Goal: Transaction & Acquisition: Purchase product/service

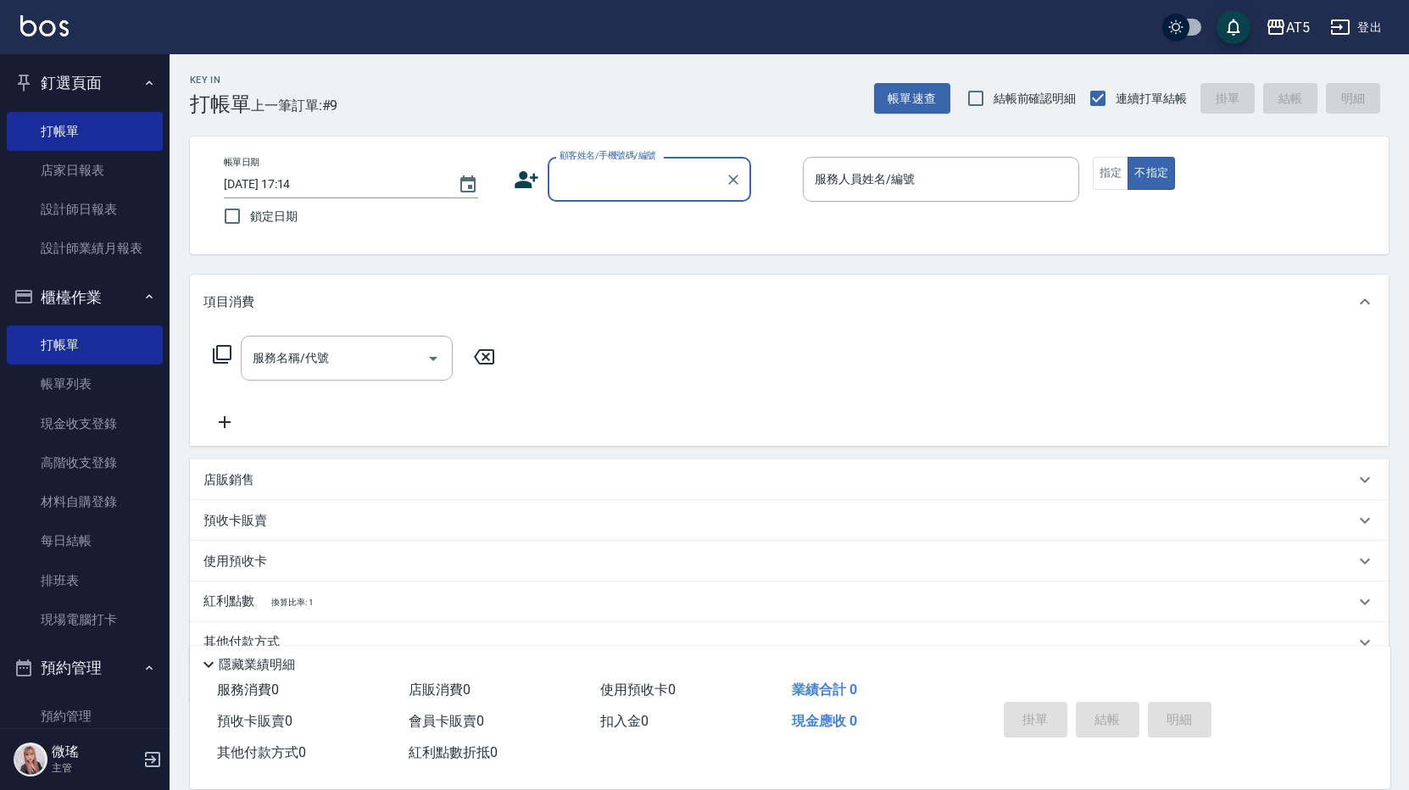
scroll to position [254, 0]
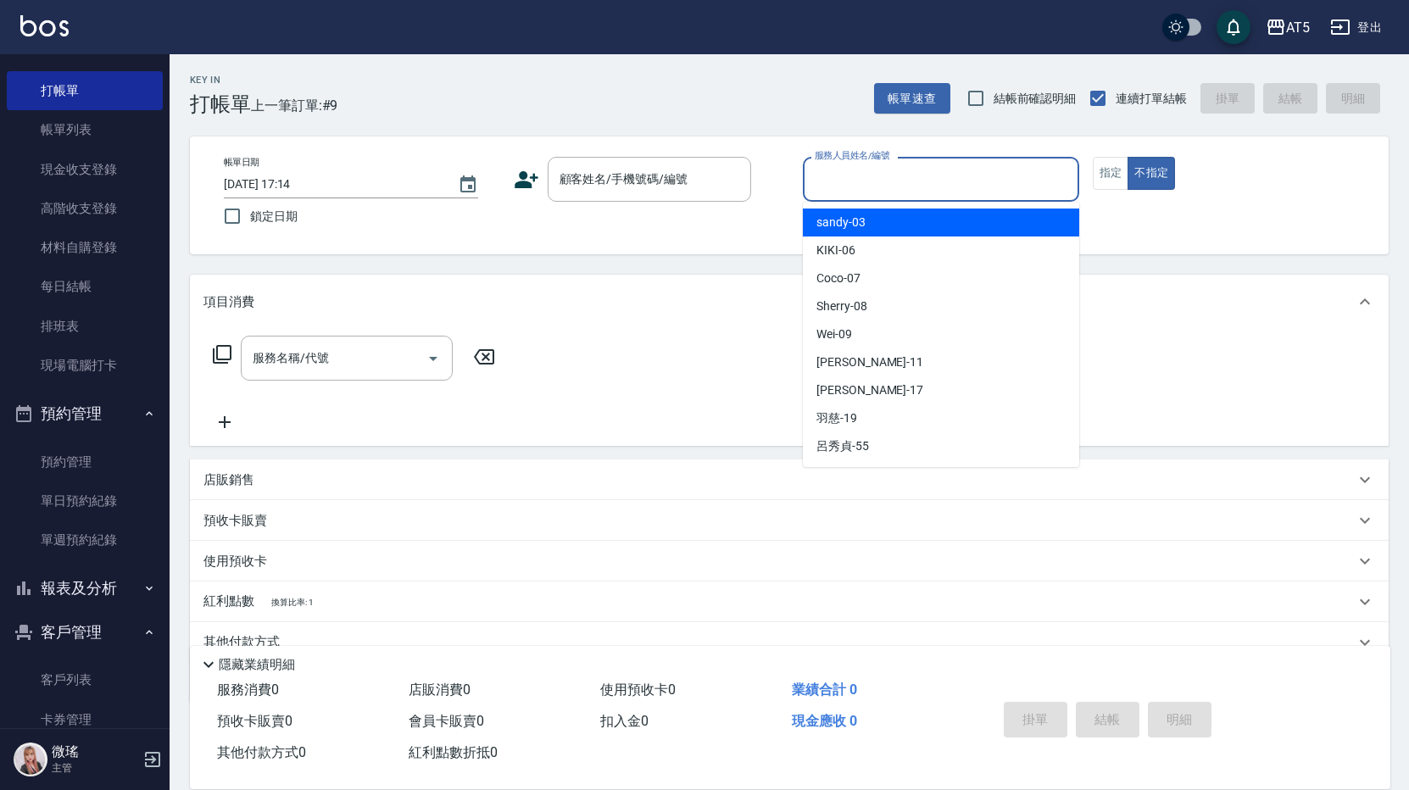
click at [897, 183] on input "服務人員姓名/編號" at bounding box center [940, 179] width 261 height 30
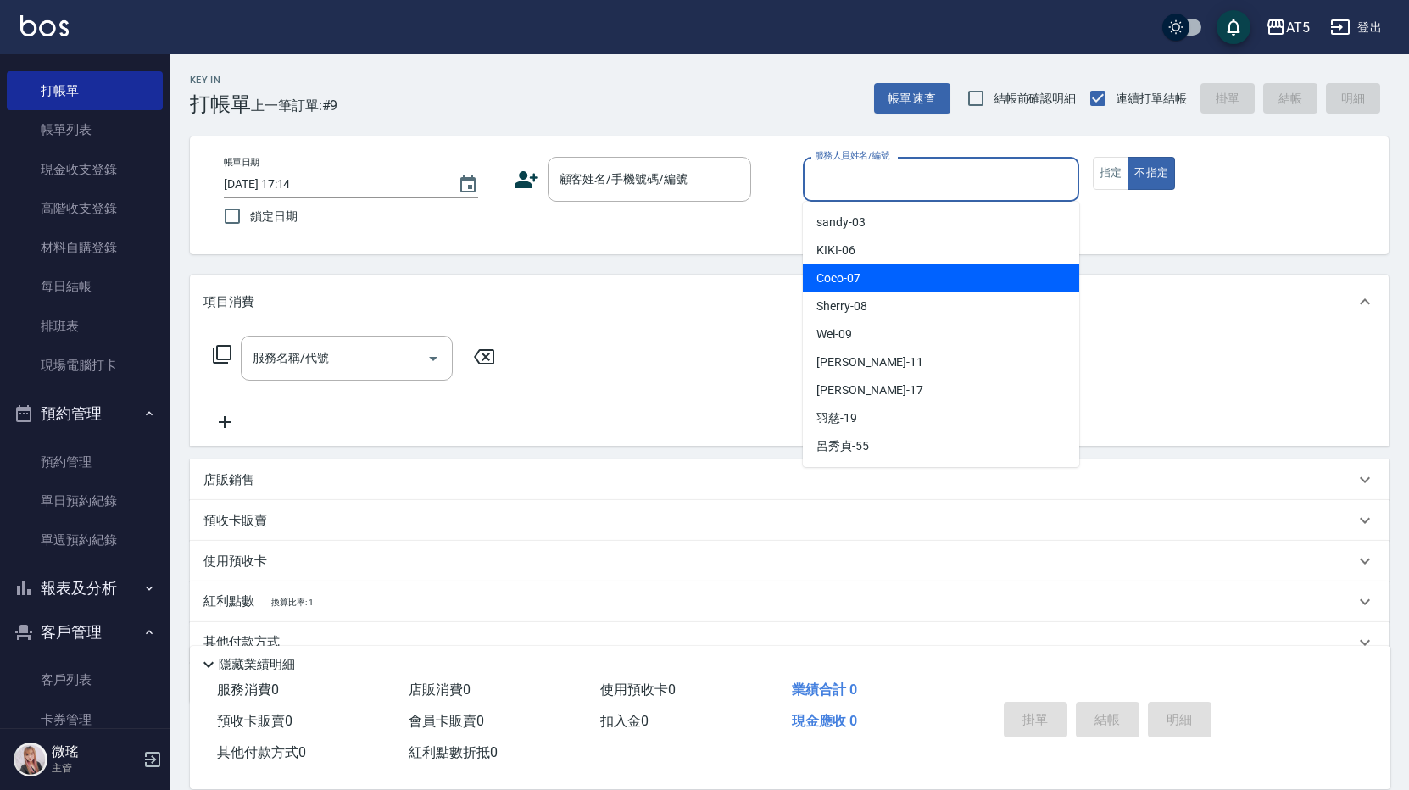
click at [881, 285] on div "Coco -07" at bounding box center [941, 278] width 276 height 28
type input "Coco-07"
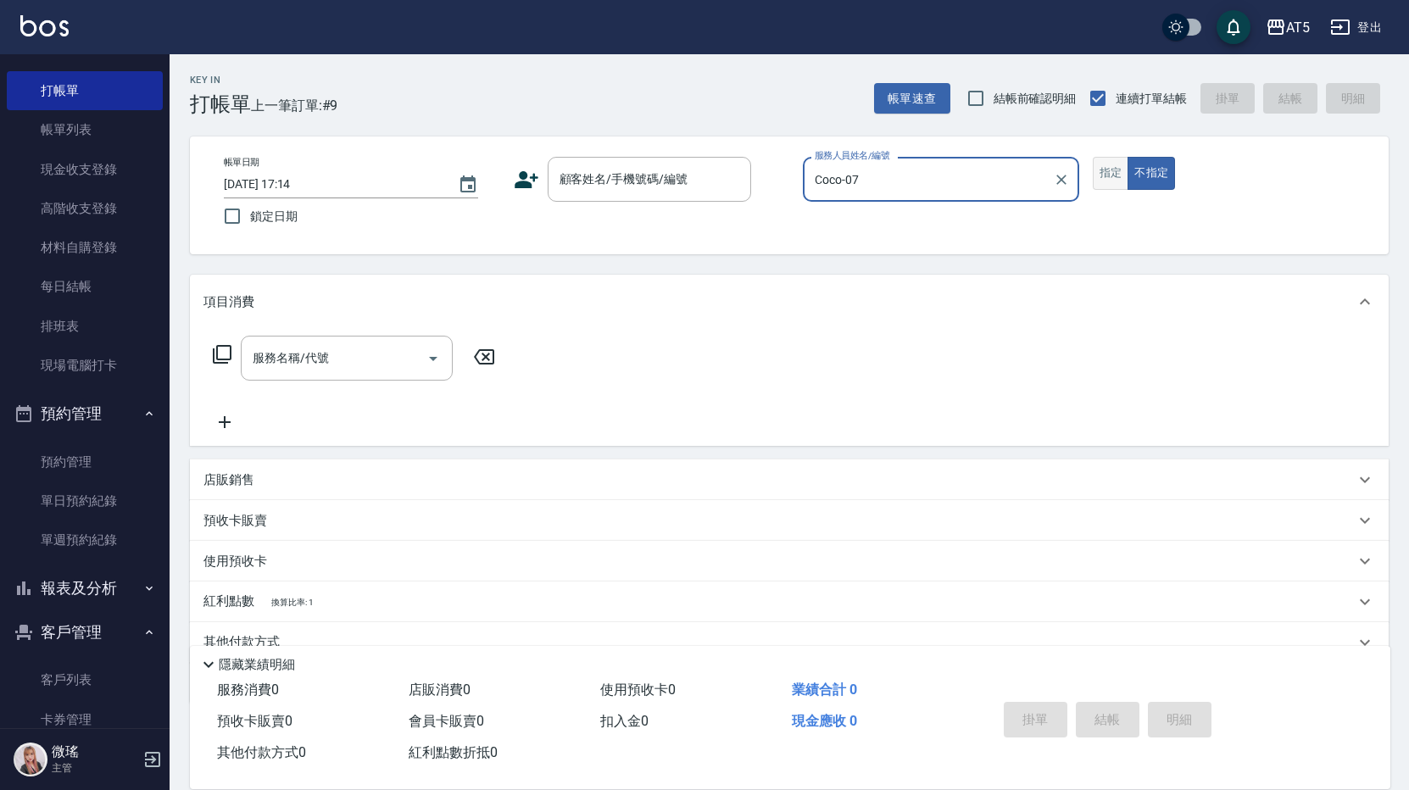
click at [1117, 178] on button "指定" at bounding box center [1110, 173] width 36 height 33
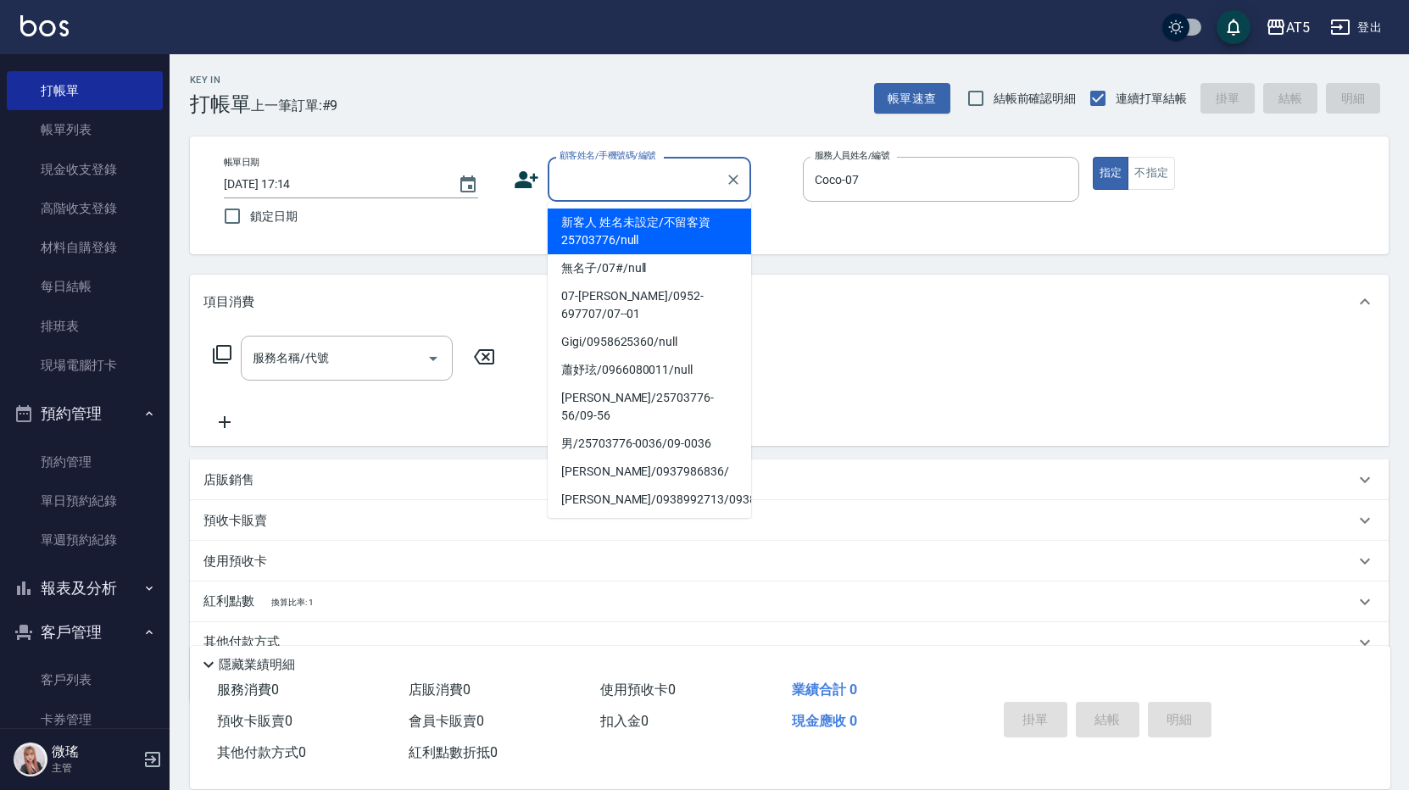
click at [629, 188] on input "顧客姓名/手機號碼/編號" at bounding box center [636, 179] width 163 height 30
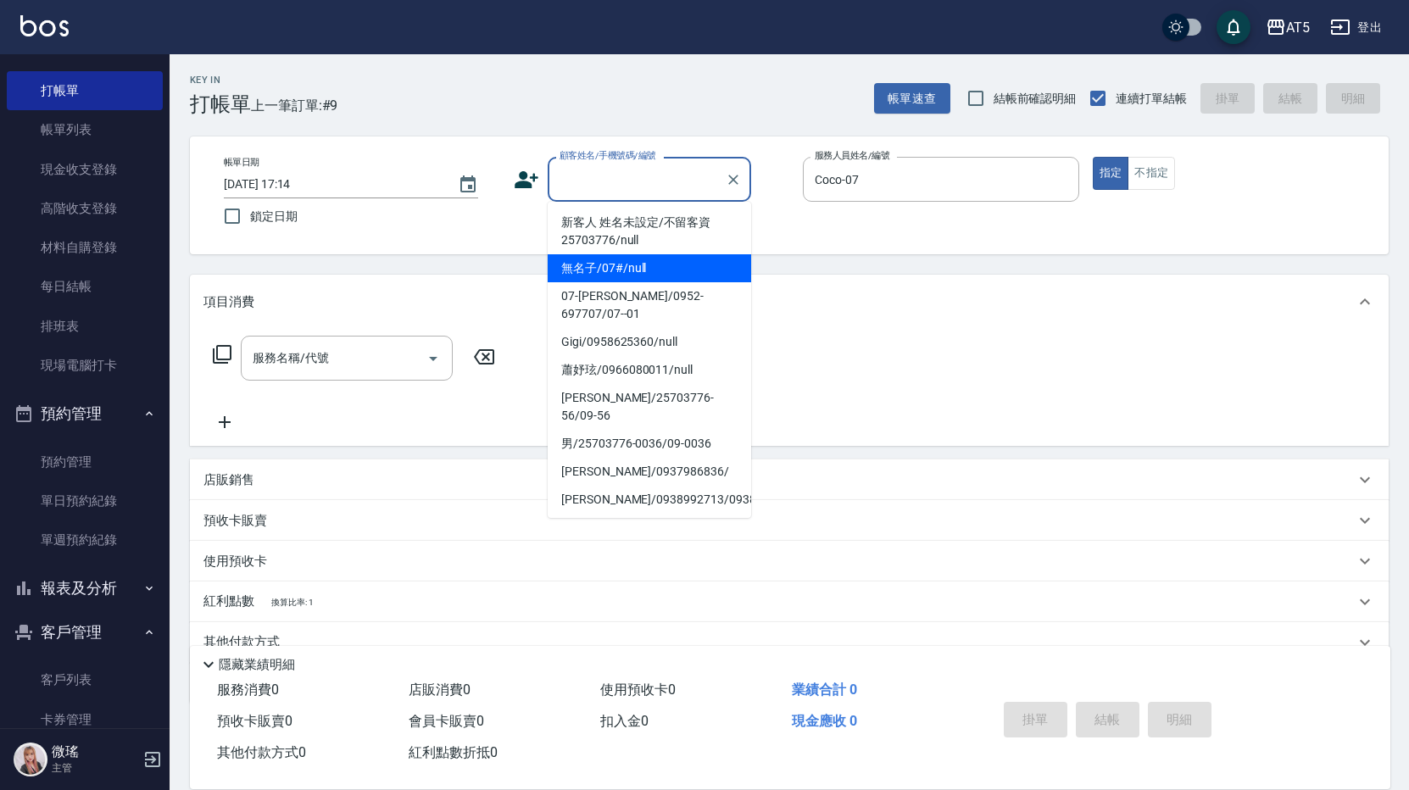
click at [622, 267] on li "無名子/07#/null" at bounding box center [648, 268] width 203 height 28
type input "無名子/07#/null"
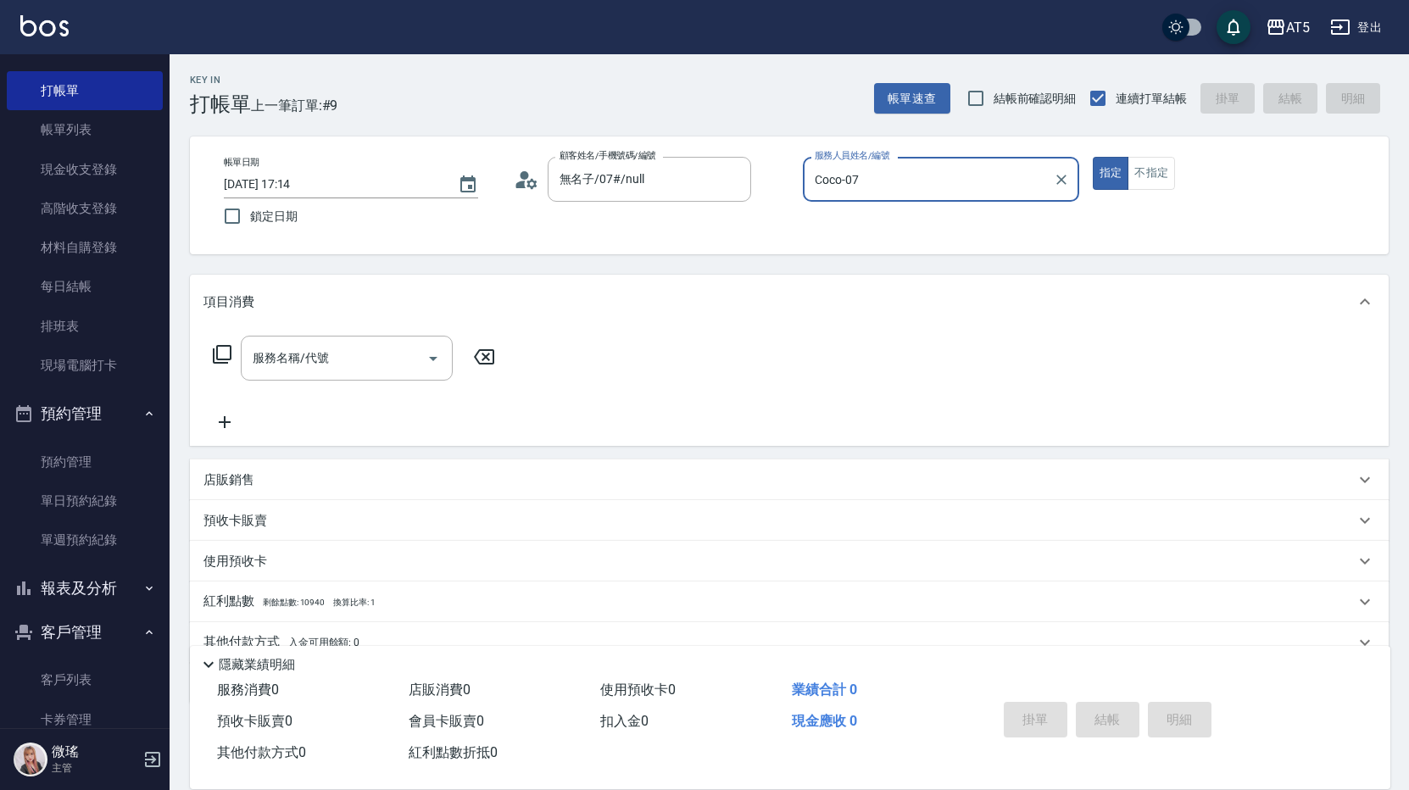
click at [221, 350] on icon at bounding box center [222, 354] width 20 height 20
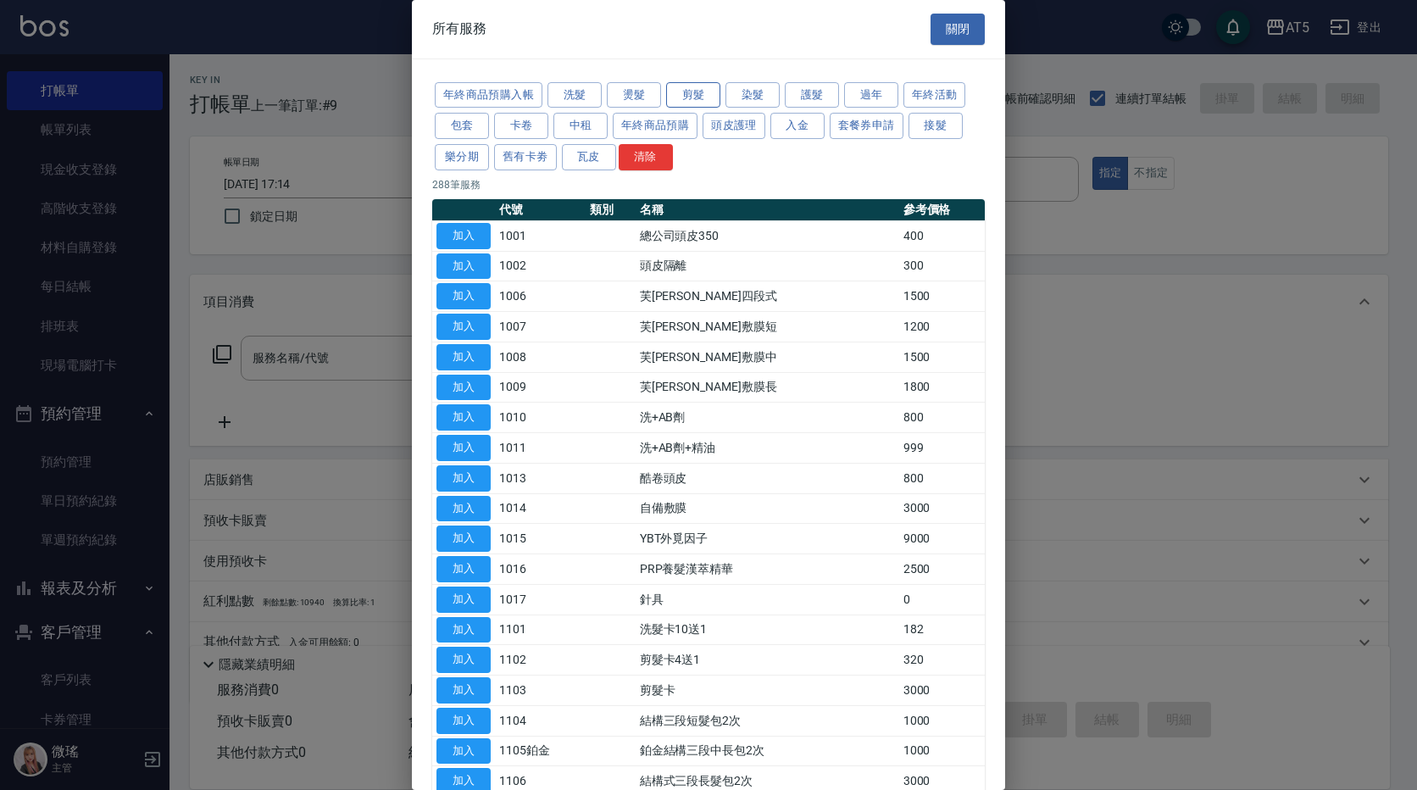
click at [701, 107] on button "剪髮" at bounding box center [693, 95] width 54 height 26
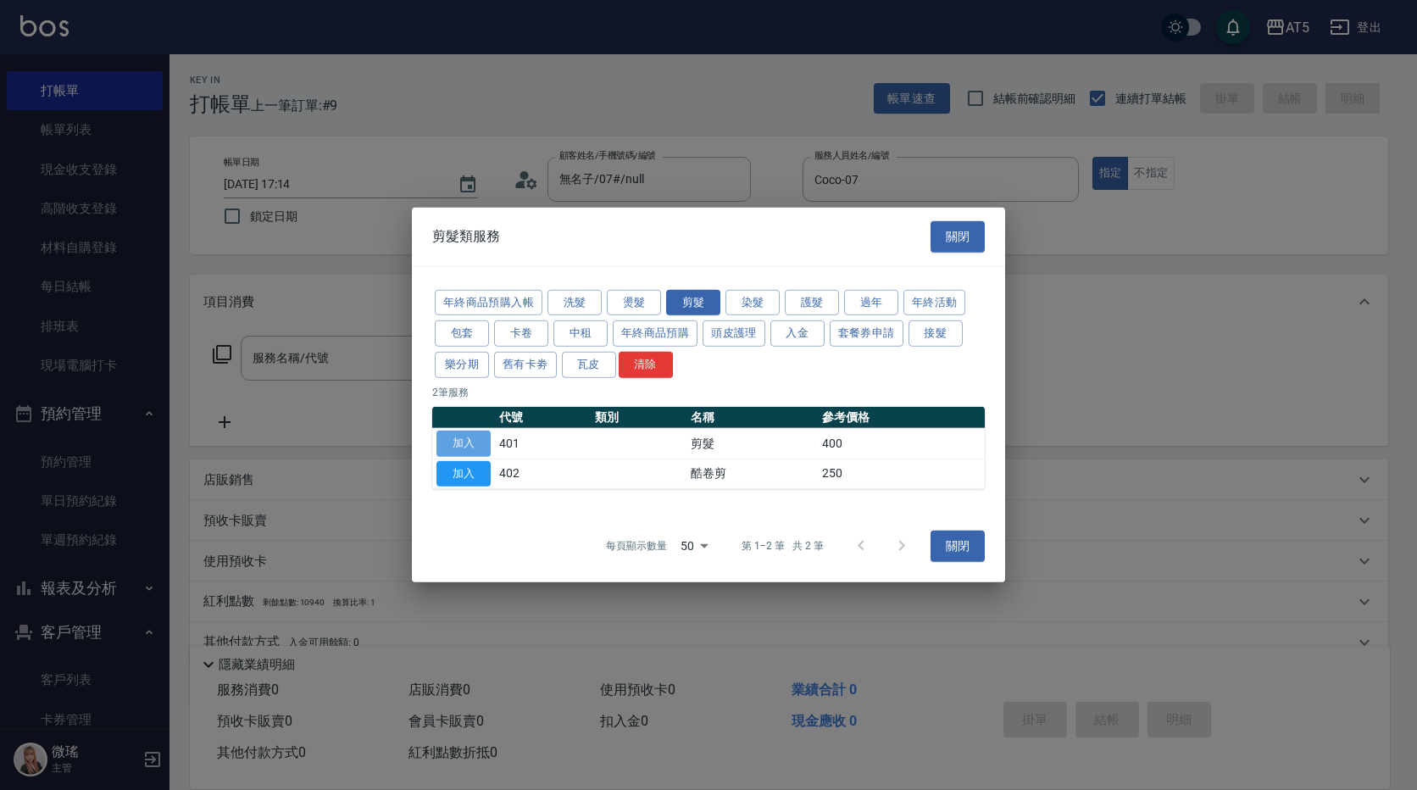
click at [481, 440] on button "加入" at bounding box center [463, 444] width 54 height 26
type input "剪髮(401)"
type input "40"
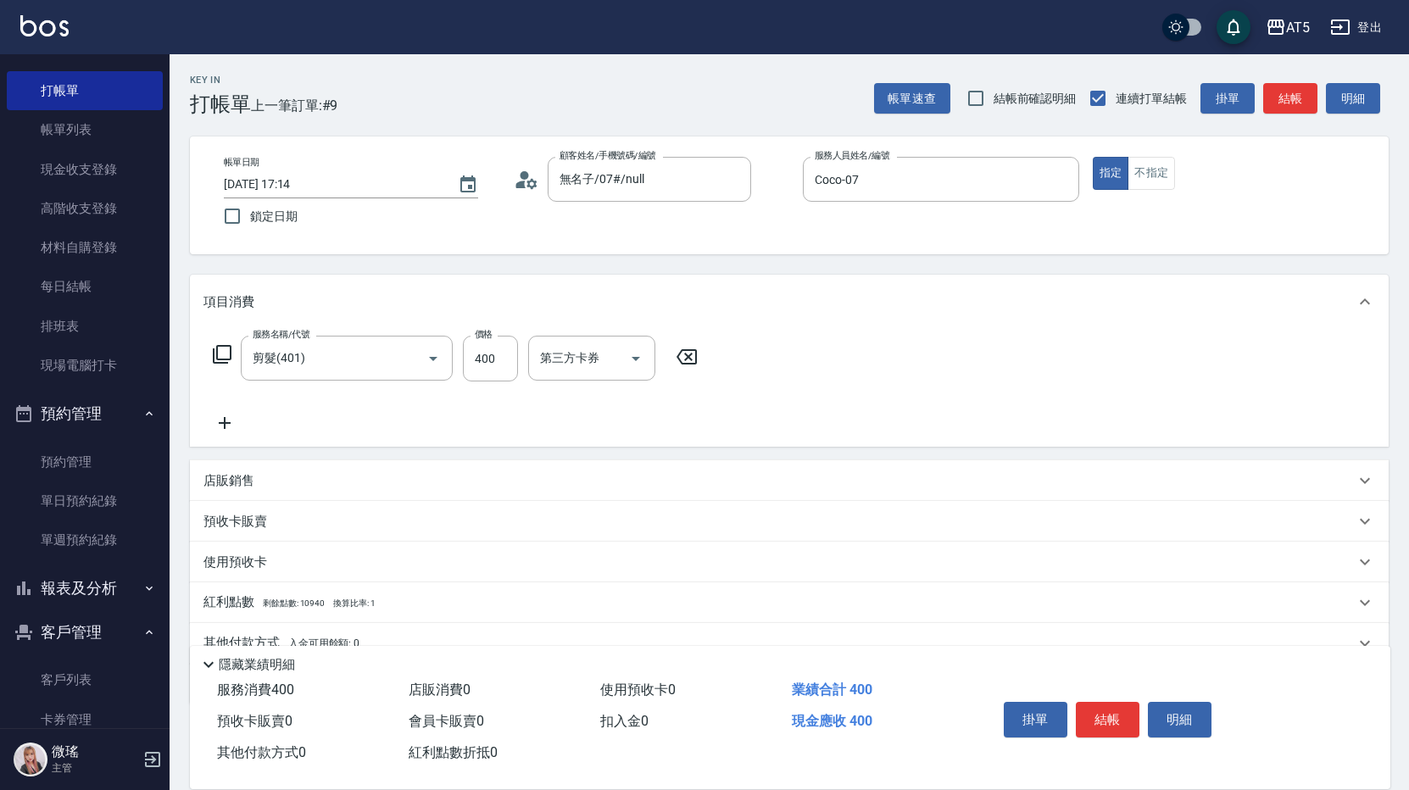
scroll to position [77, 0]
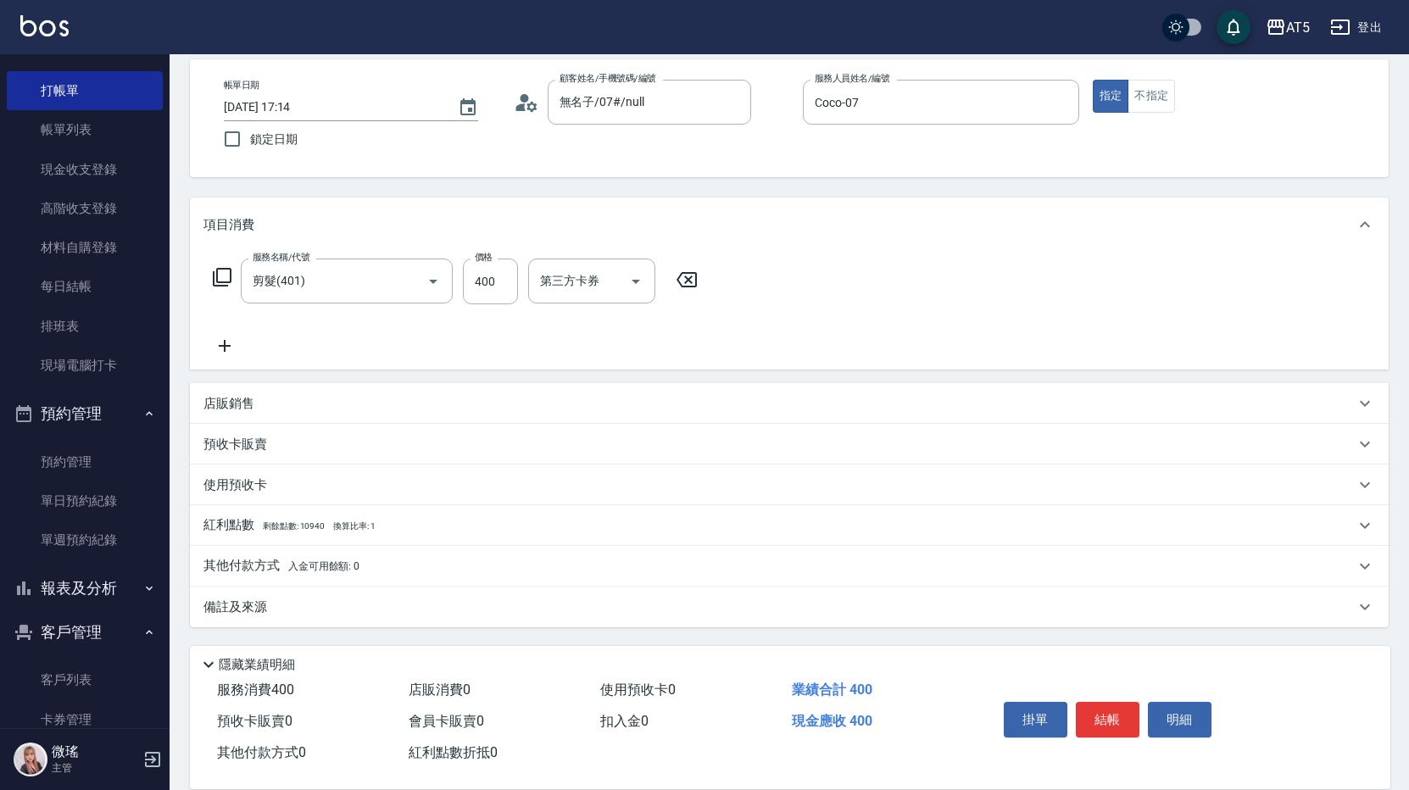
click at [249, 610] on p "備註及來源" at bounding box center [235, 607] width 64 height 18
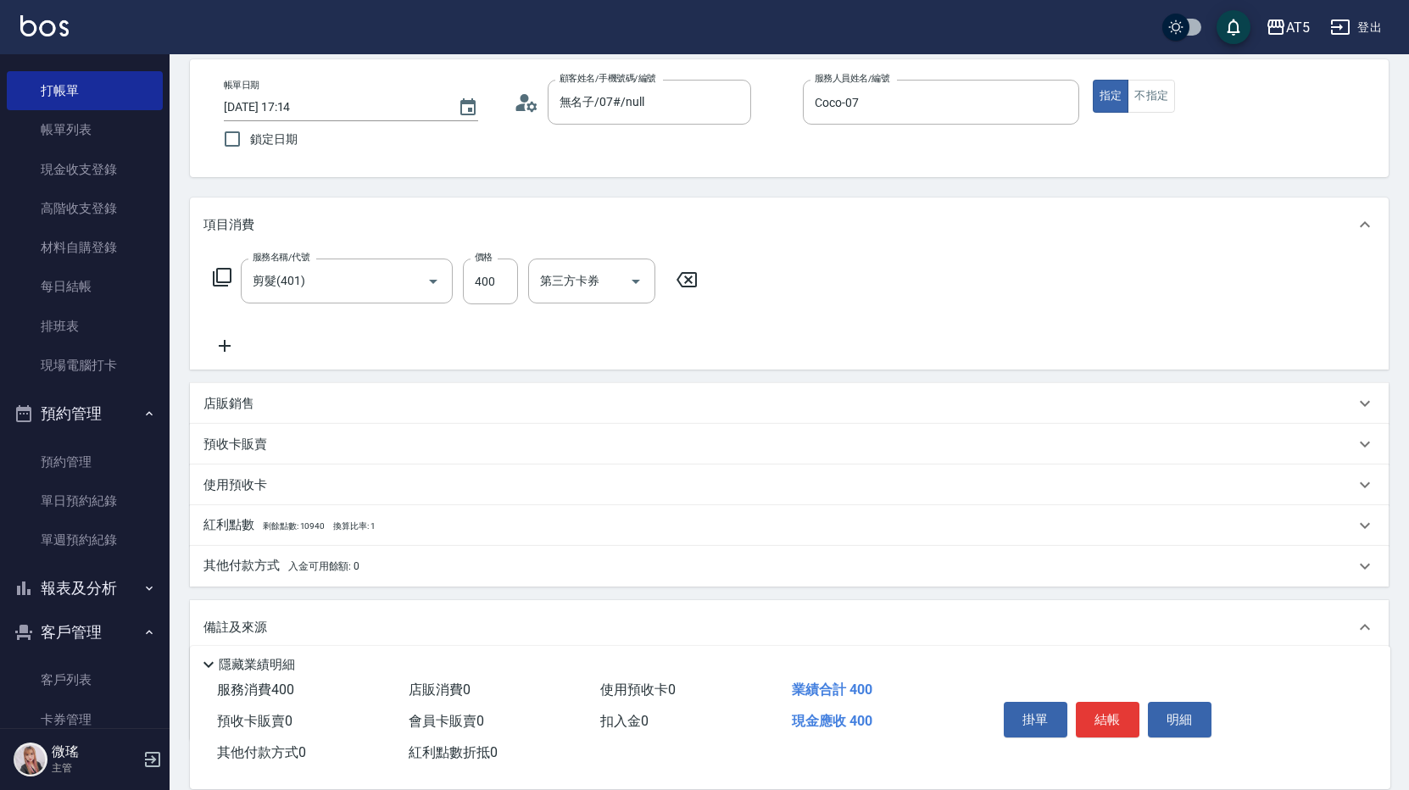
scroll to position [191, 0]
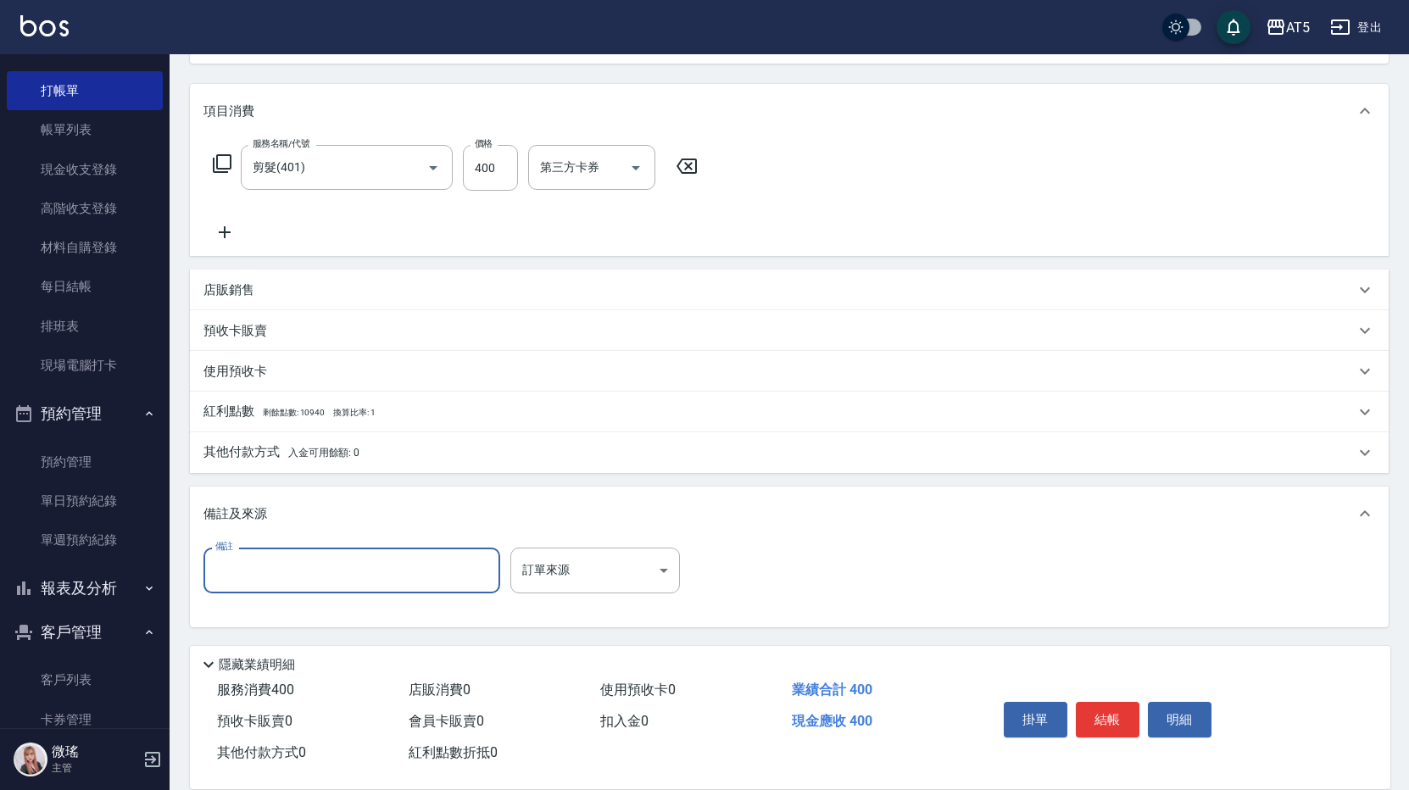
click at [308, 584] on input "備註" at bounding box center [351, 570] width 297 height 46
click at [250, 569] on input "竟遺留上" at bounding box center [351, 570] width 297 height 46
type input "竟遺樓上"
click at [1099, 730] on button "結帳" at bounding box center [1107, 720] width 64 height 36
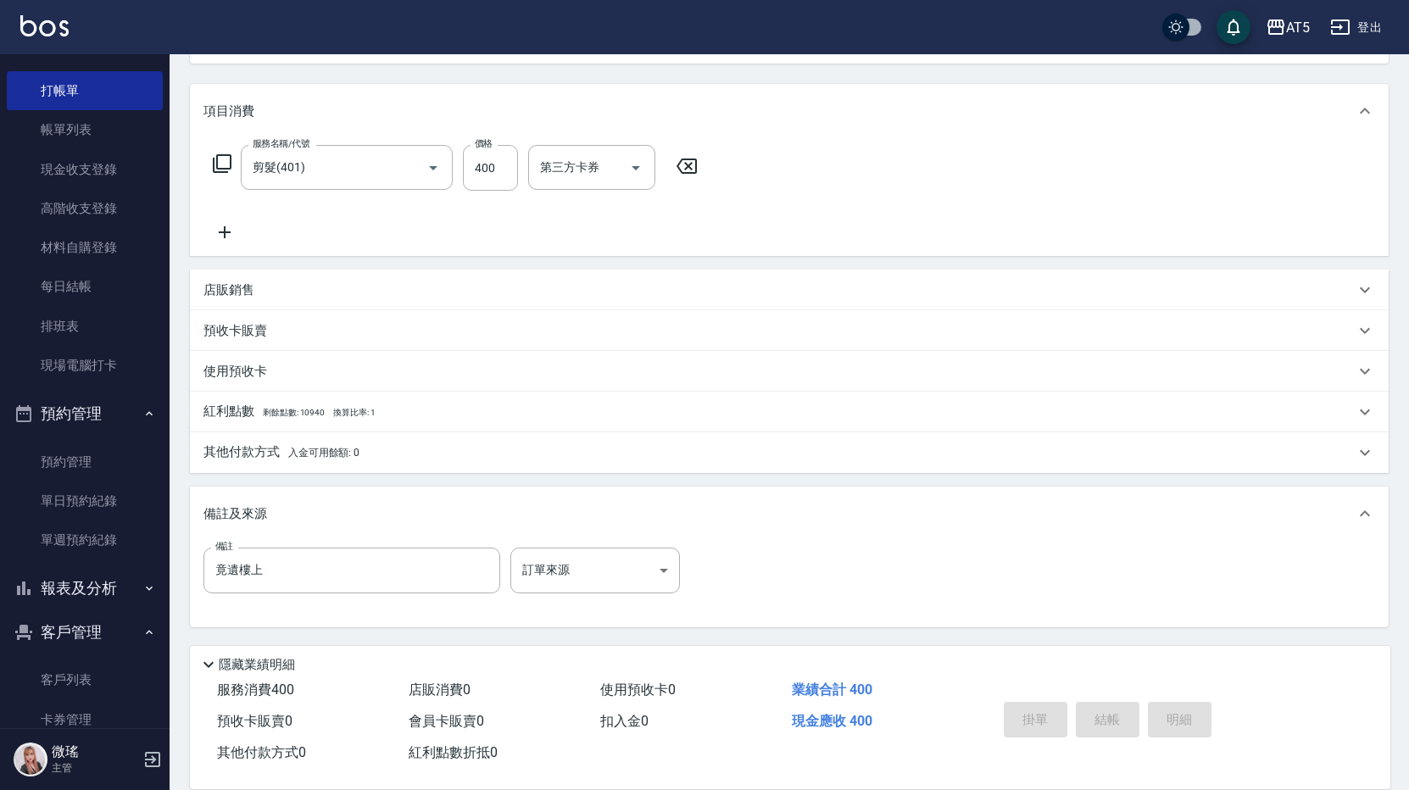
type input "2025/09/13 18:22"
type input "0"
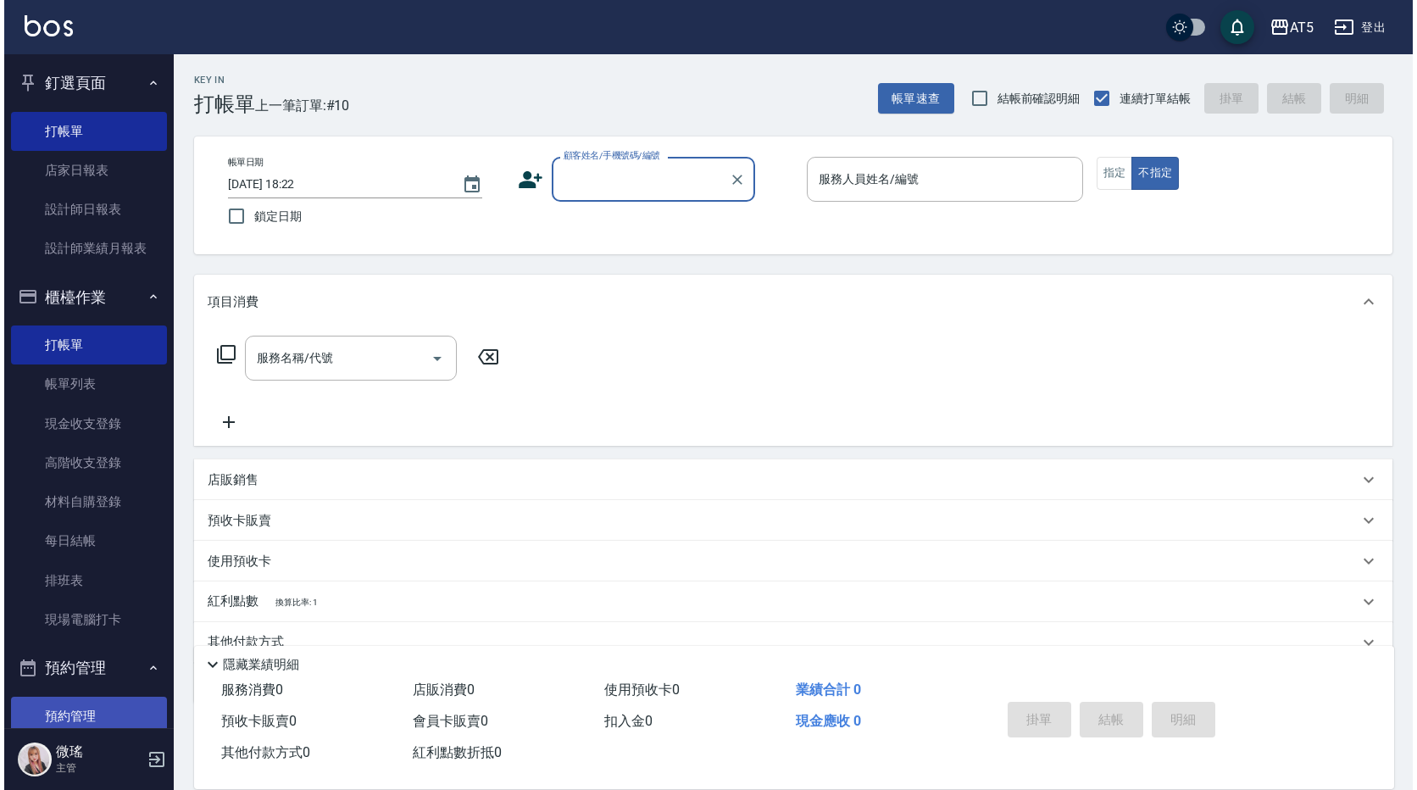
scroll to position [169, 0]
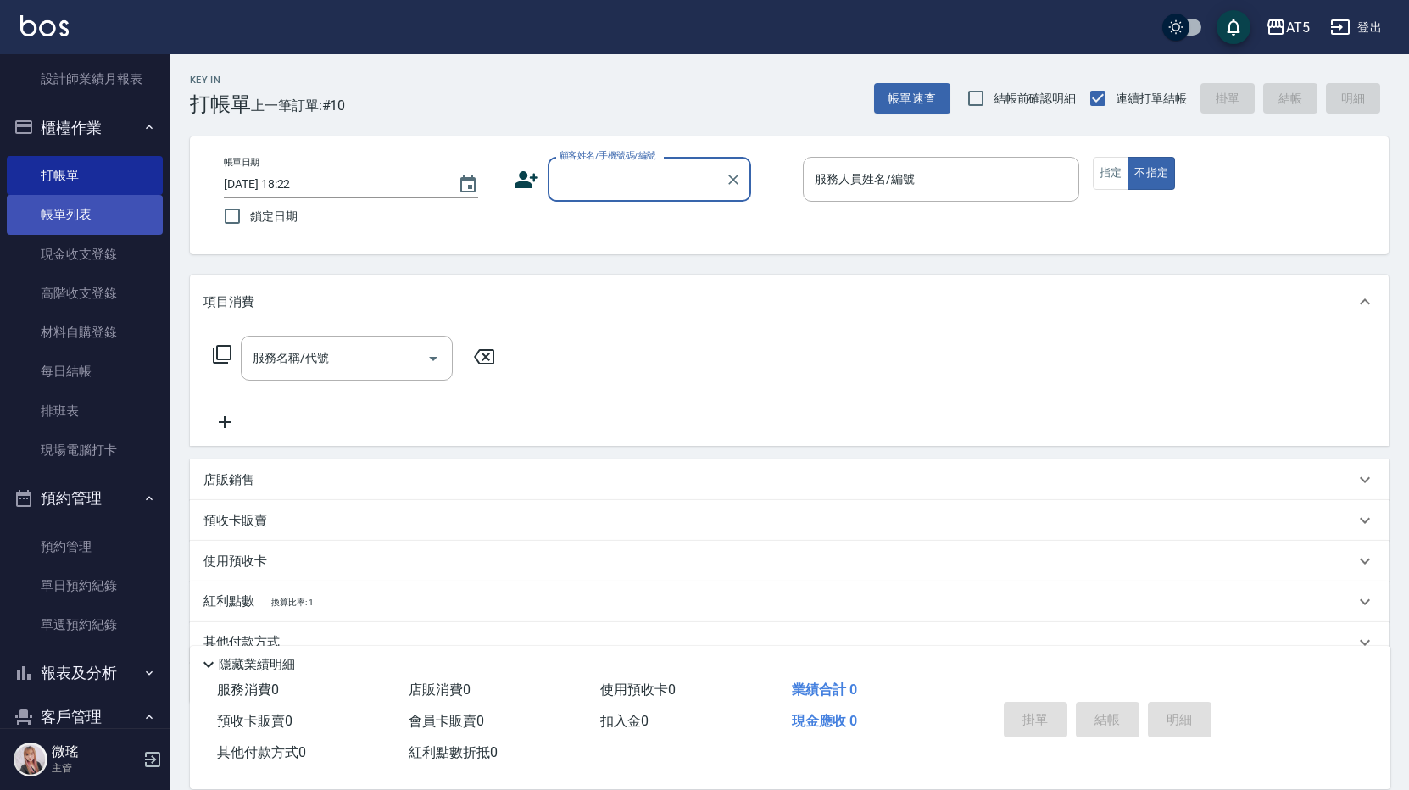
click at [108, 207] on link "帳單列表" at bounding box center [85, 214] width 156 height 39
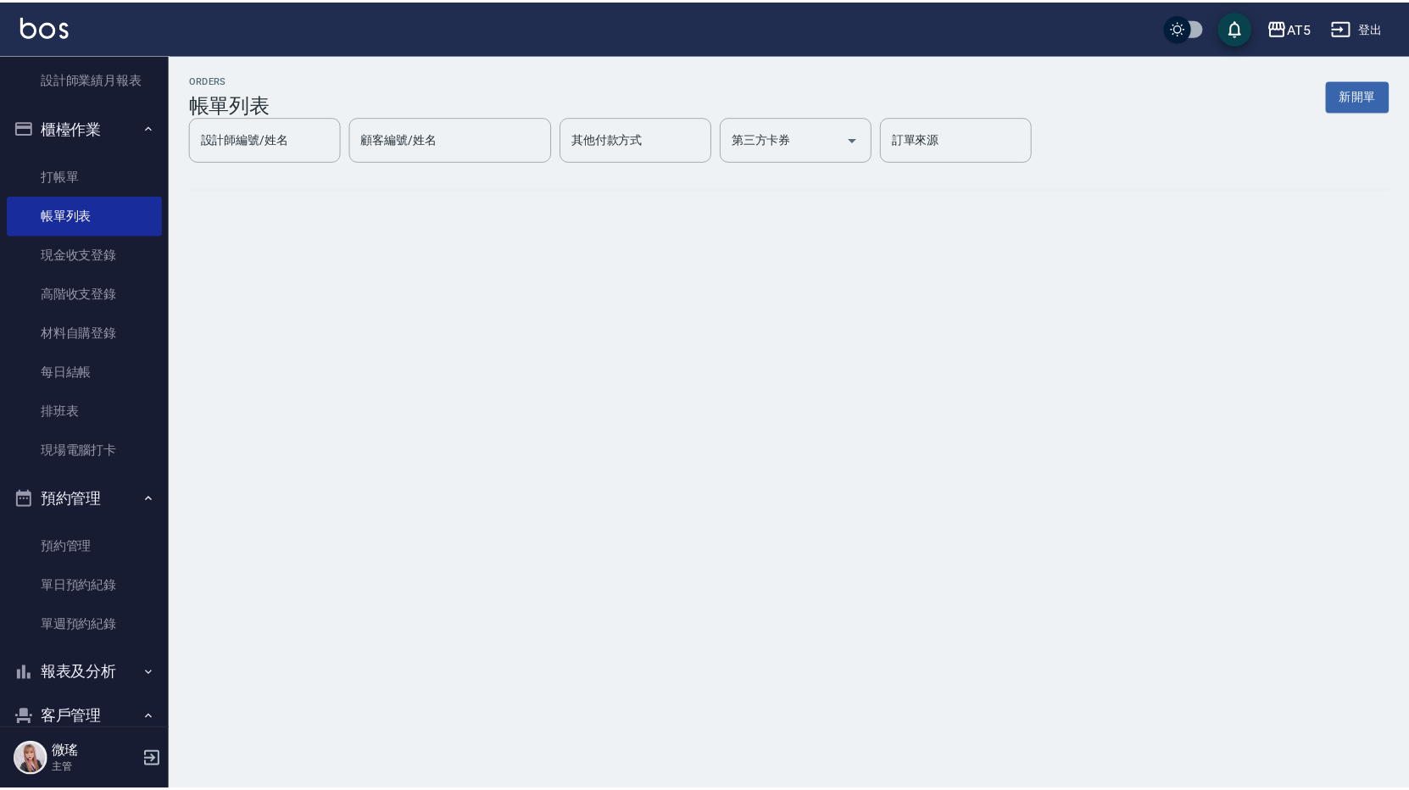
scroll to position [339, 0]
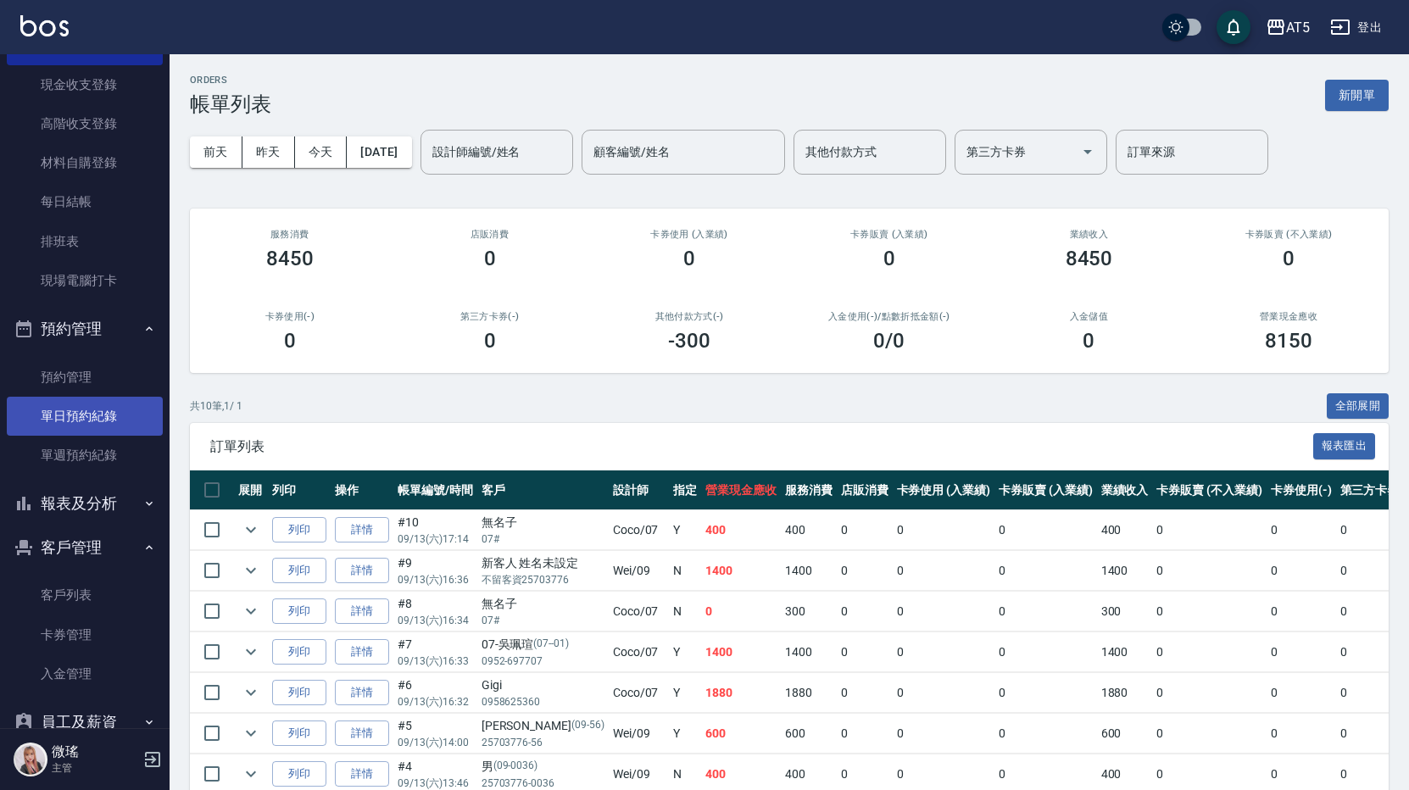
click at [77, 416] on link "單日預約紀錄" at bounding box center [85, 416] width 156 height 39
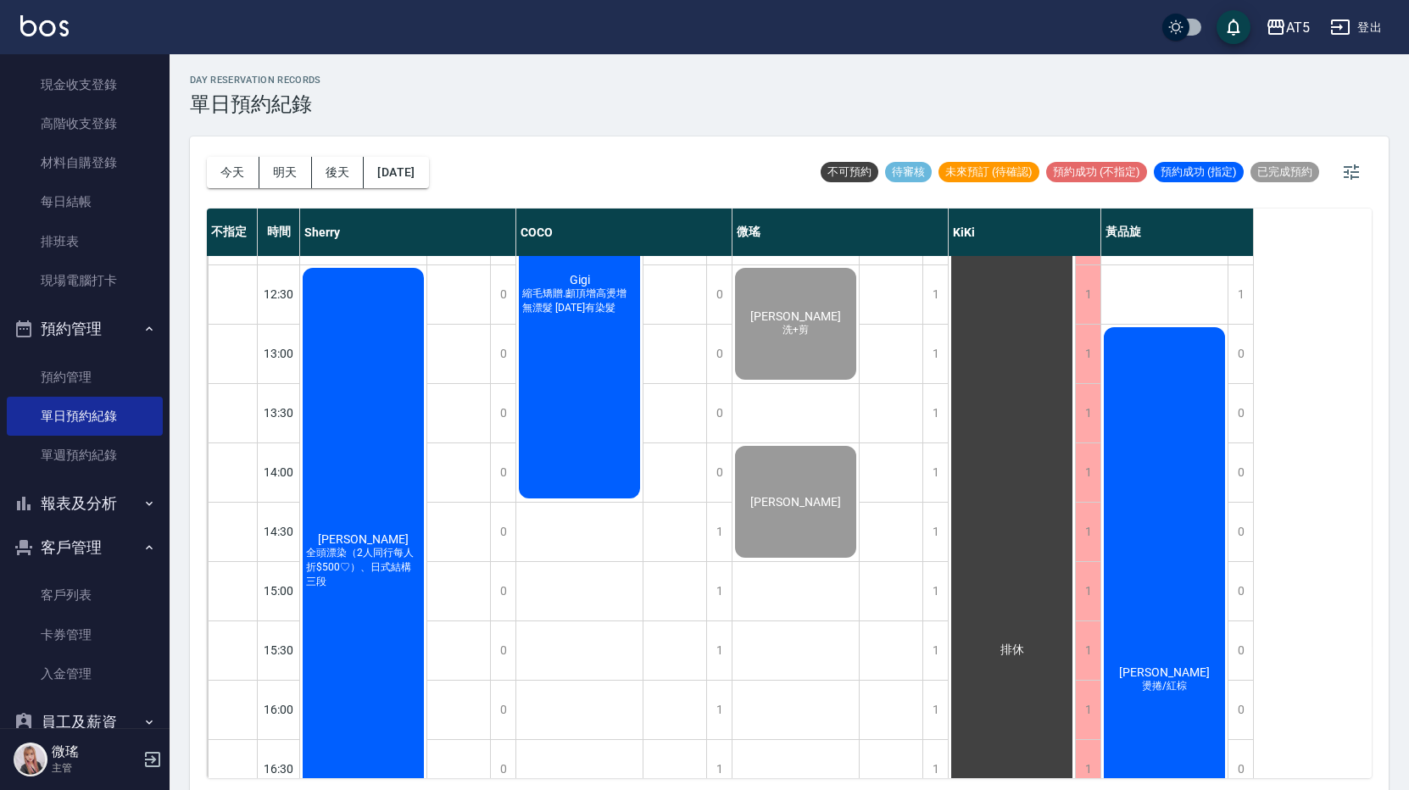
scroll to position [254, 0]
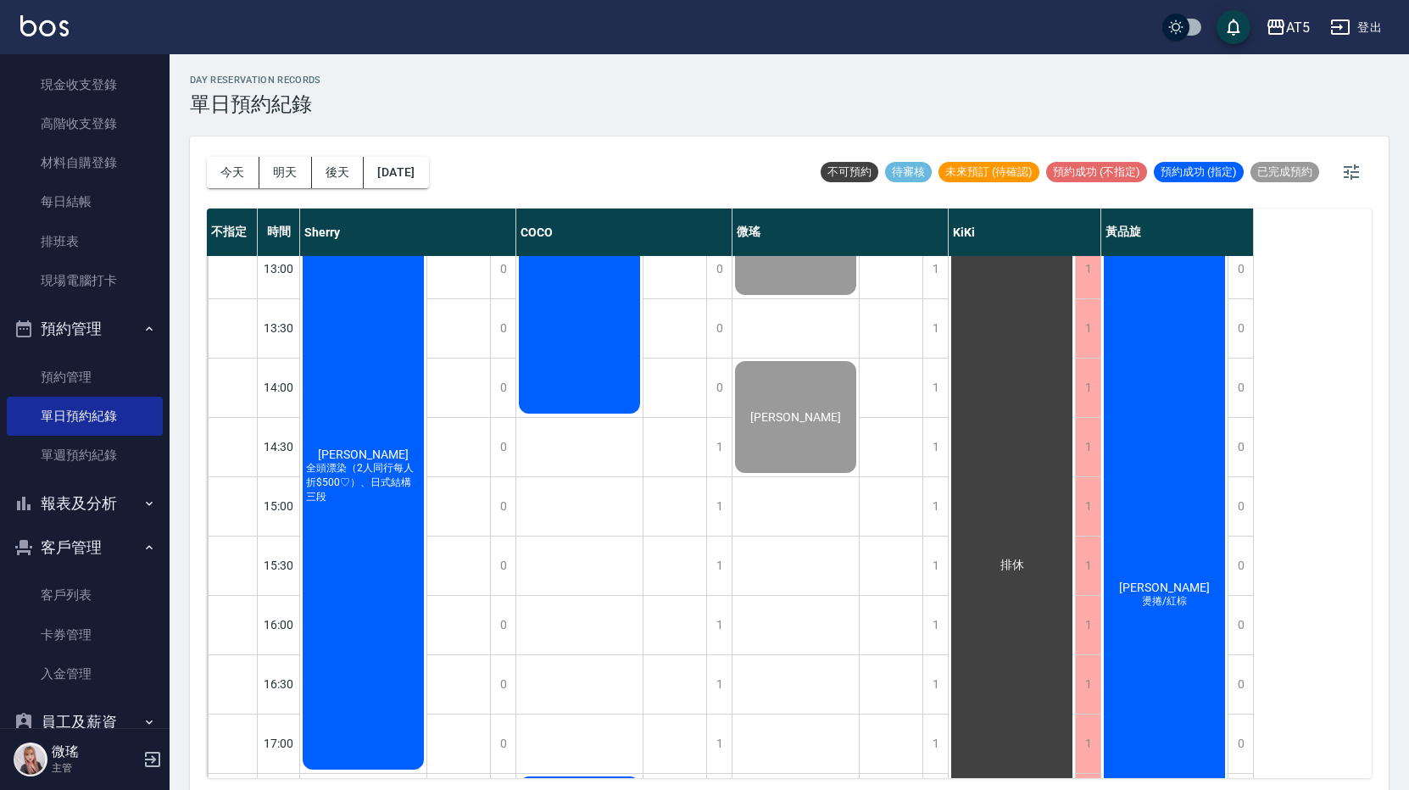
click at [398, 488] on span "全頭漂染（2人同行每人折$500♡）、日式結構三段" at bounding box center [363, 482] width 121 height 43
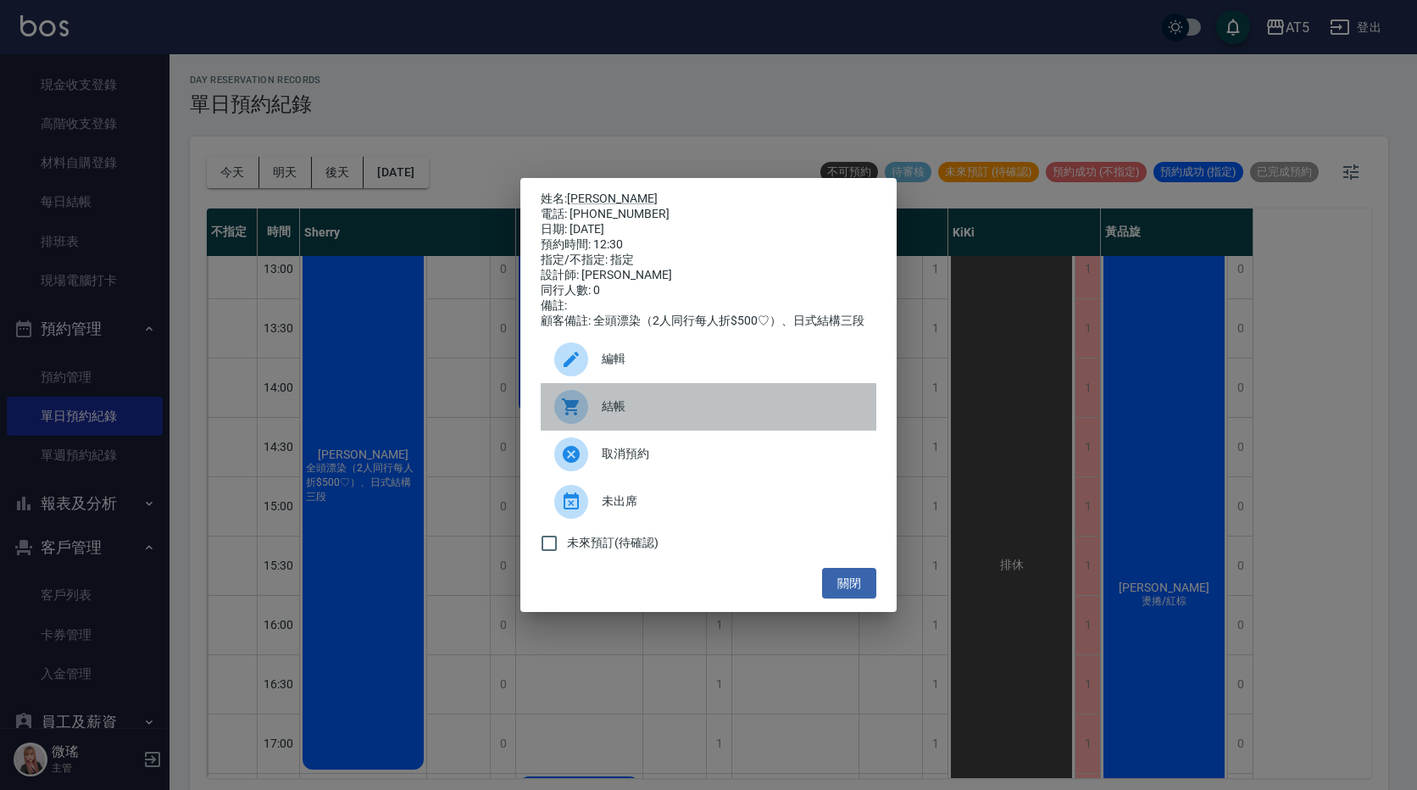
click at [632, 397] on div "結帳" at bounding box center [709, 406] width 336 height 47
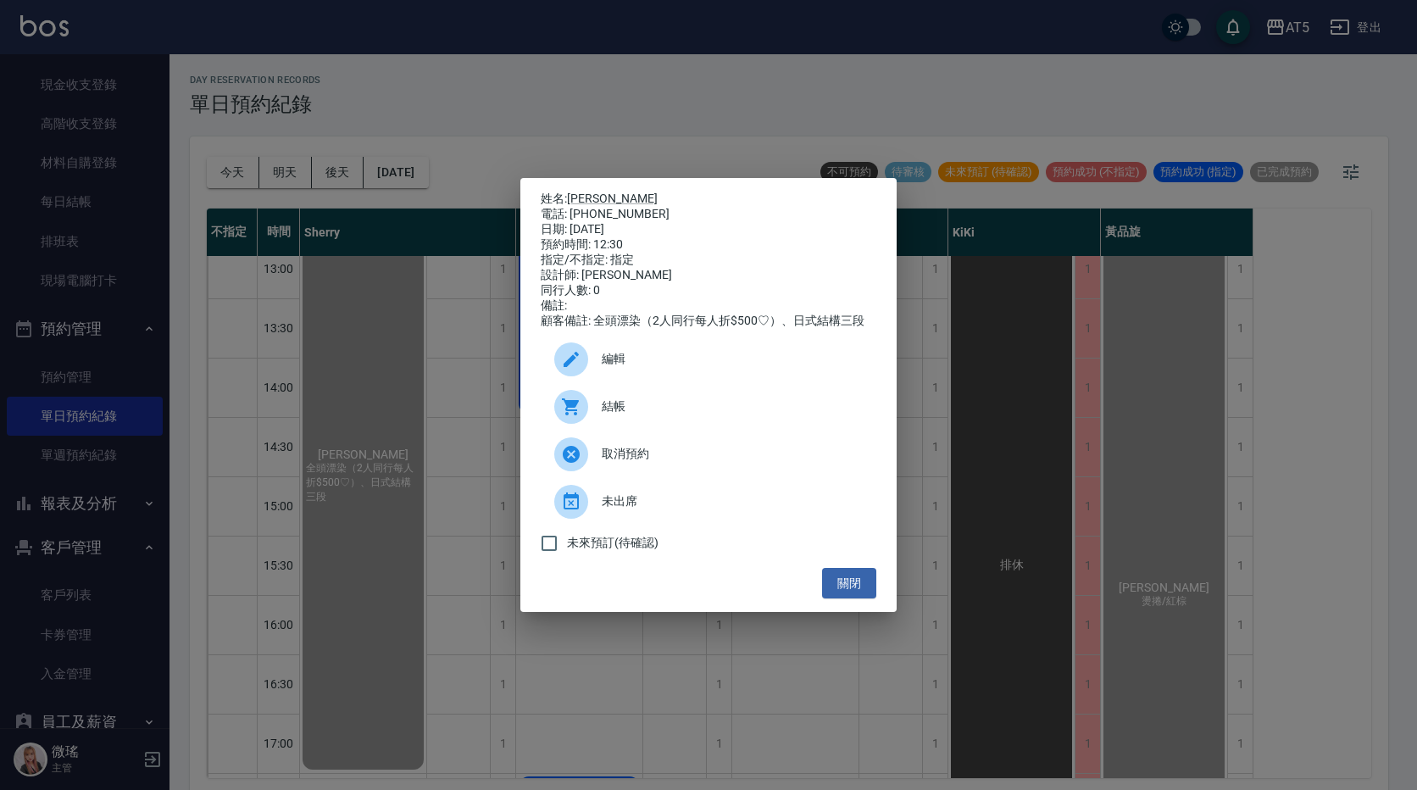
drag, startPoint x: 847, startPoint y: 588, endPoint x: 756, endPoint y: 572, distance: 92.1
click at [841, 593] on button "關閉" at bounding box center [849, 583] width 54 height 31
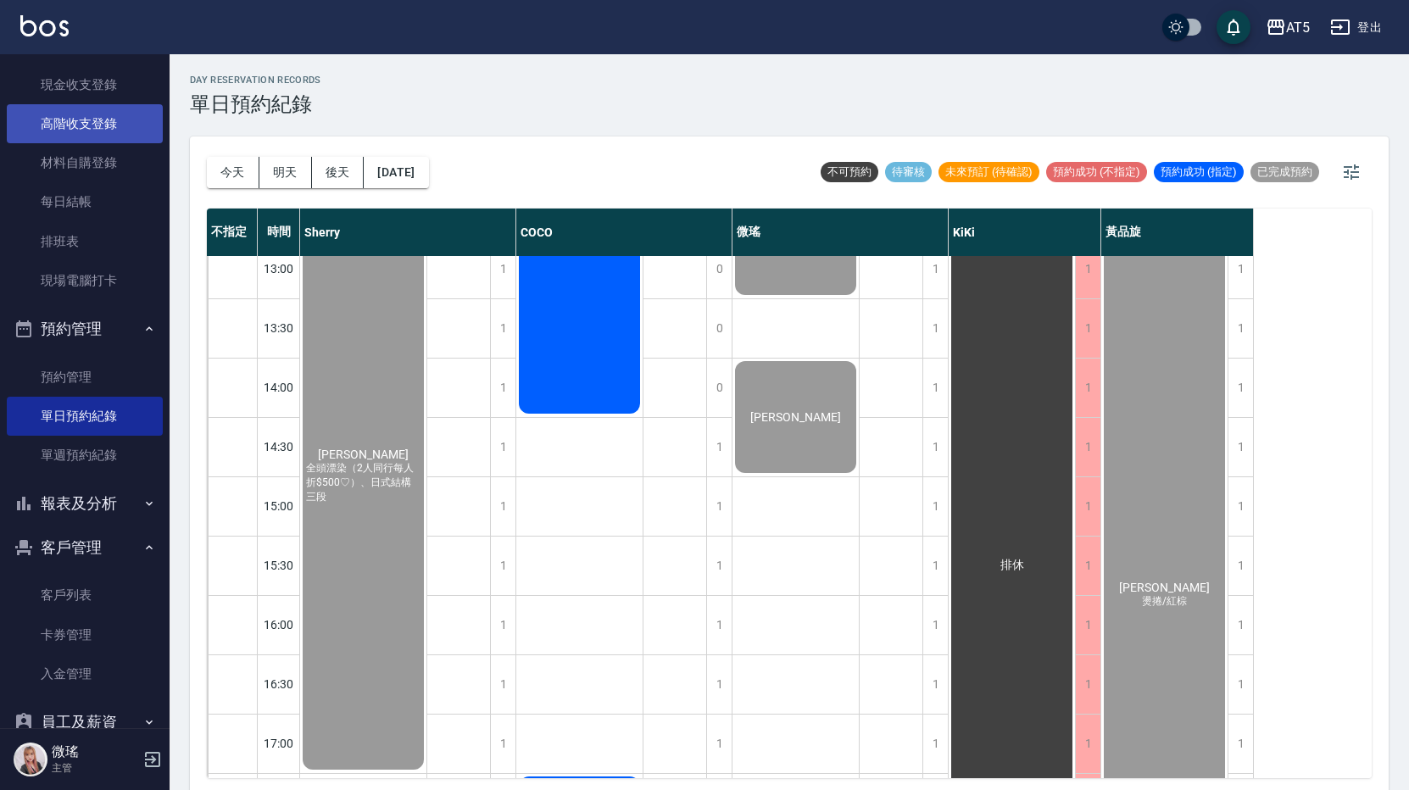
scroll to position [85, 0]
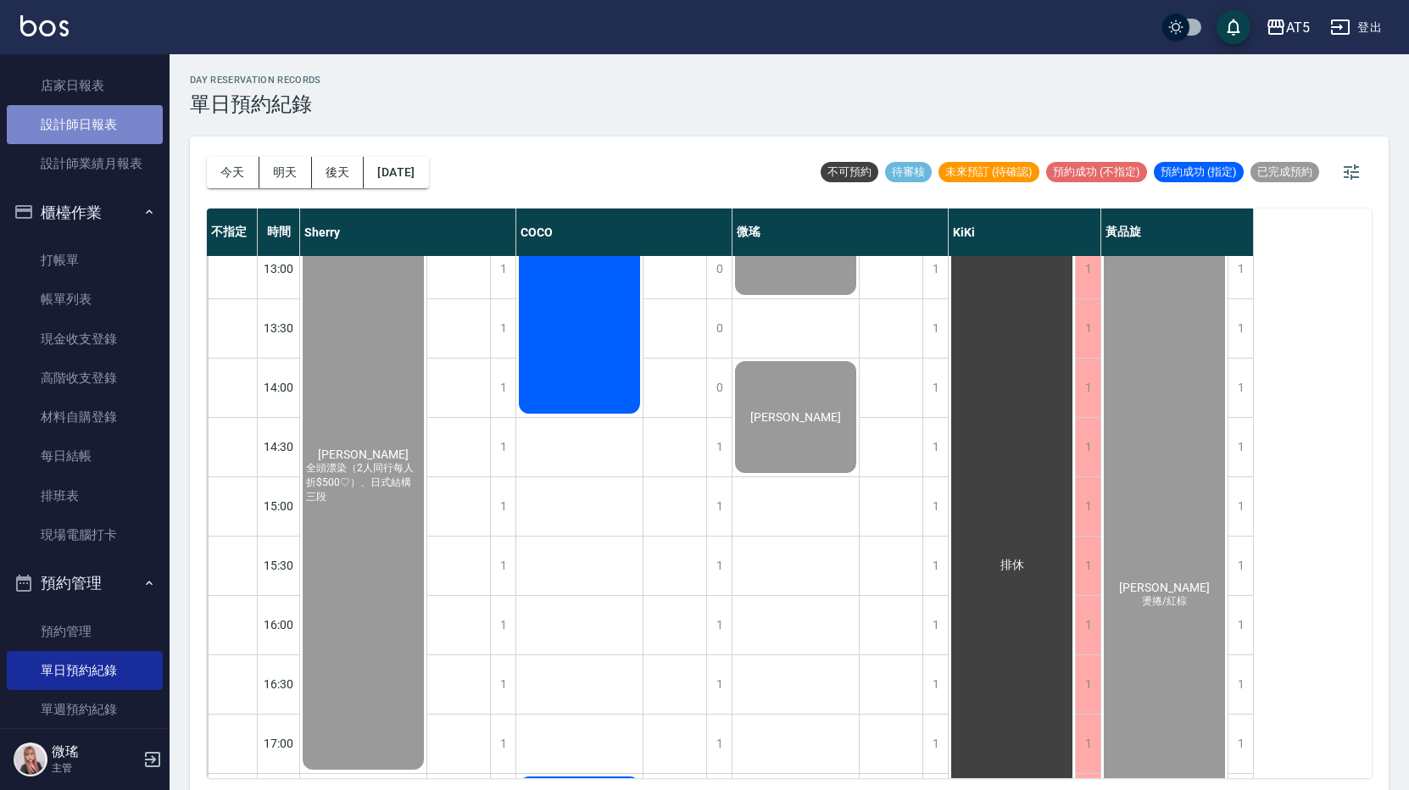
click at [109, 127] on link "設計師日報表" at bounding box center [85, 124] width 156 height 39
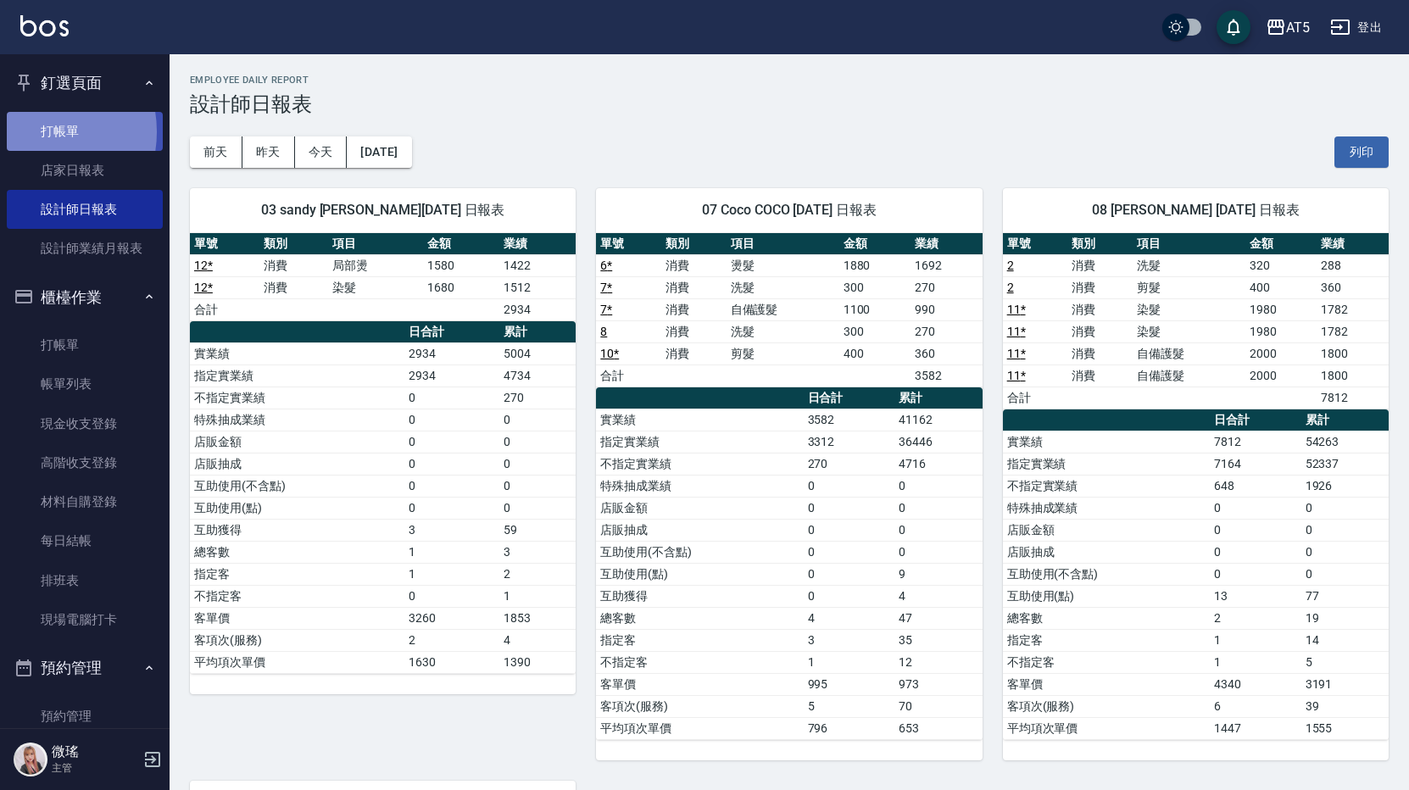
click at [36, 131] on link "打帳單" at bounding box center [85, 131] width 156 height 39
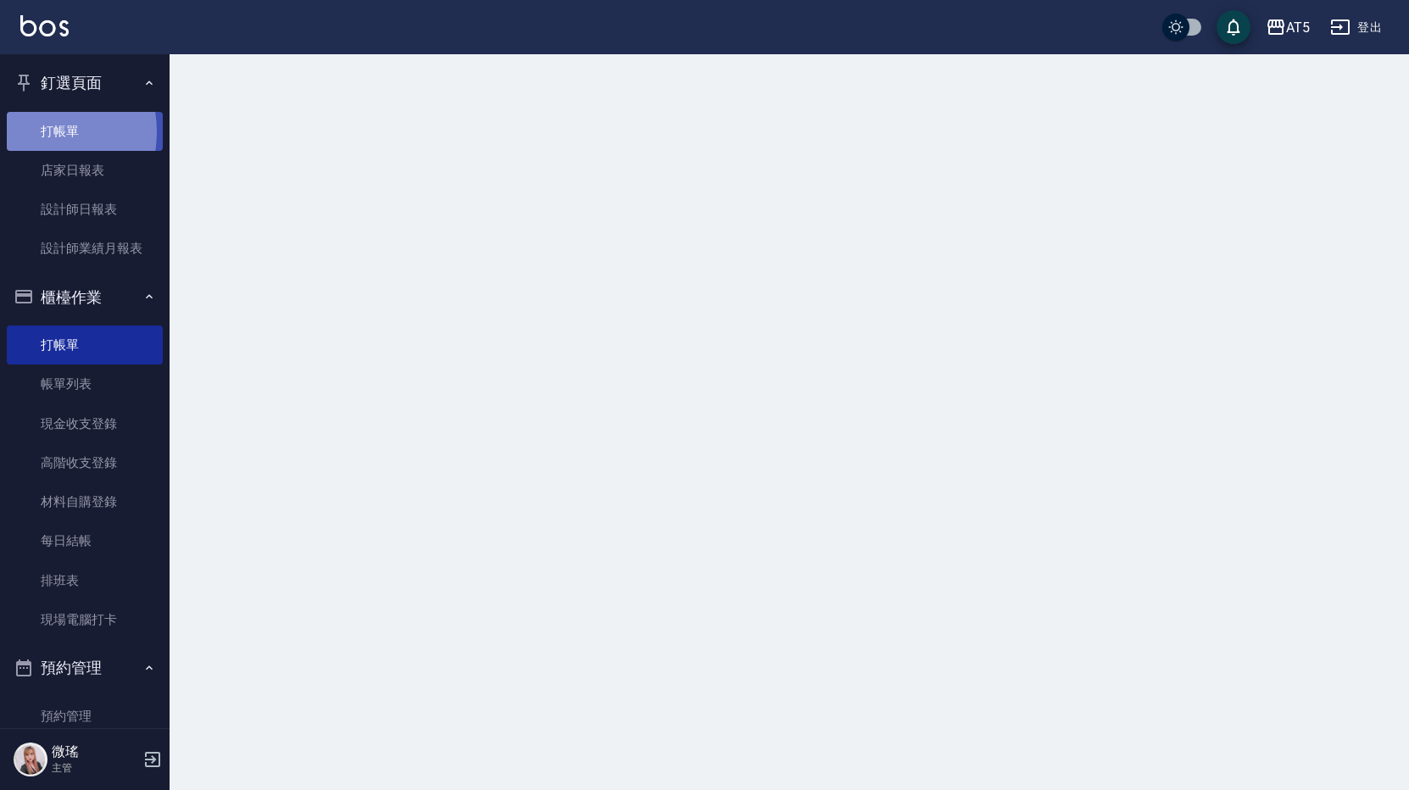
click at [36, 131] on link "打帳單" at bounding box center [85, 131] width 156 height 39
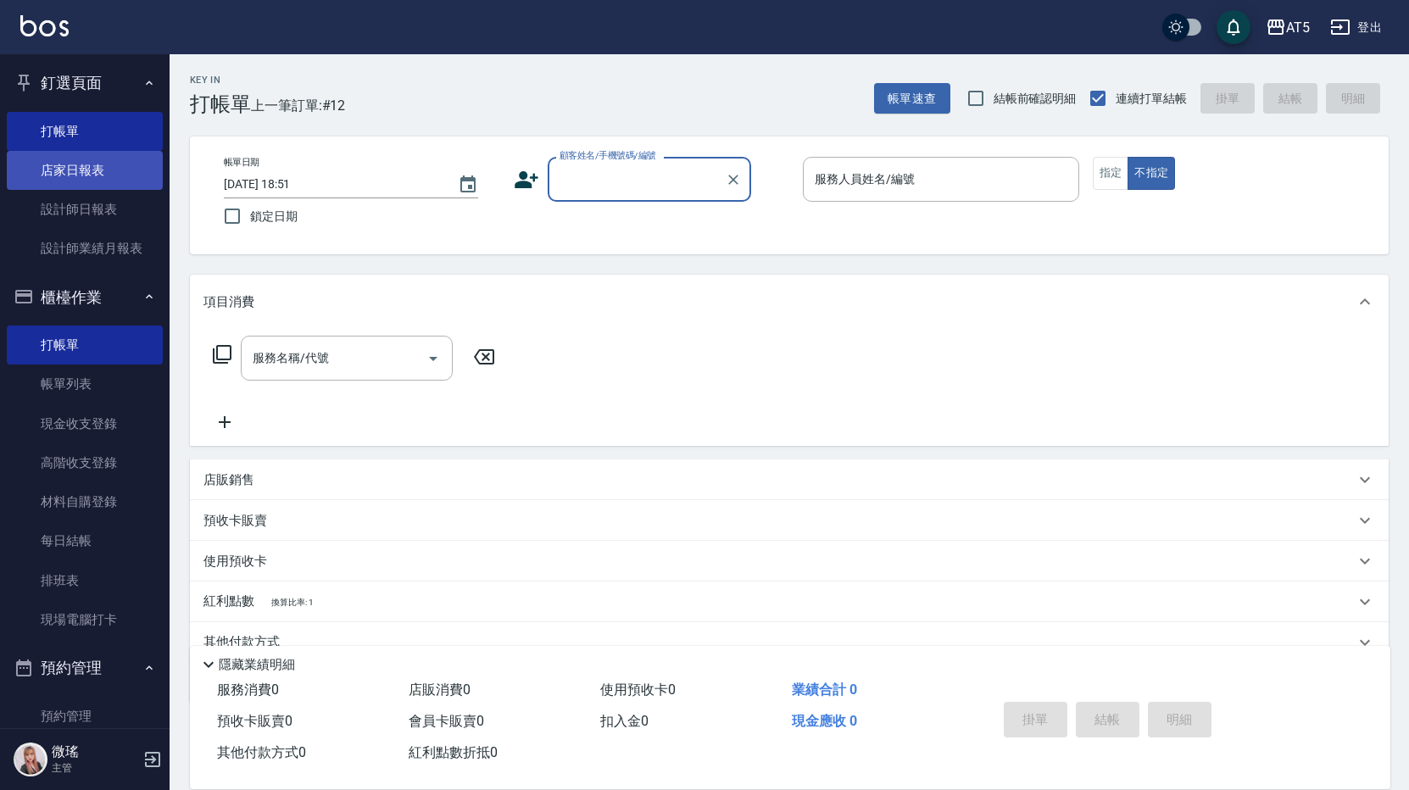
click at [97, 181] on link "店家日報表" at bounding box center [85, 170] width 156 height 39
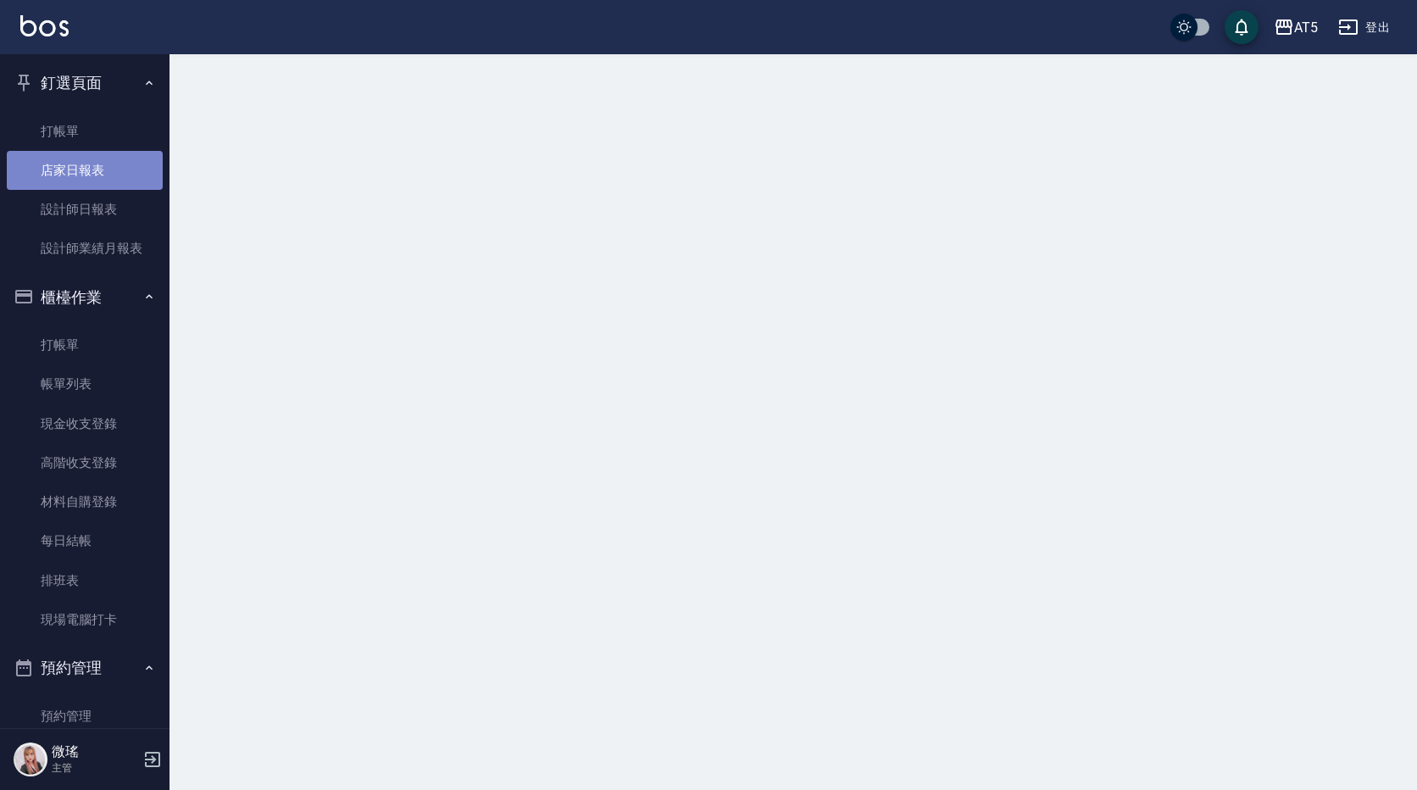
click at [97, 181] on link "店家日報表" at bounding box center [85, 170] width 156 height 39
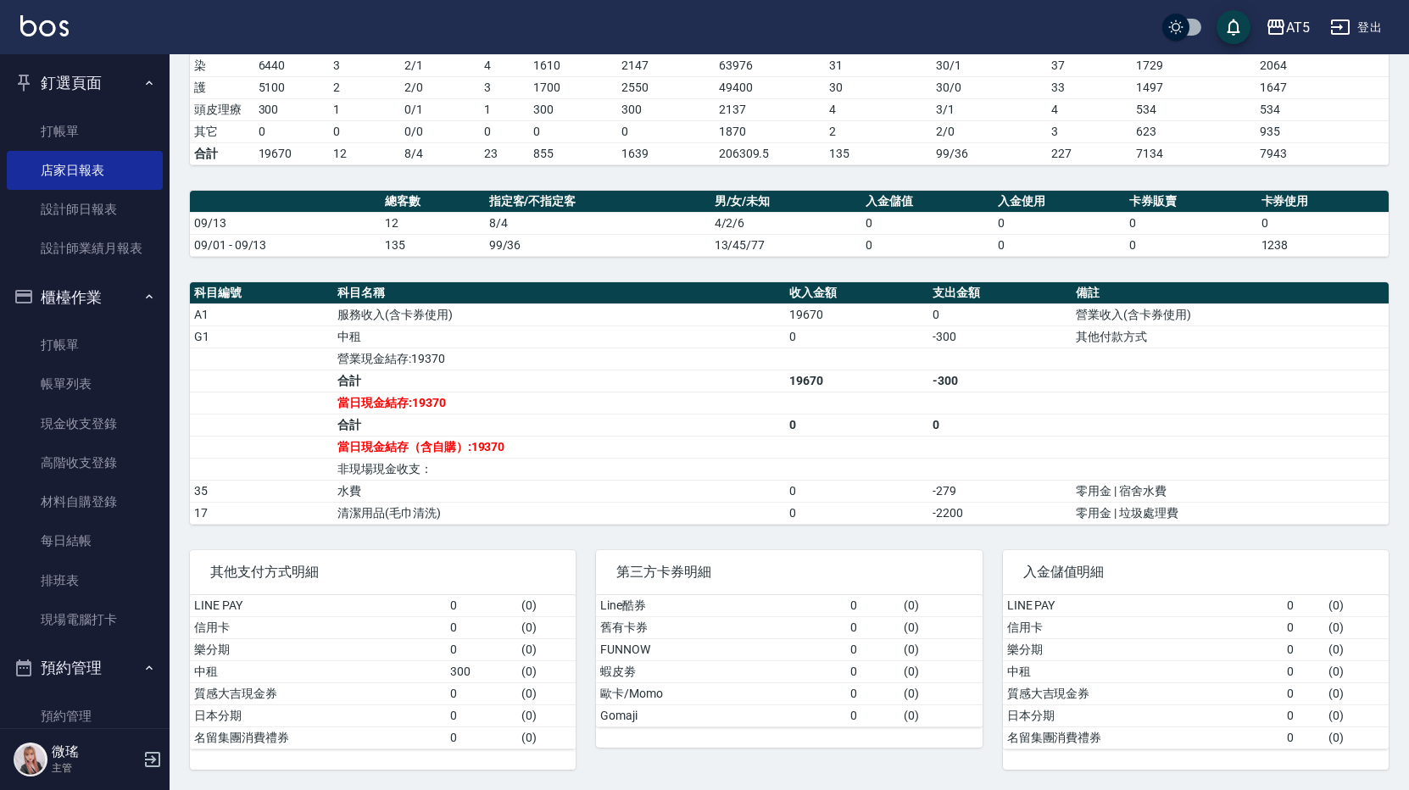
scroll to position [76, 0]
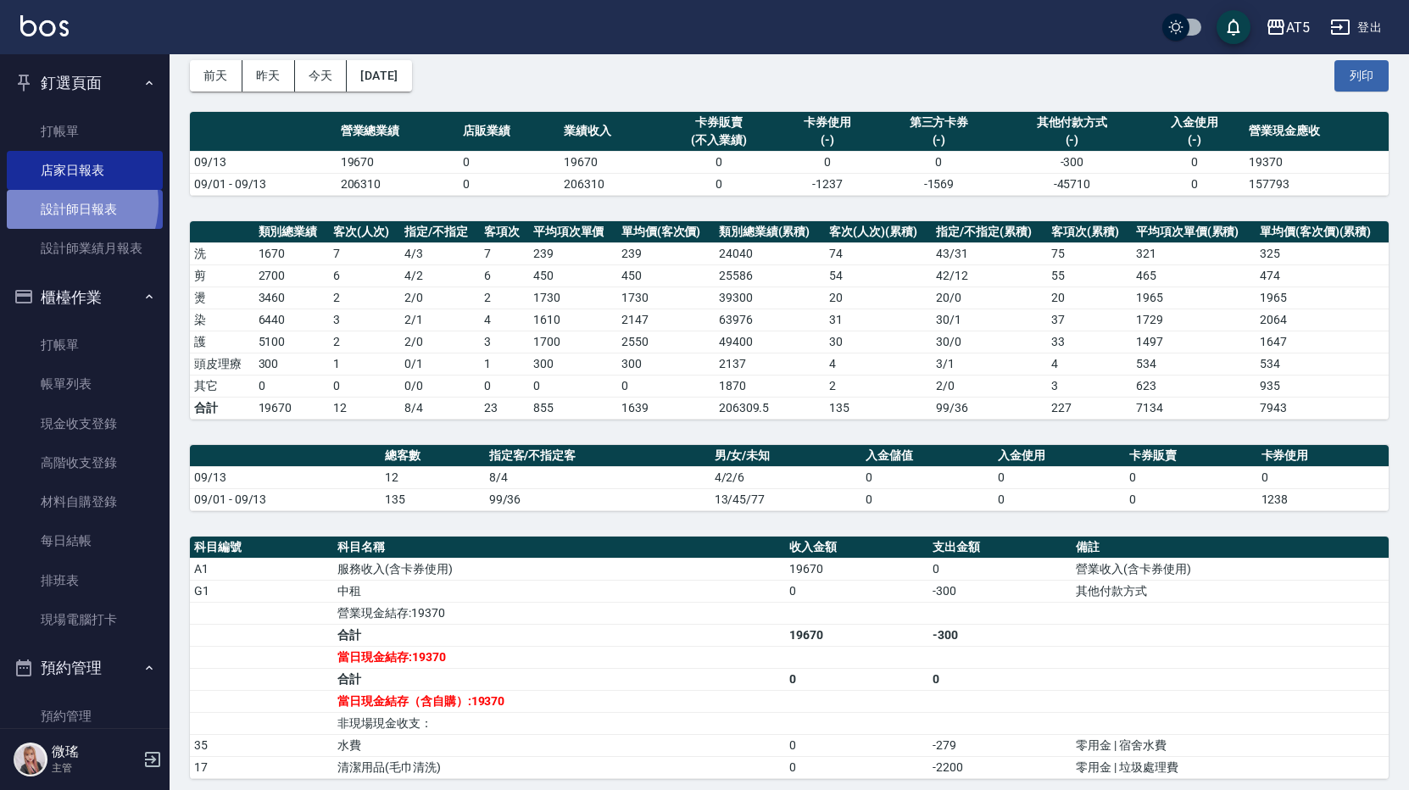
click at [62, 203] on link "設計師日報表" at bounding box center [85, 209] width 156 height 39
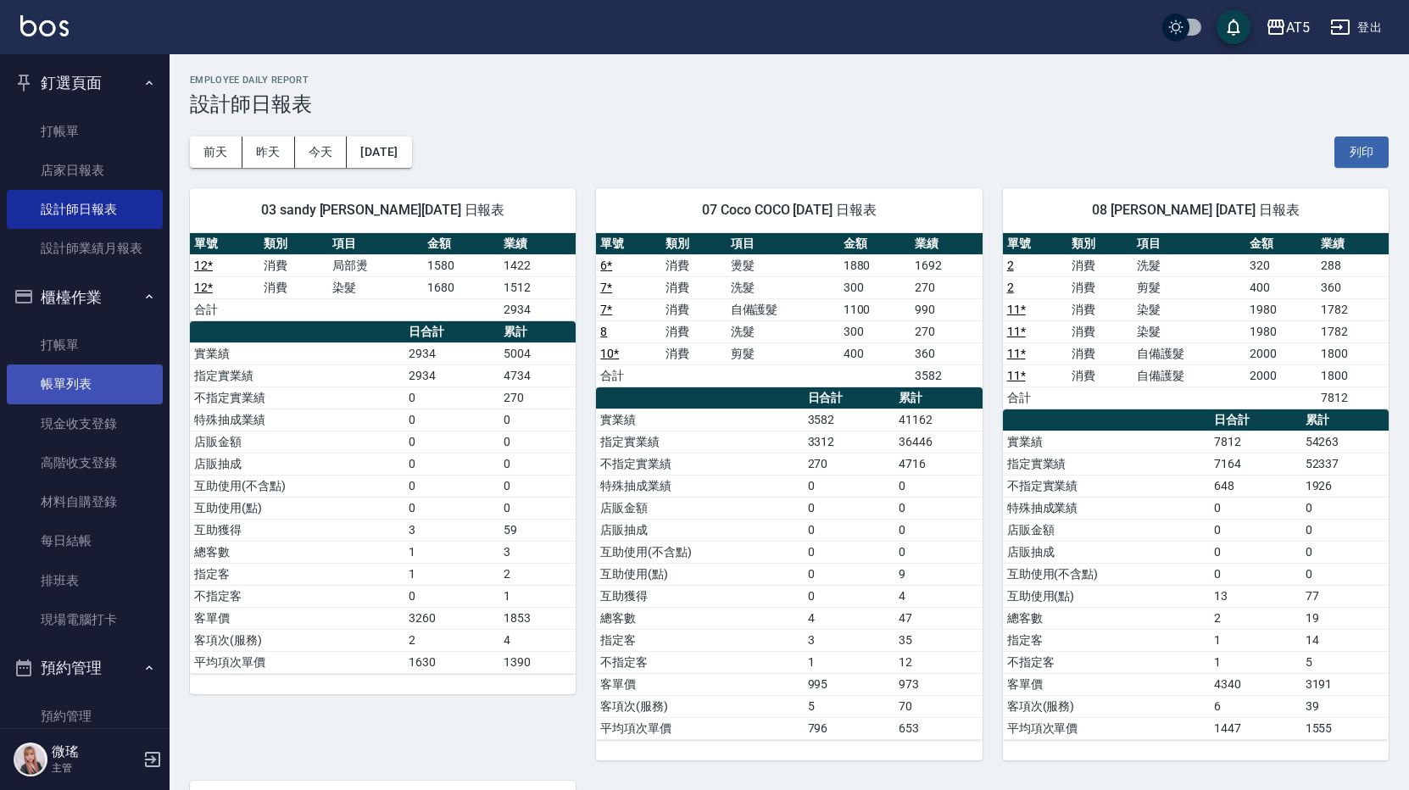
click at [70, 379] on link "帳單列表" at bounding box center [85, 383] width 156 height 39
click at [73, 387] on link "帳單列表" at bounding box center [85, 383] width 156 height 39
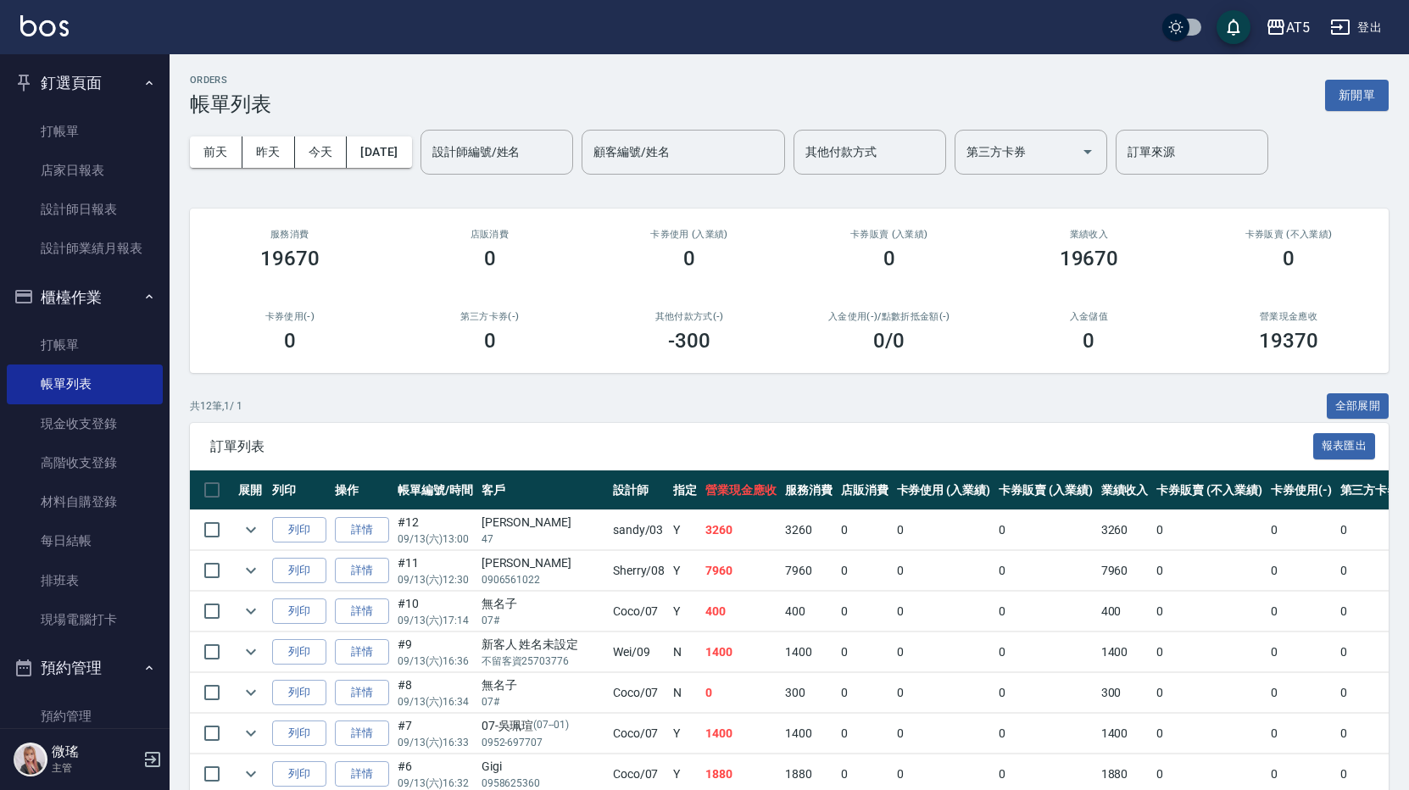
scroll to position [169, 0]
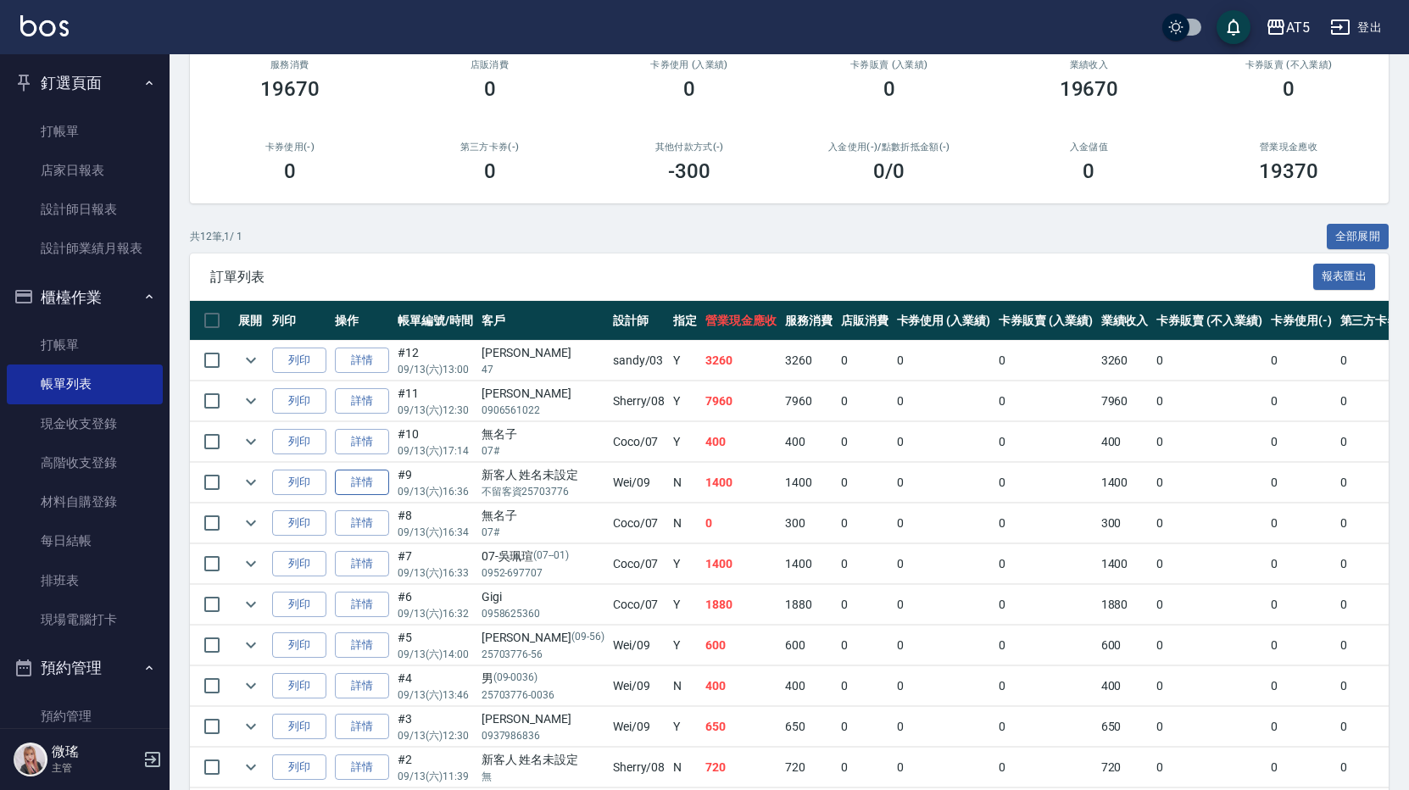
click at [362, 481] on link "詳情" at bounding box center [362, 483] width 54 height 26
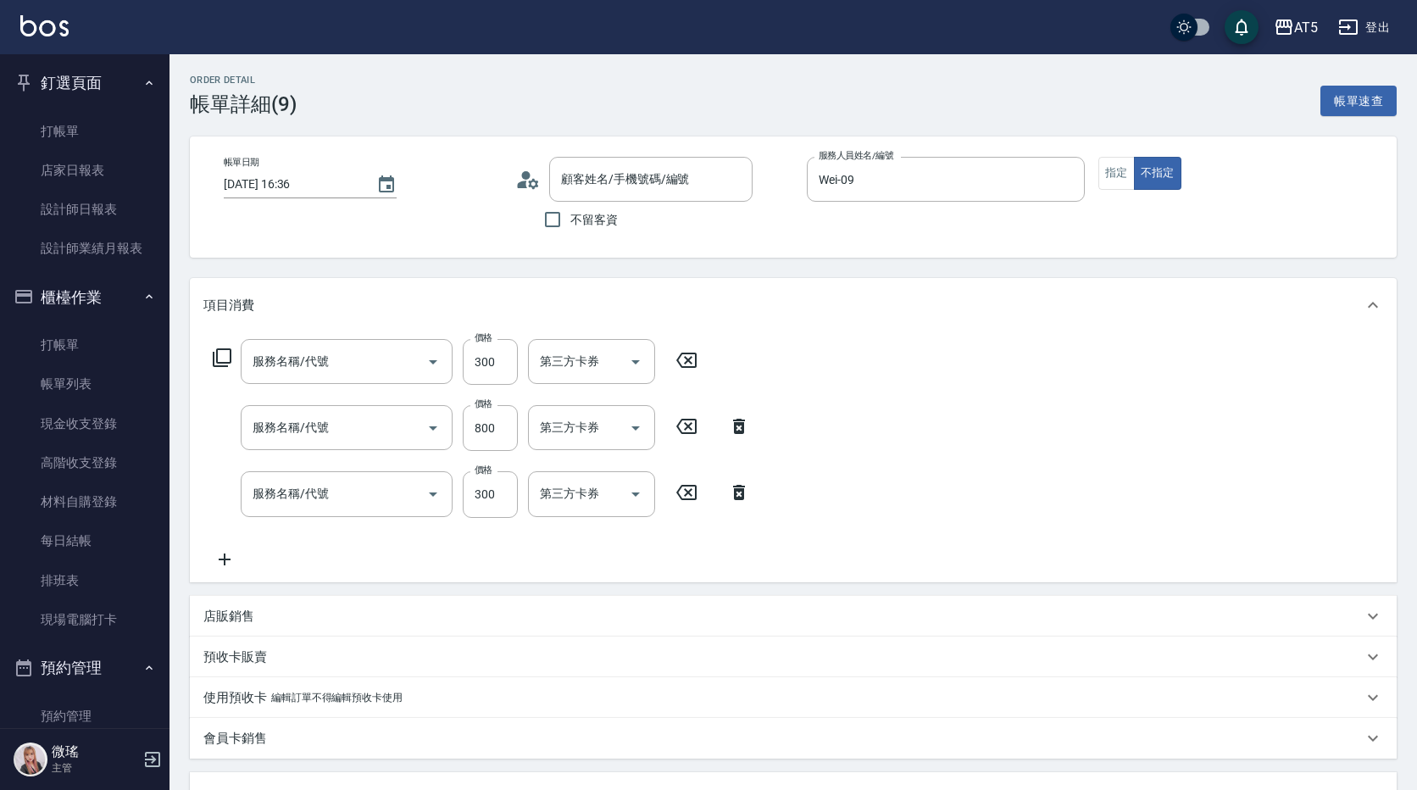
type input "2025/09/13 16:36"
type input "Wei-09"
type input "140"
type input "新客人 姓名未設定/不留客資25703776/null"
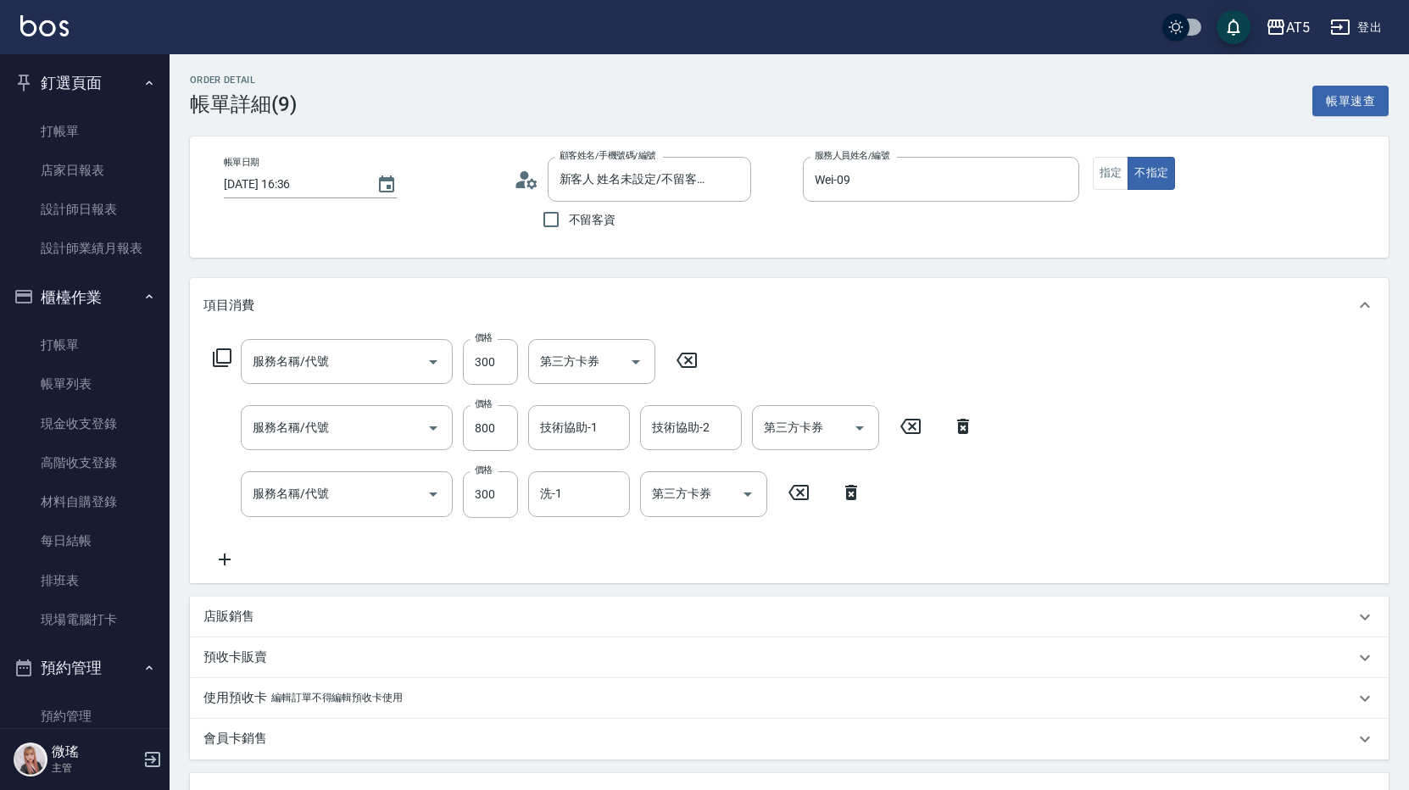
type input "頭皮隔離(1002)"
type input "漂髮(502)"
type input "洗髮(201)"
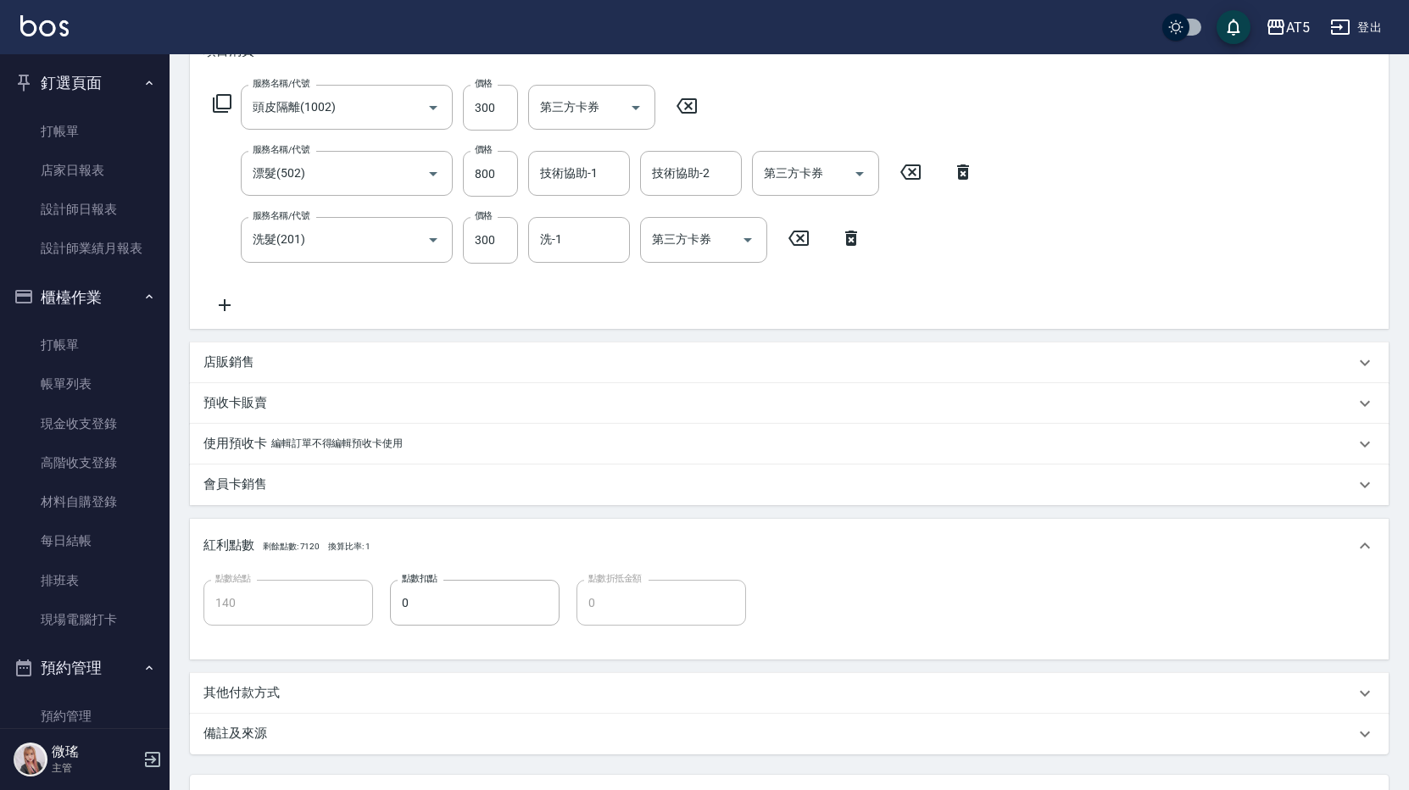
scroll to position [402, 0]
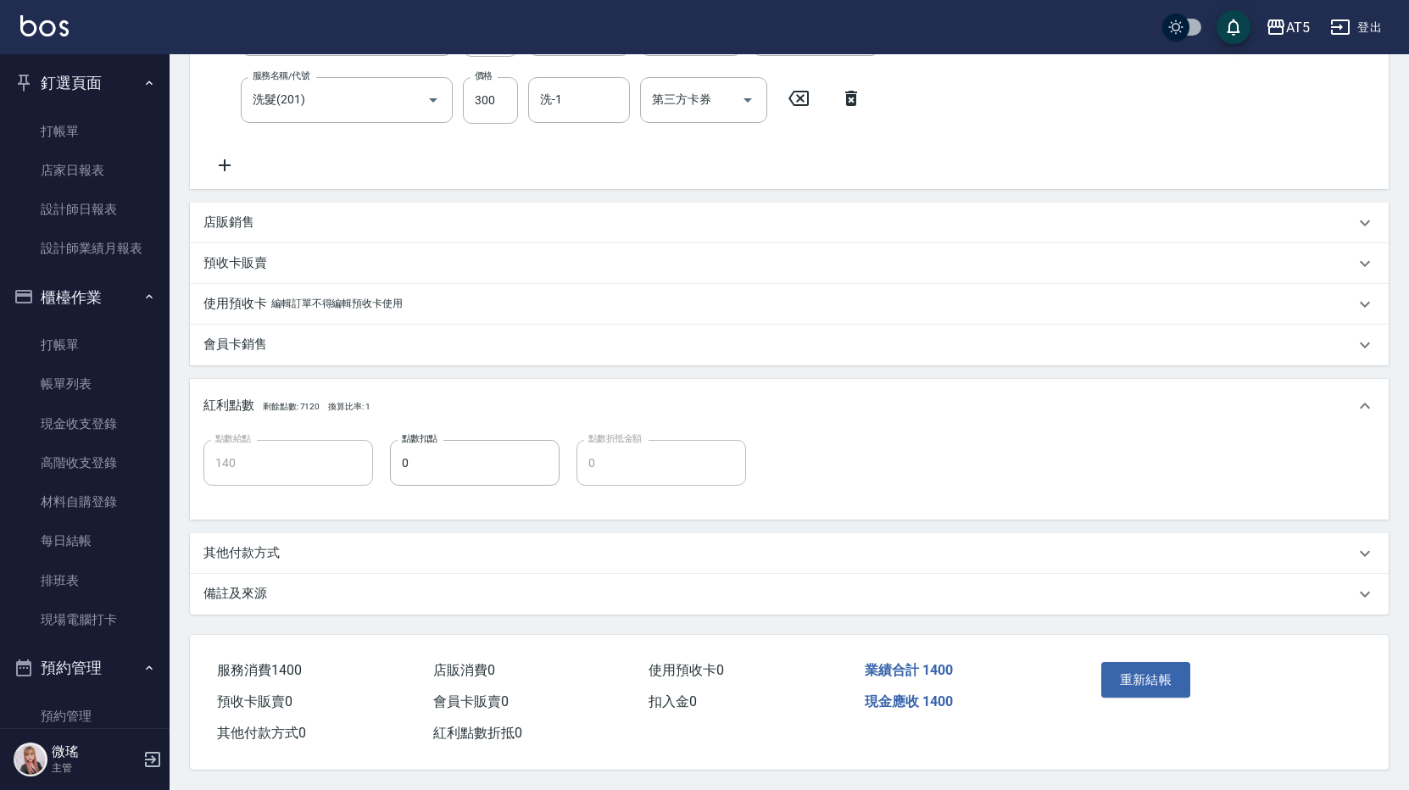
click at [237, 554] on p "其他付款方式" at bounding box center [241, 553] width 76 height 18
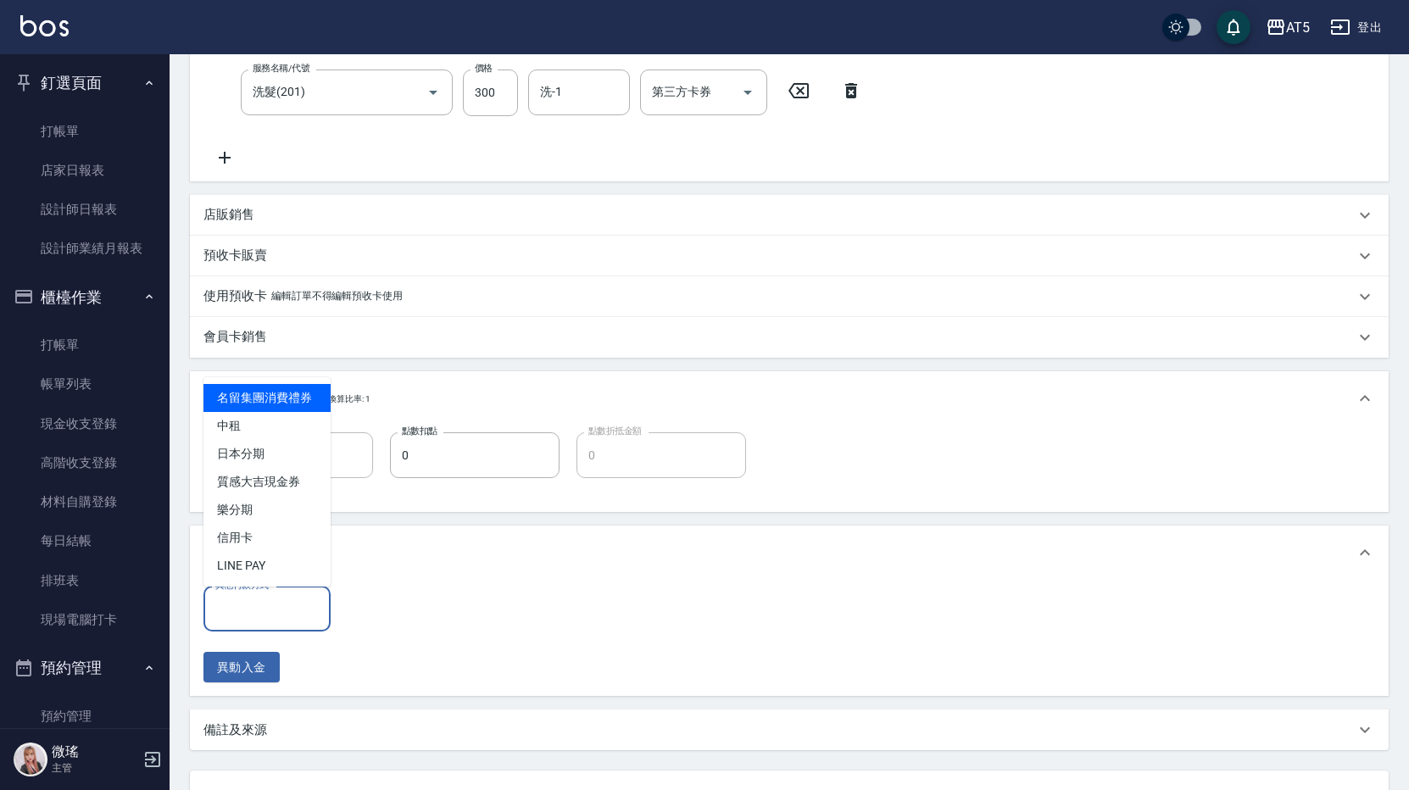
click at [263, 607] on input "其他付款方式" at bounding box center [267, 609] width 112 height 30
click at [243, 419] on span "中租" at bounding box center [266, 426] width 127 height 28
type input "中租"
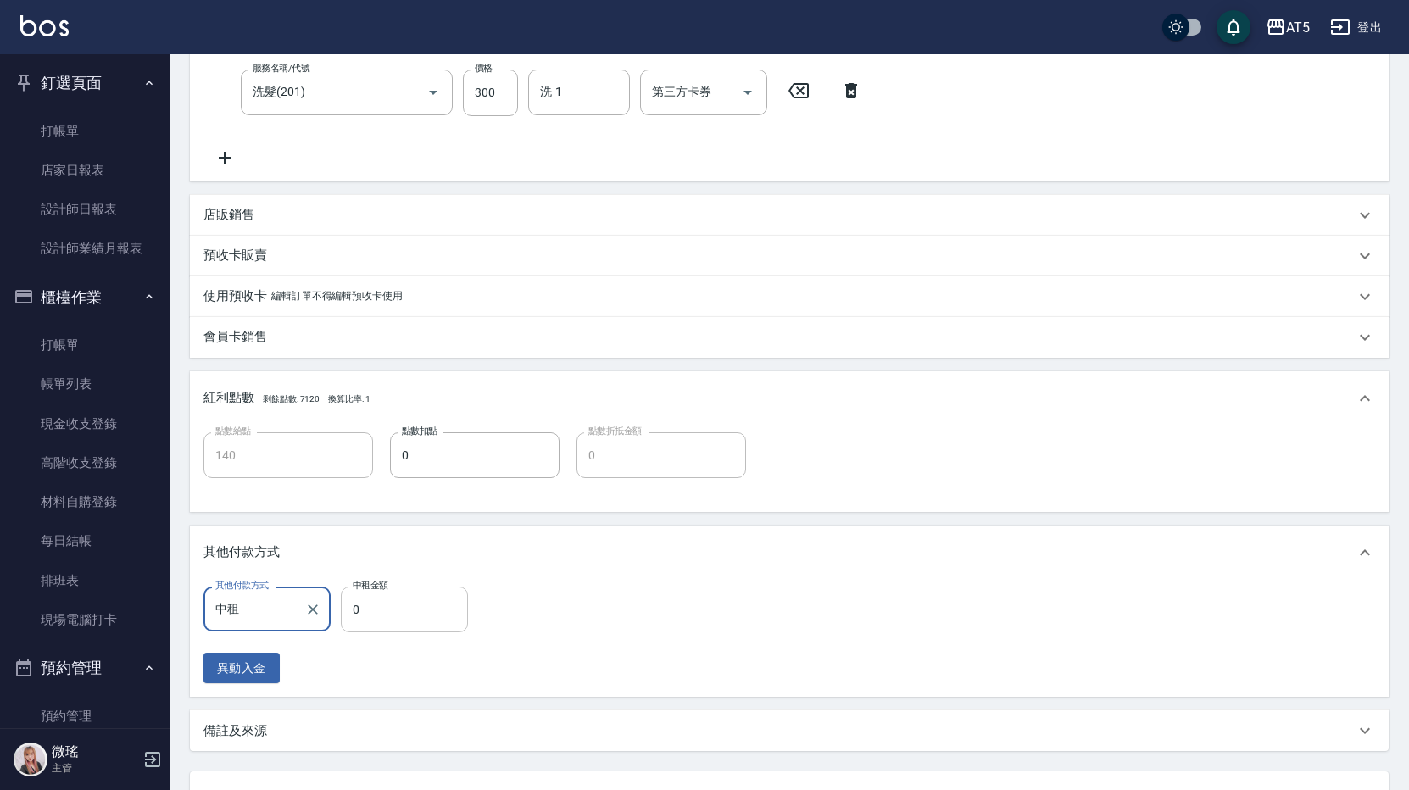
click at [389, 595] on input "0" at bounding box center [404, 609] width 127 height 46
type input "1"
type input "130"
type input "140"
type input "120"
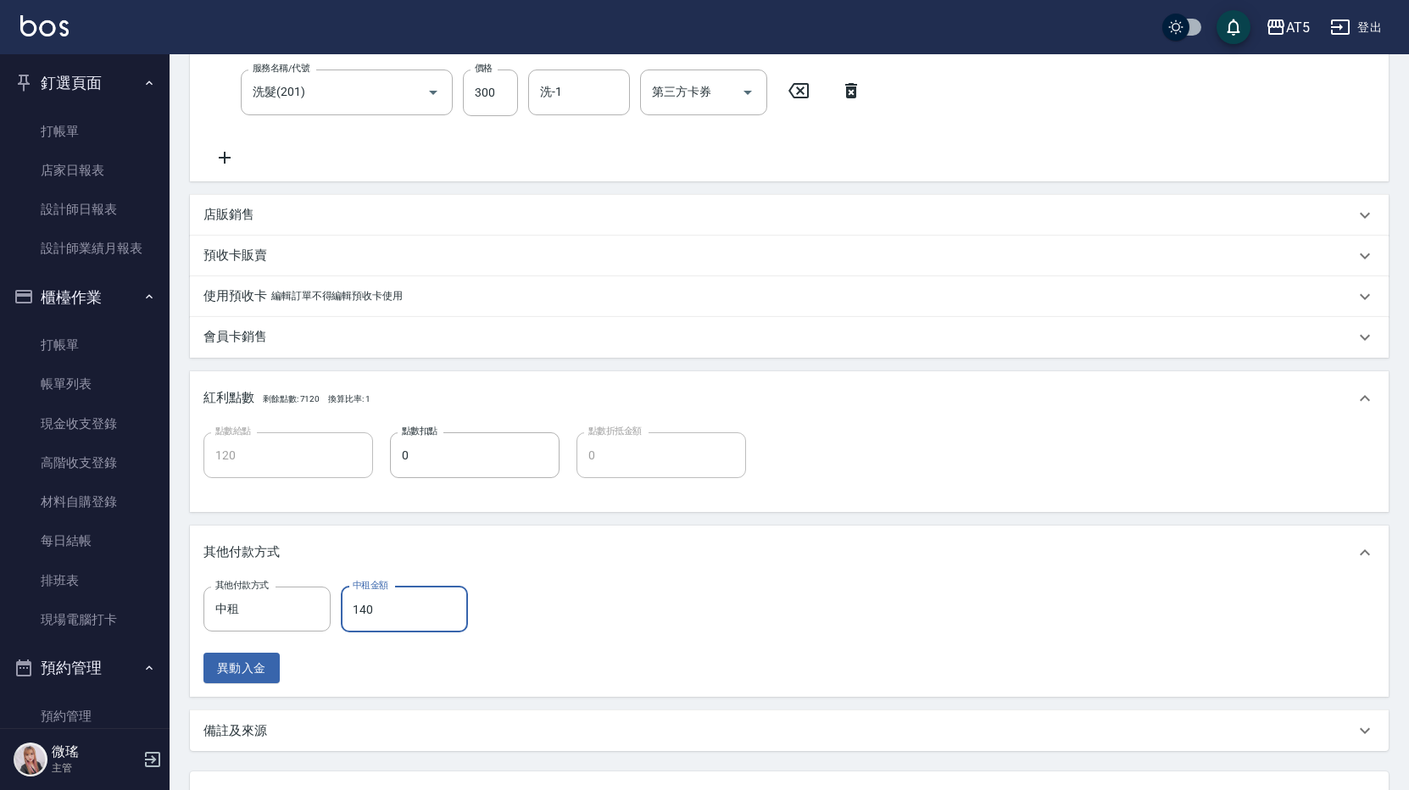
type input "1400"
type input "0"
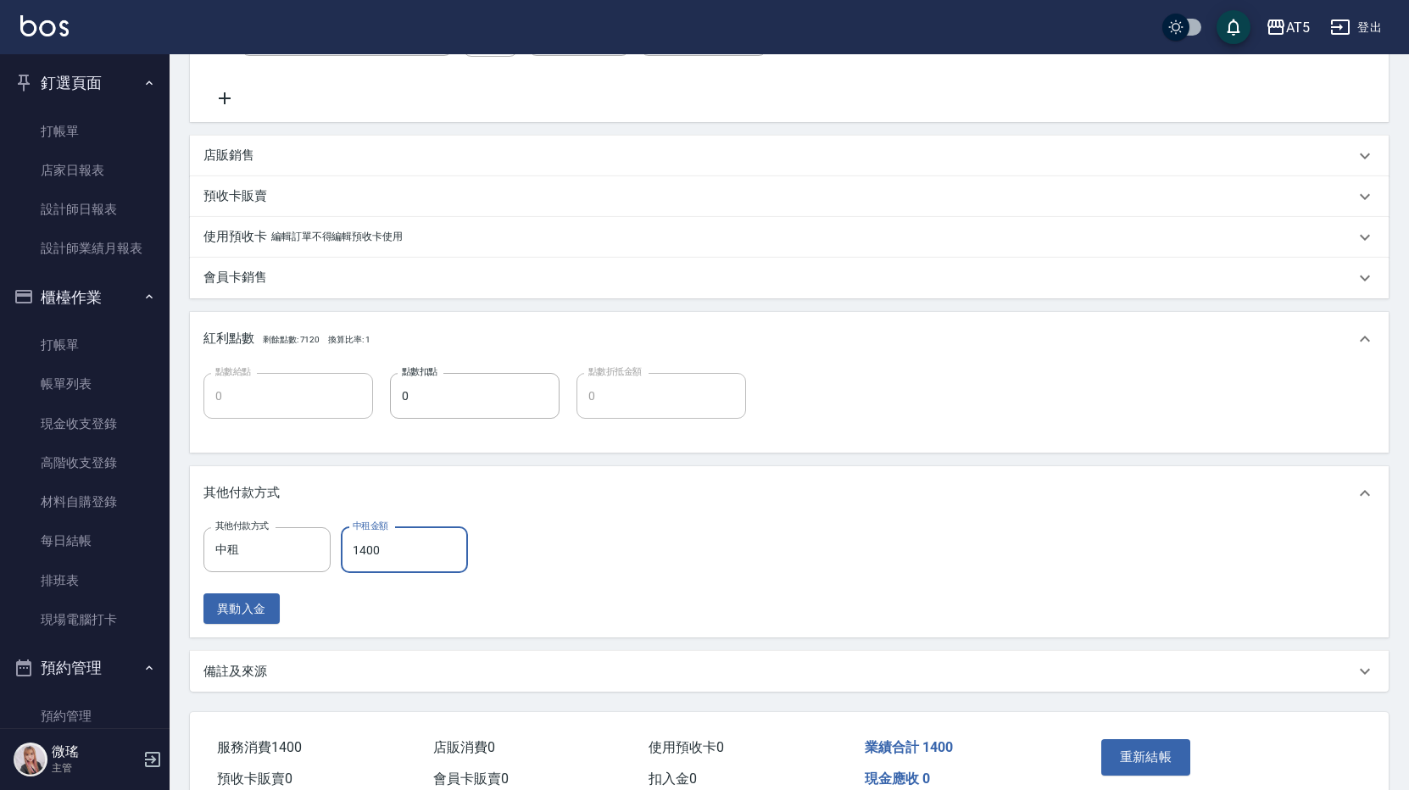
scroll to position [546, 0]
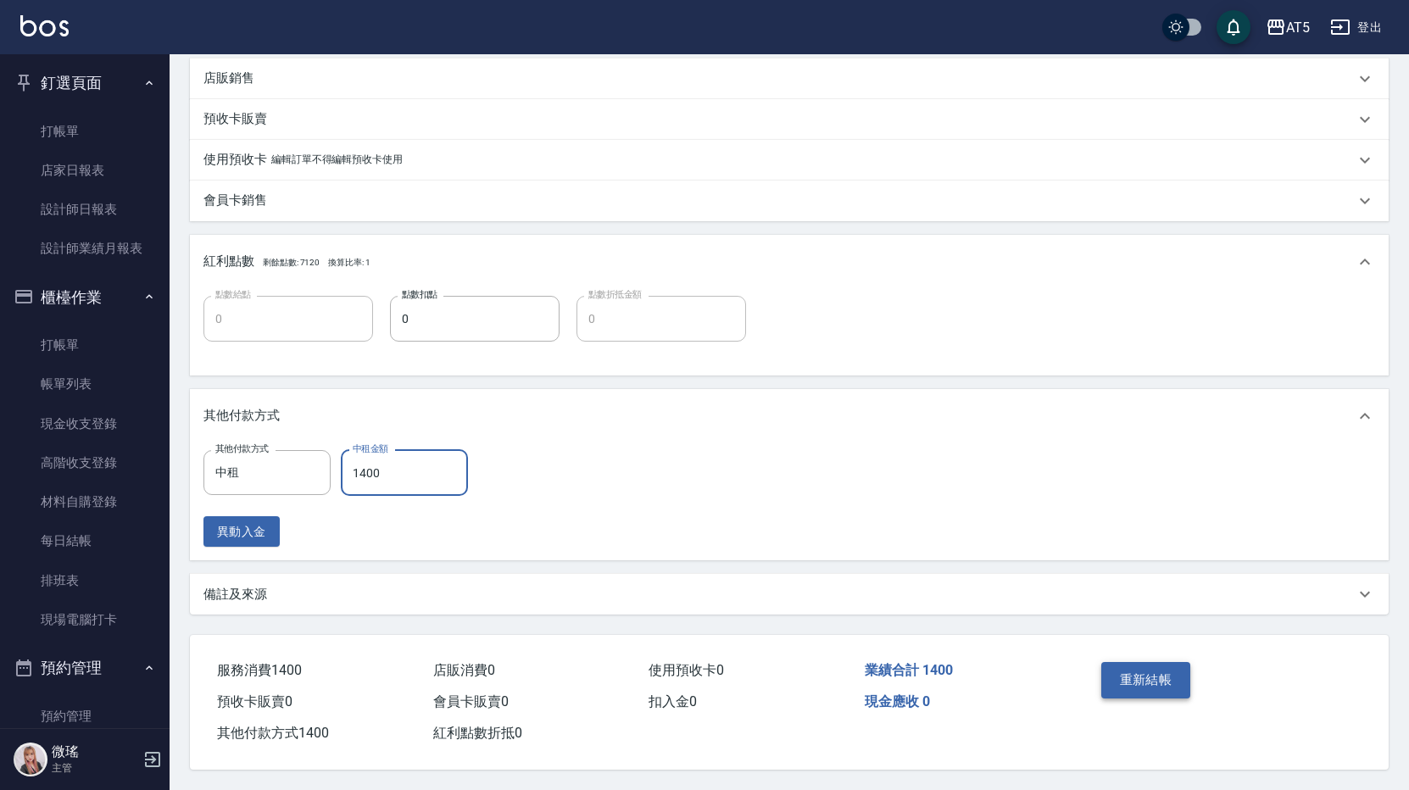
type input "1400"
click at [1164, 671] on button "重新結帳" at bounding box center [1146, 680] width 90 height 36
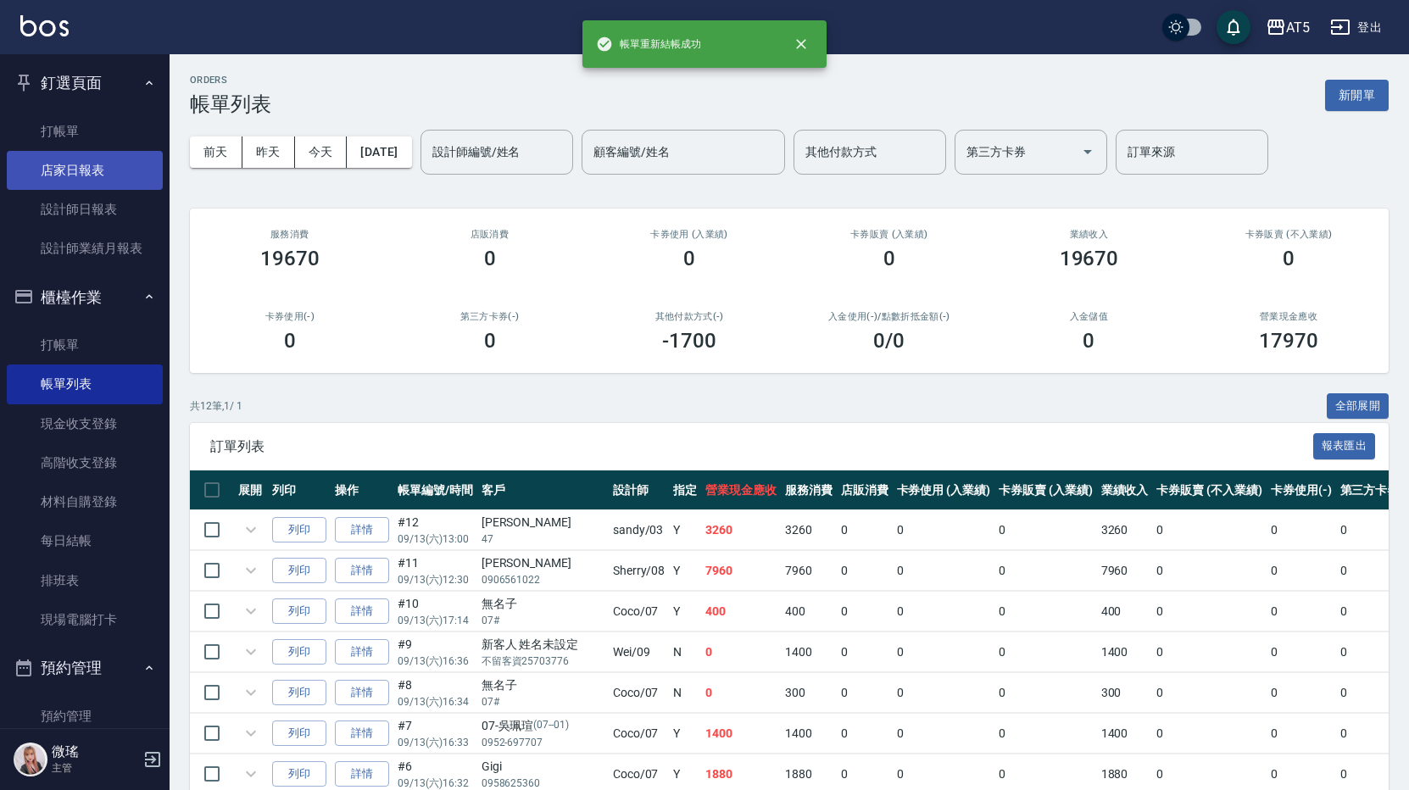
click at [78, 163] on link "店家日報表" at bounding box center [85, 170] width 156 height 39
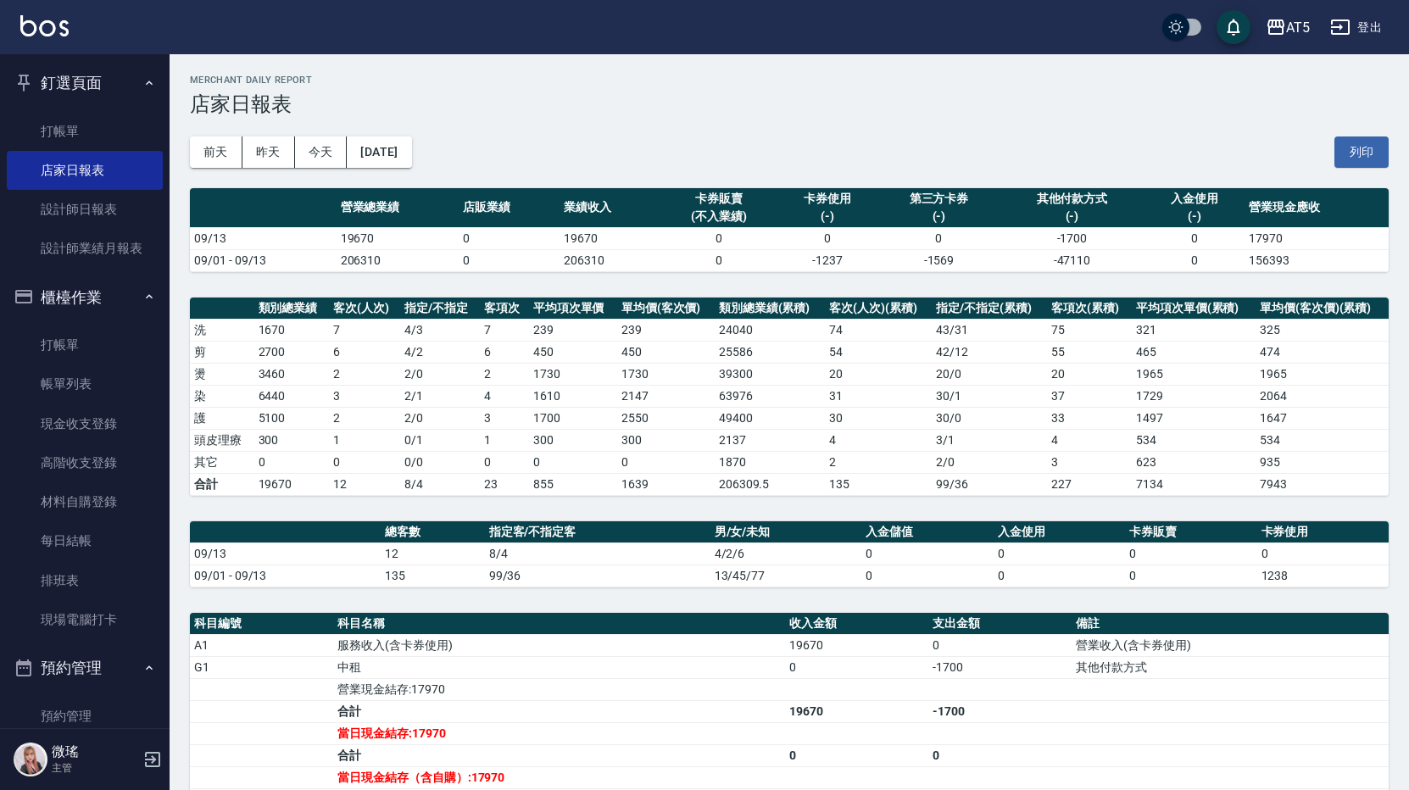
scroll to position [331, 0]
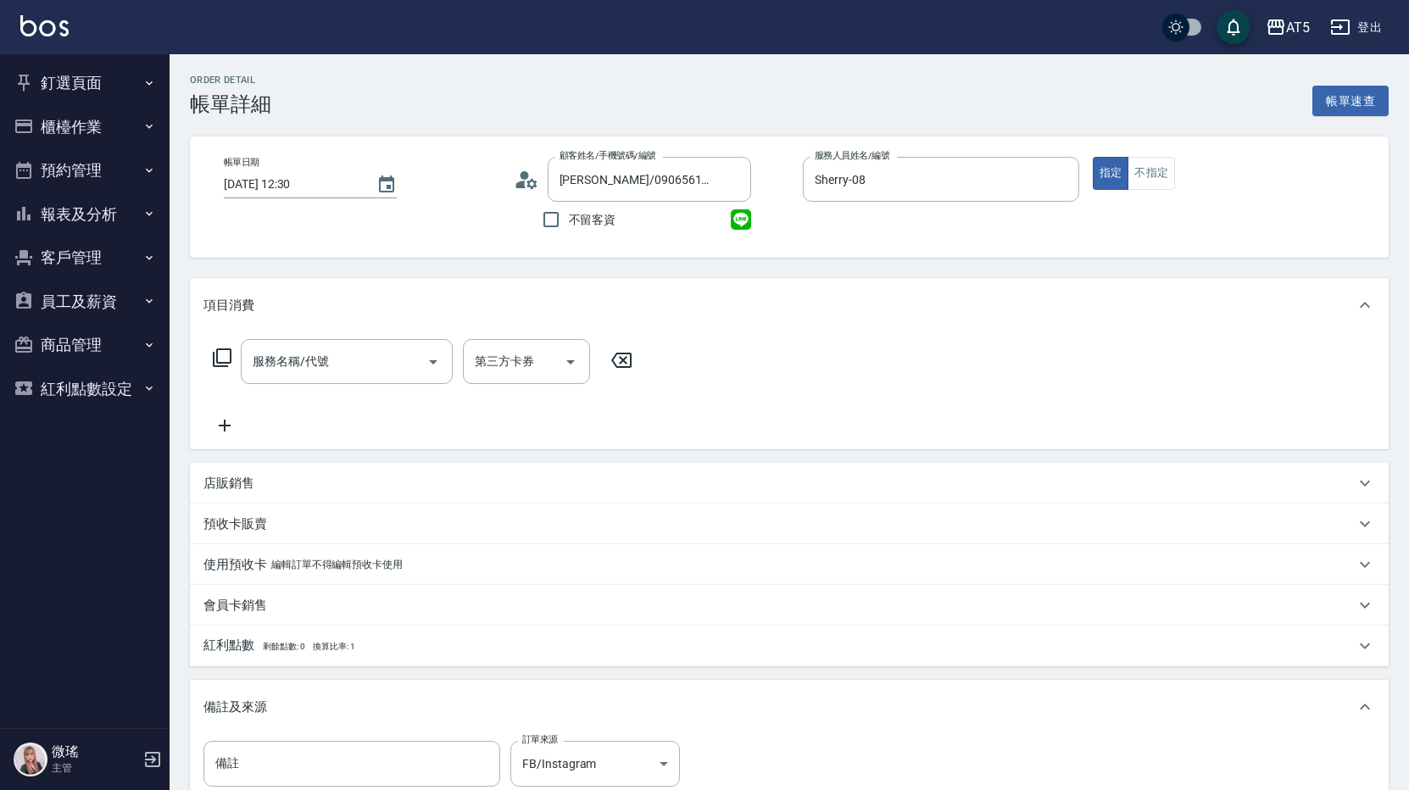
click at [258, 353] on div "服務名稱/代號 服務名稱/代號" at bounding box center [347, 361] width 212 height 45
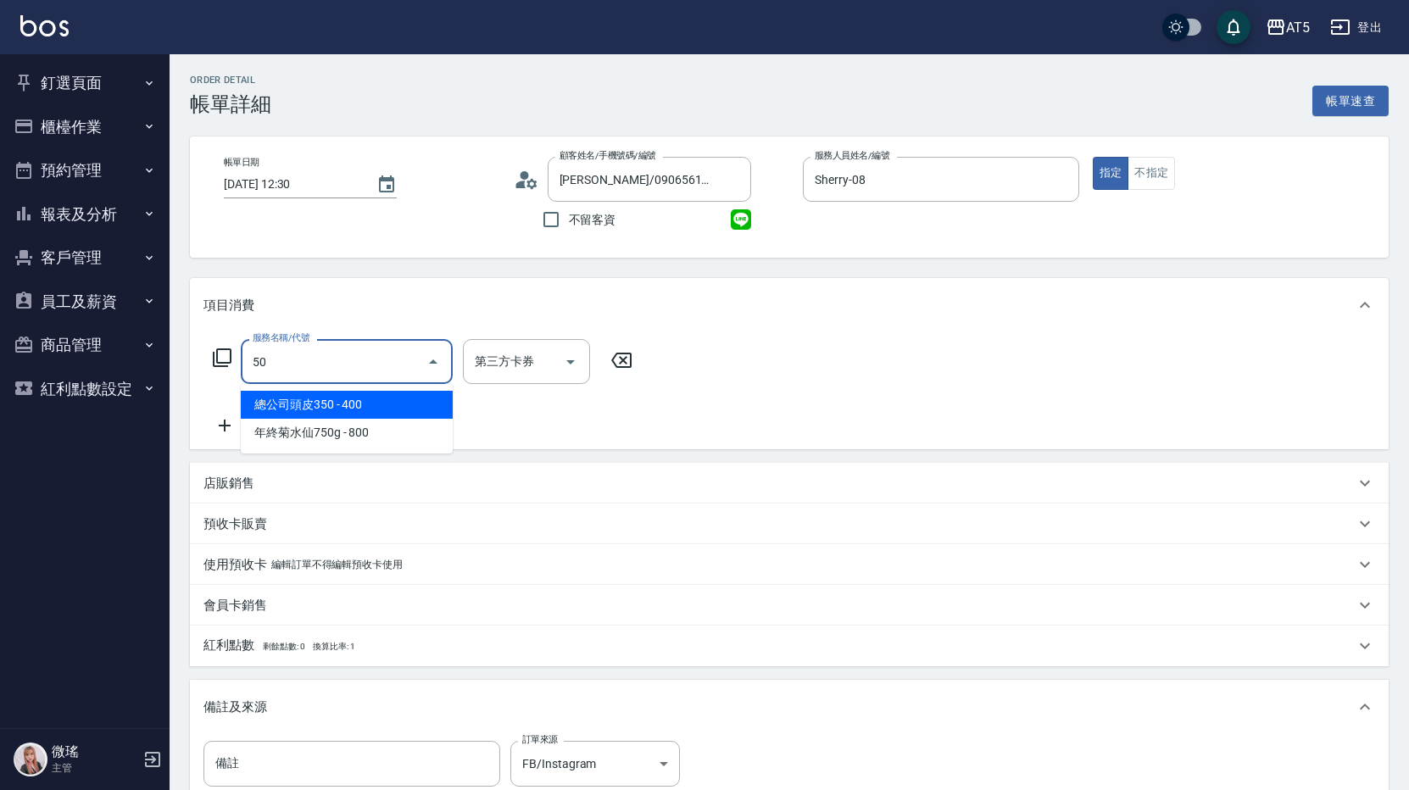
type input "501"
type input "100"
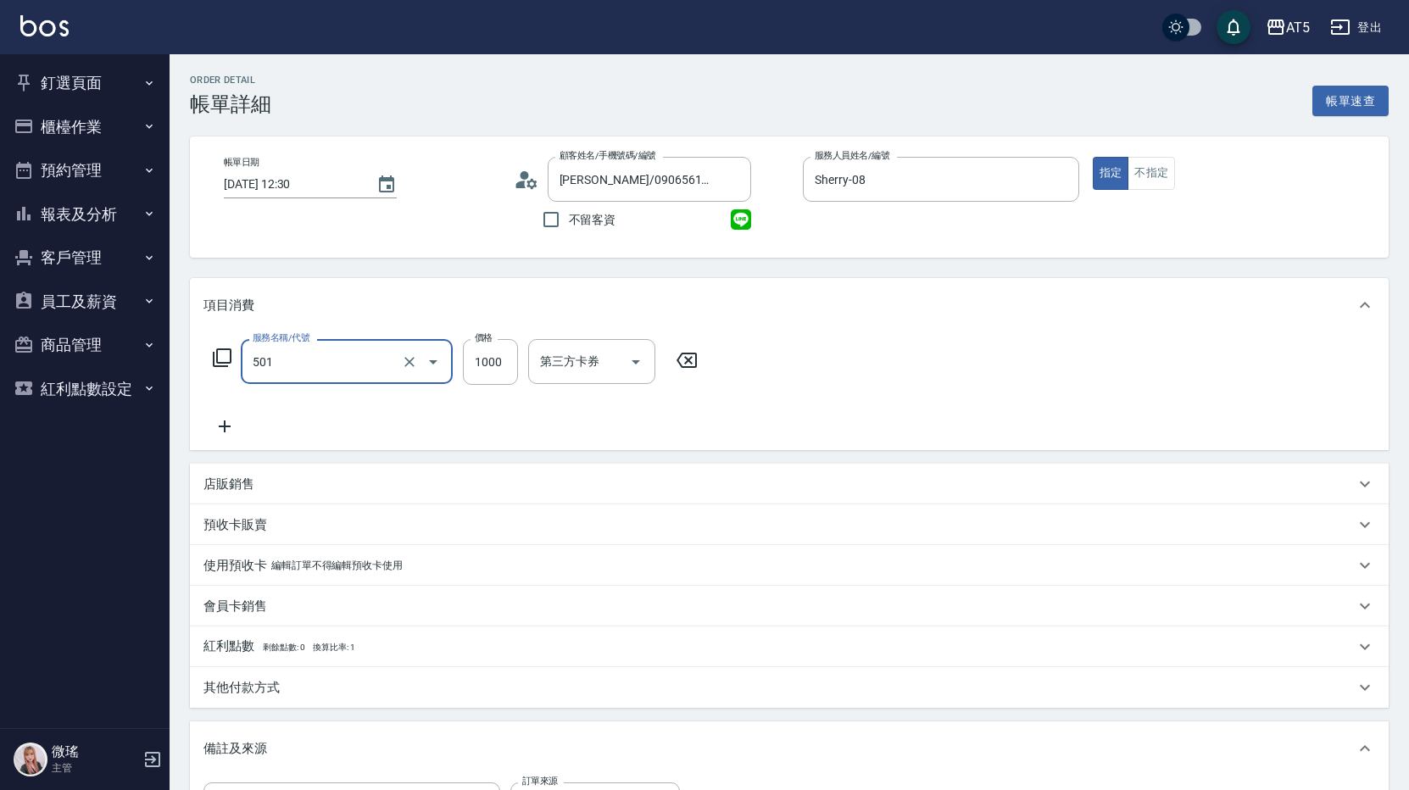
type input "染髮(501)"
type input "1"
type input "0"
type input "198"
type input "10"
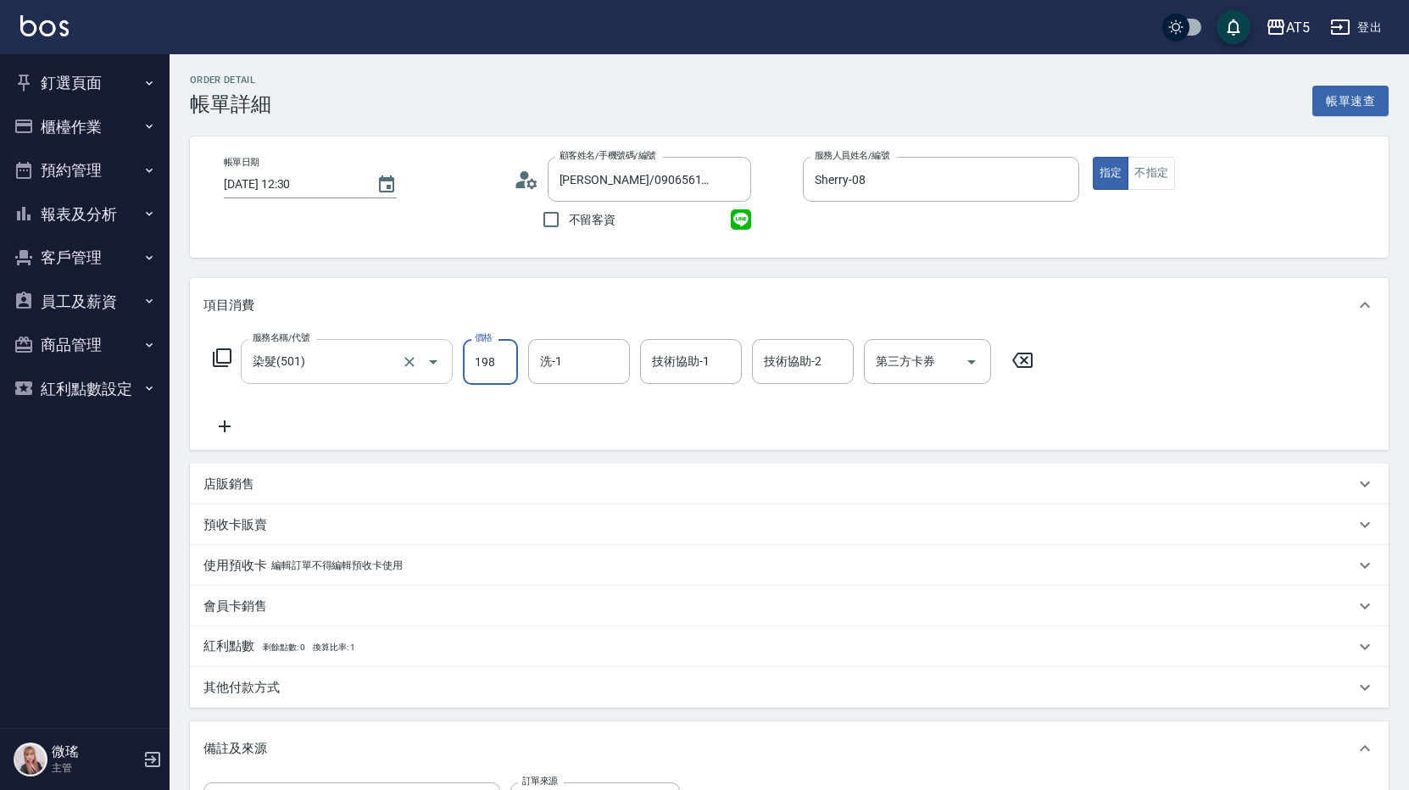
type input "1980"
type input "190"
type input "1980"
type input "0"
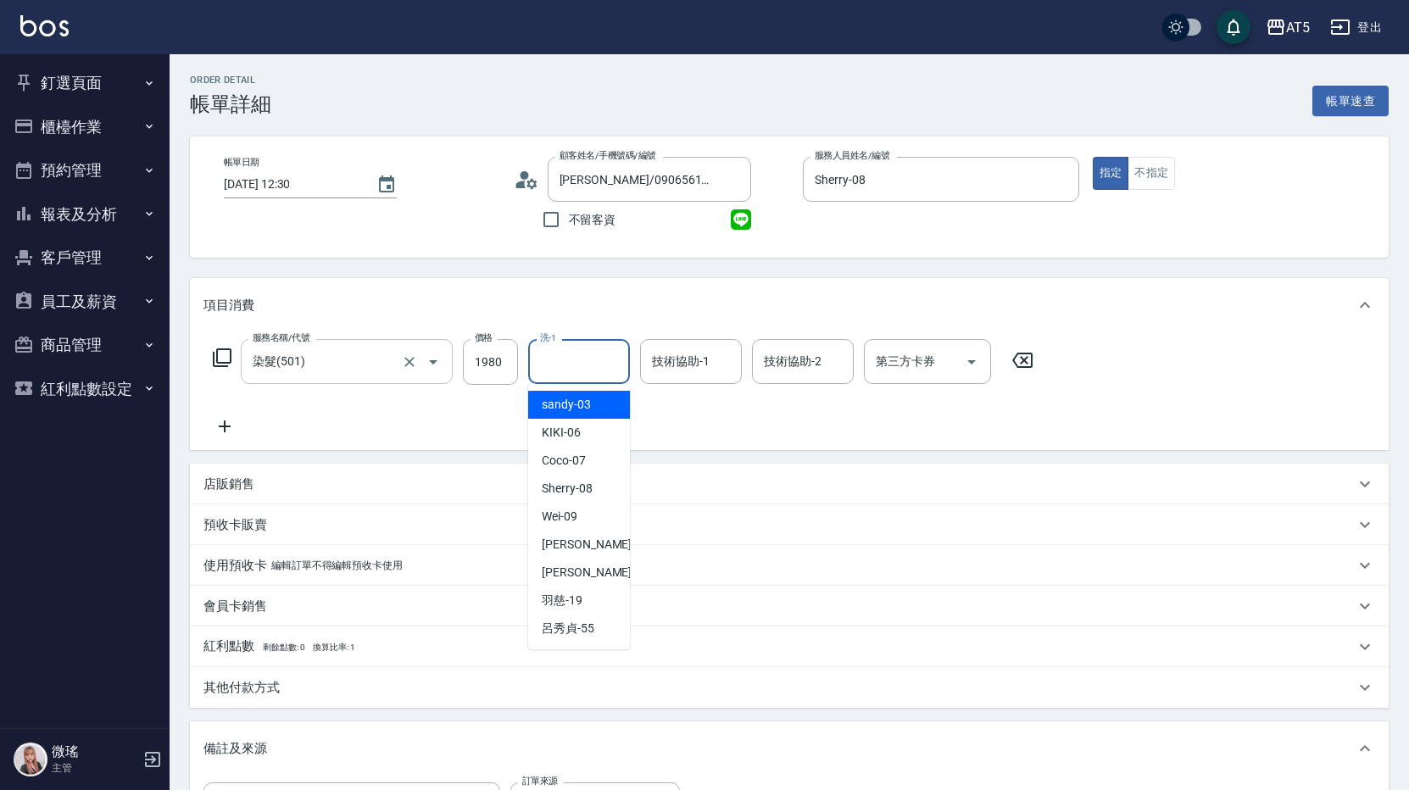
type input "sandy-03"
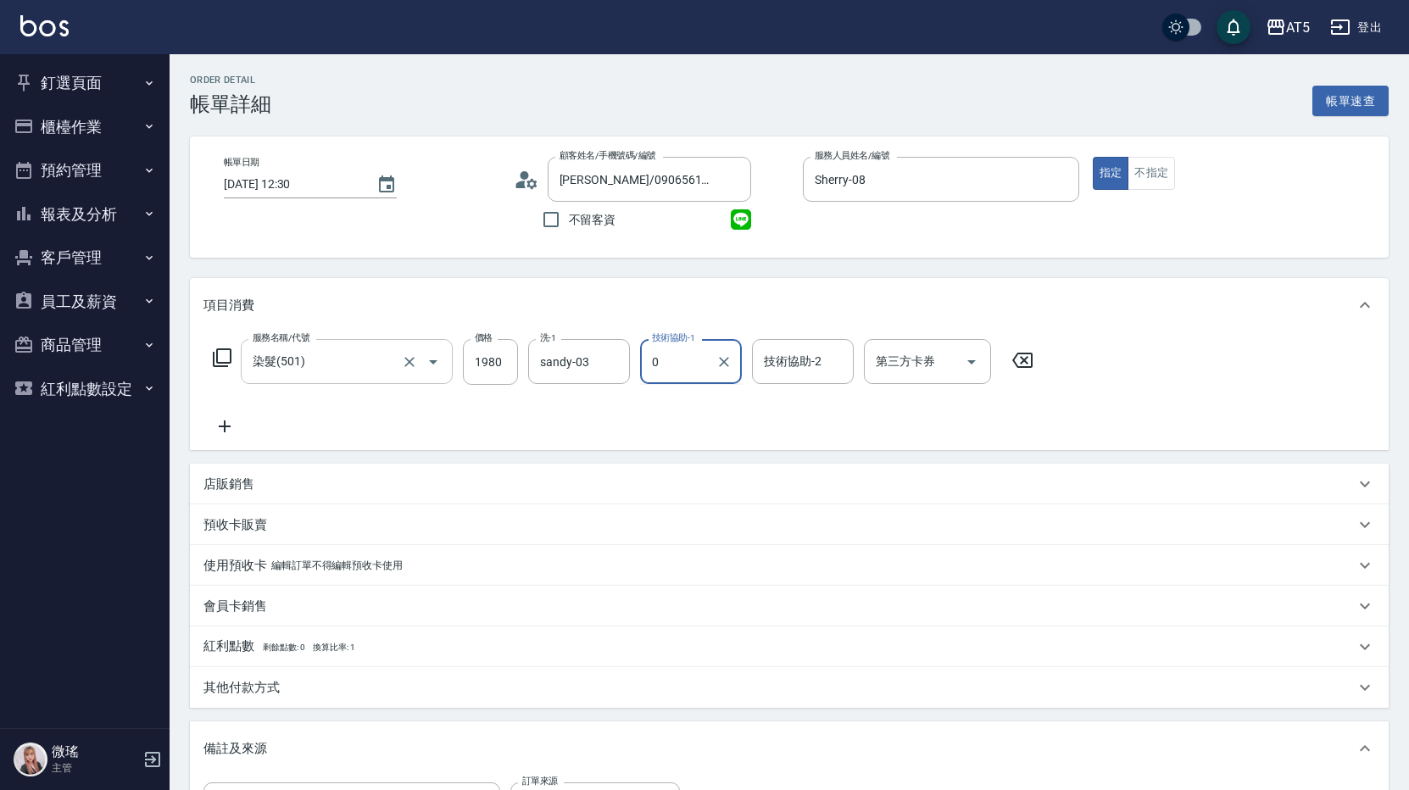
type input "0"
type input "葵葵-11"
click at [631, 353] on form "洗-1 sandy-03 洗-1" at bounding box center [584, 361] width 112 height 45
click at [620, 356] on button "Clear" at bounding box center [612, 362] width 24 height 24
type input "葵葵-11"
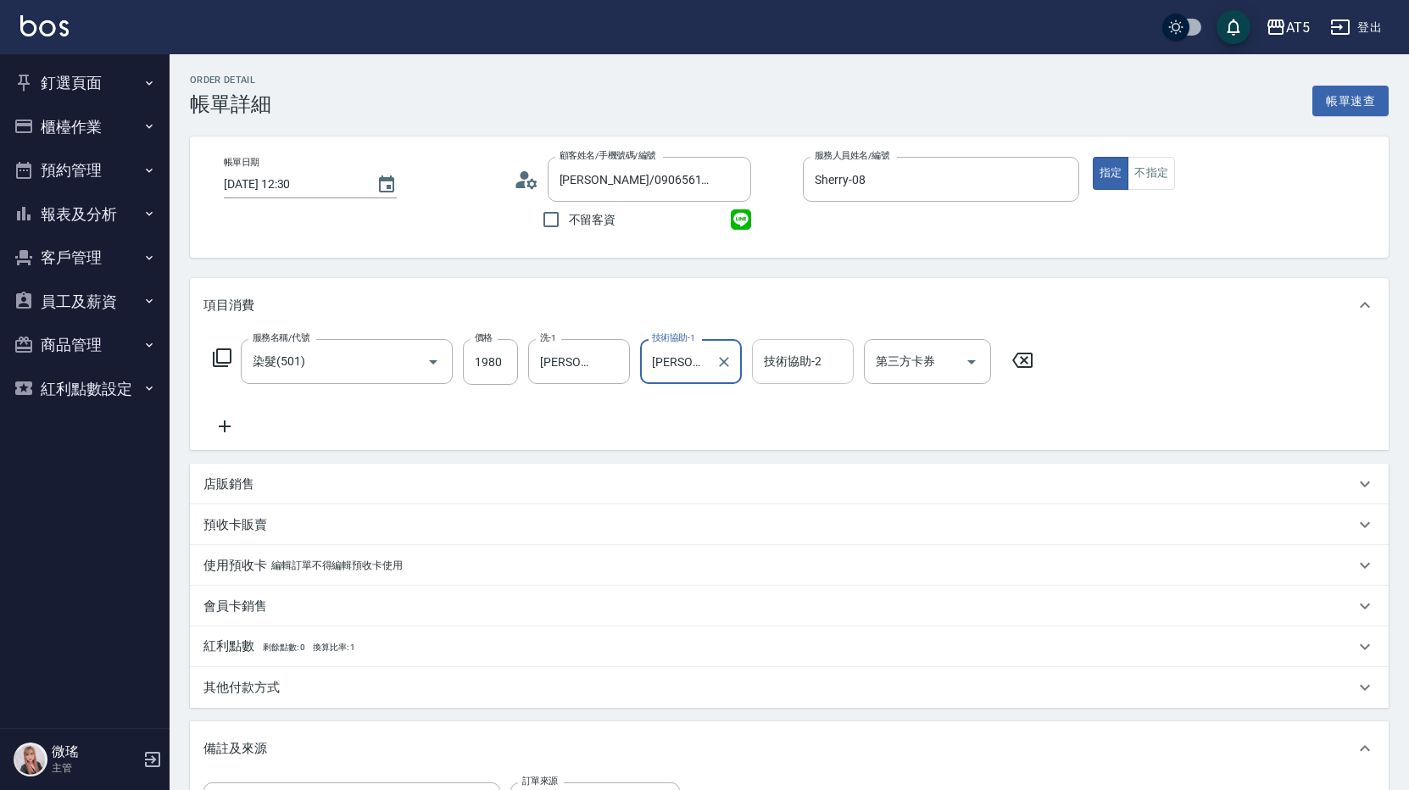
click at [794, 367] on input "技術協助-2" at bounding box center [802, 362] width 86 height 30
type input "sandy-03"
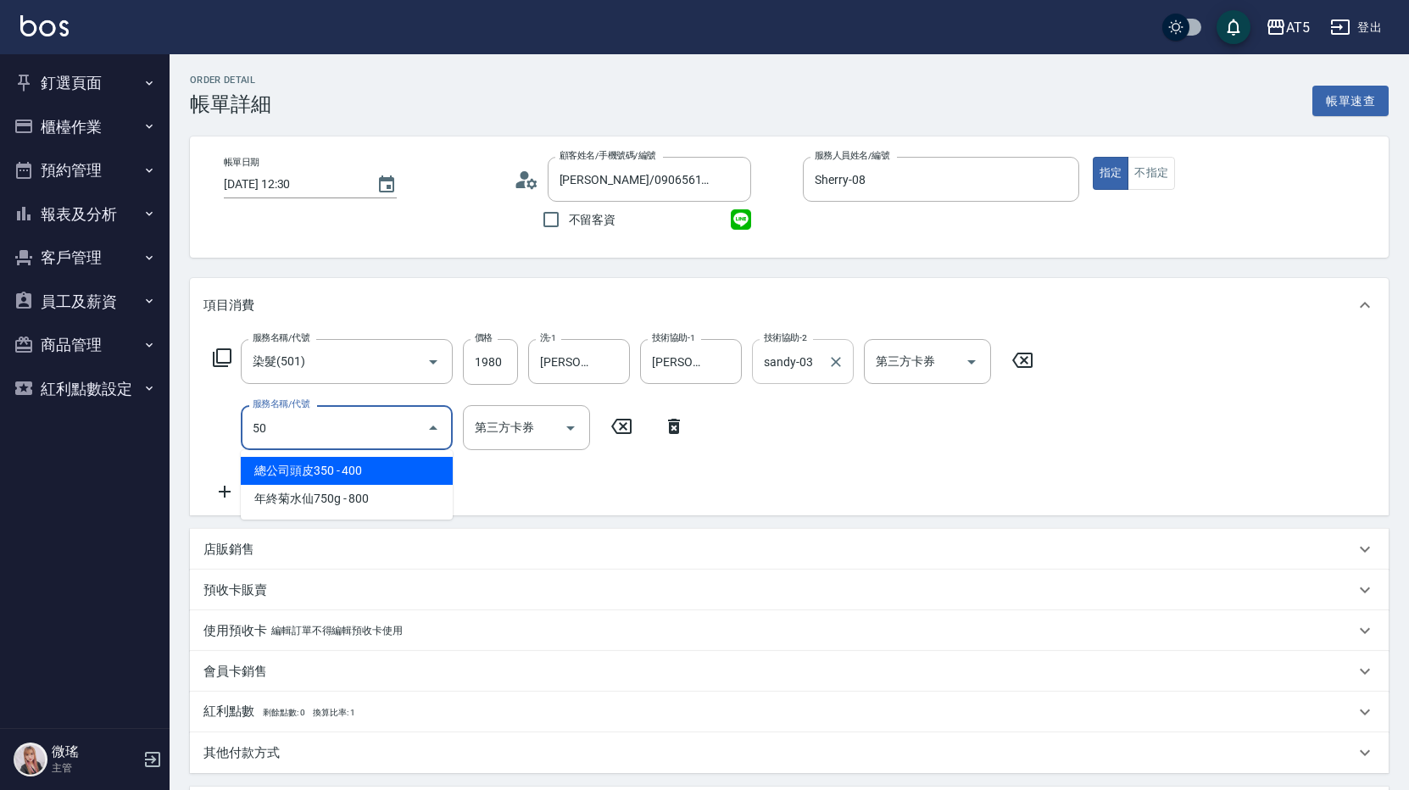
type input "501"
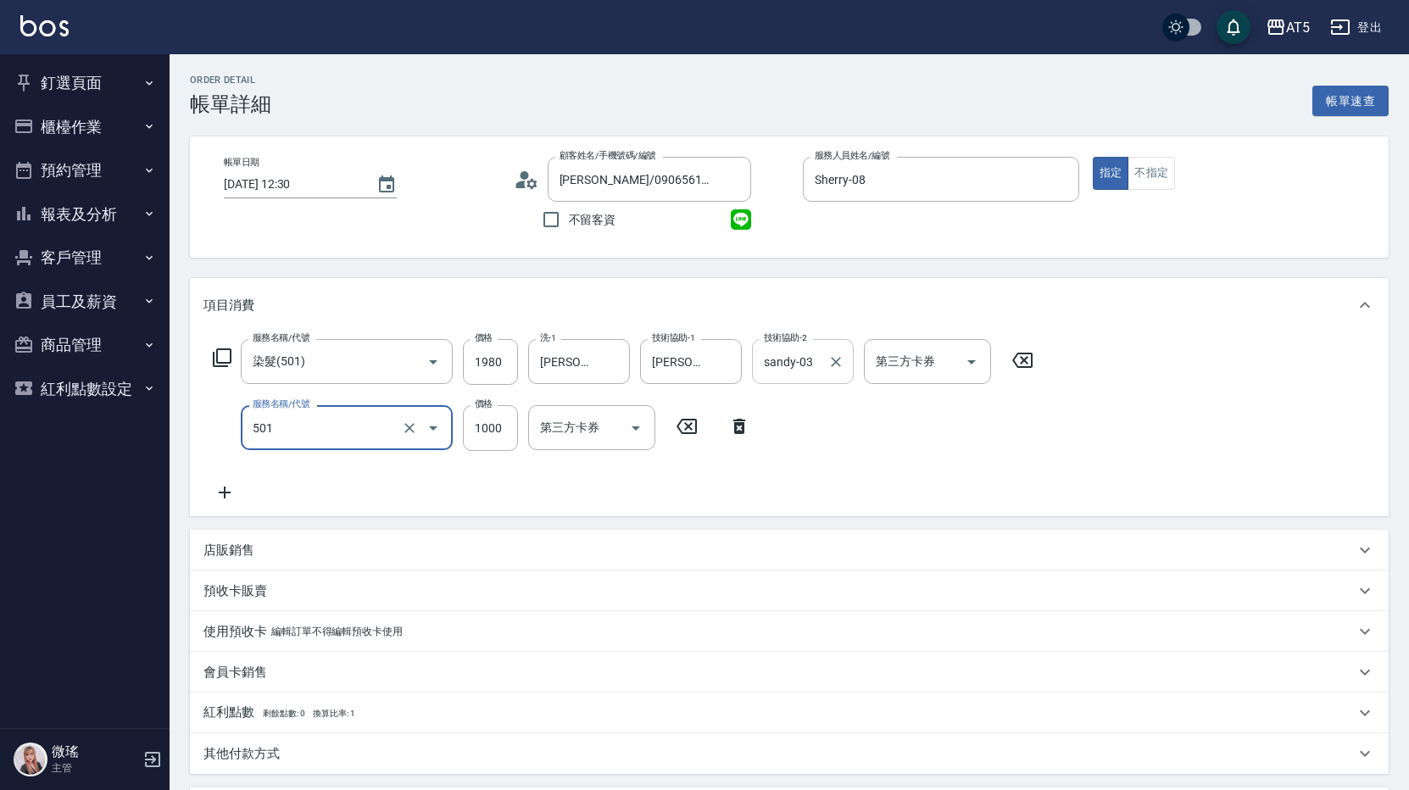
type input "290"
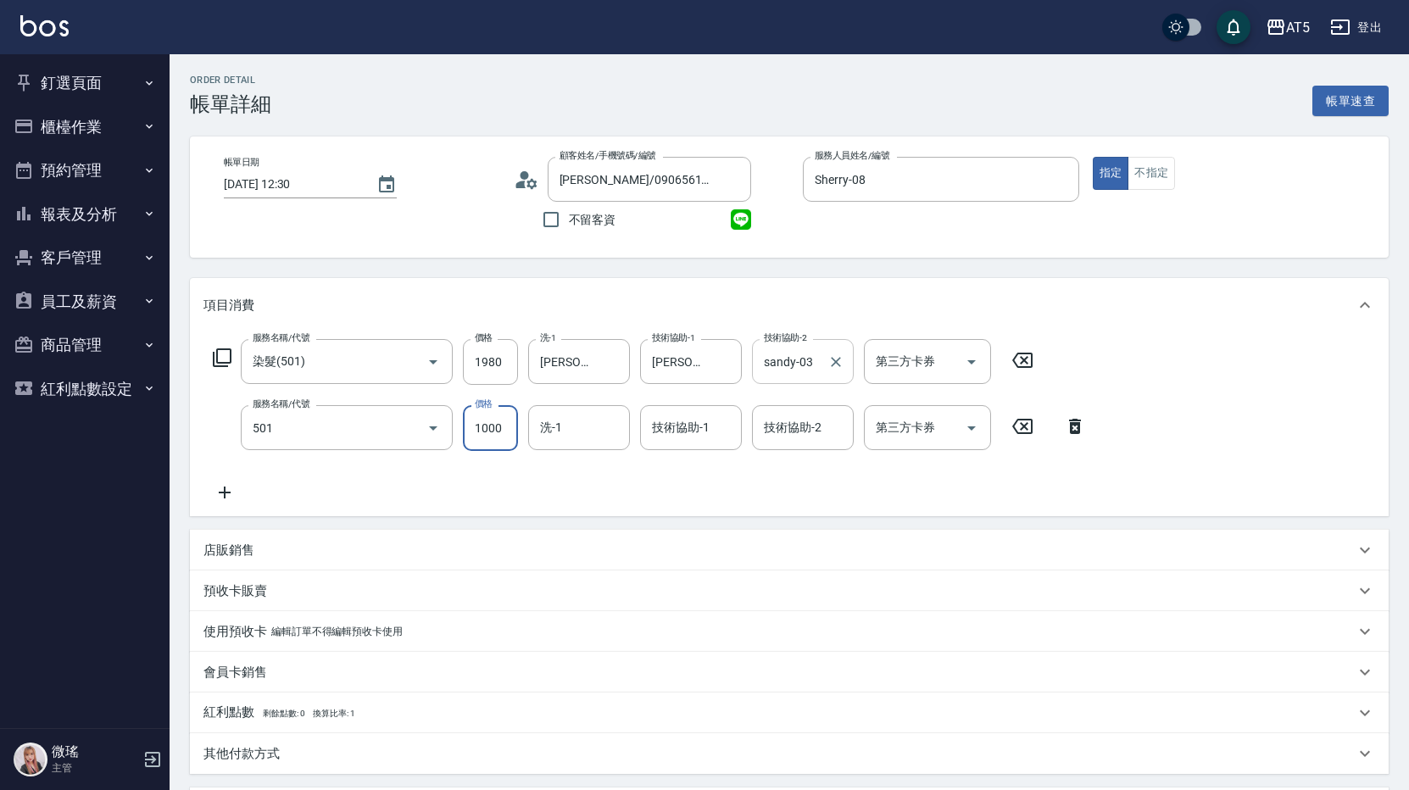
type input "染髮(501)"
type input "190"
type input "198"
type input "210"
type input "1980"
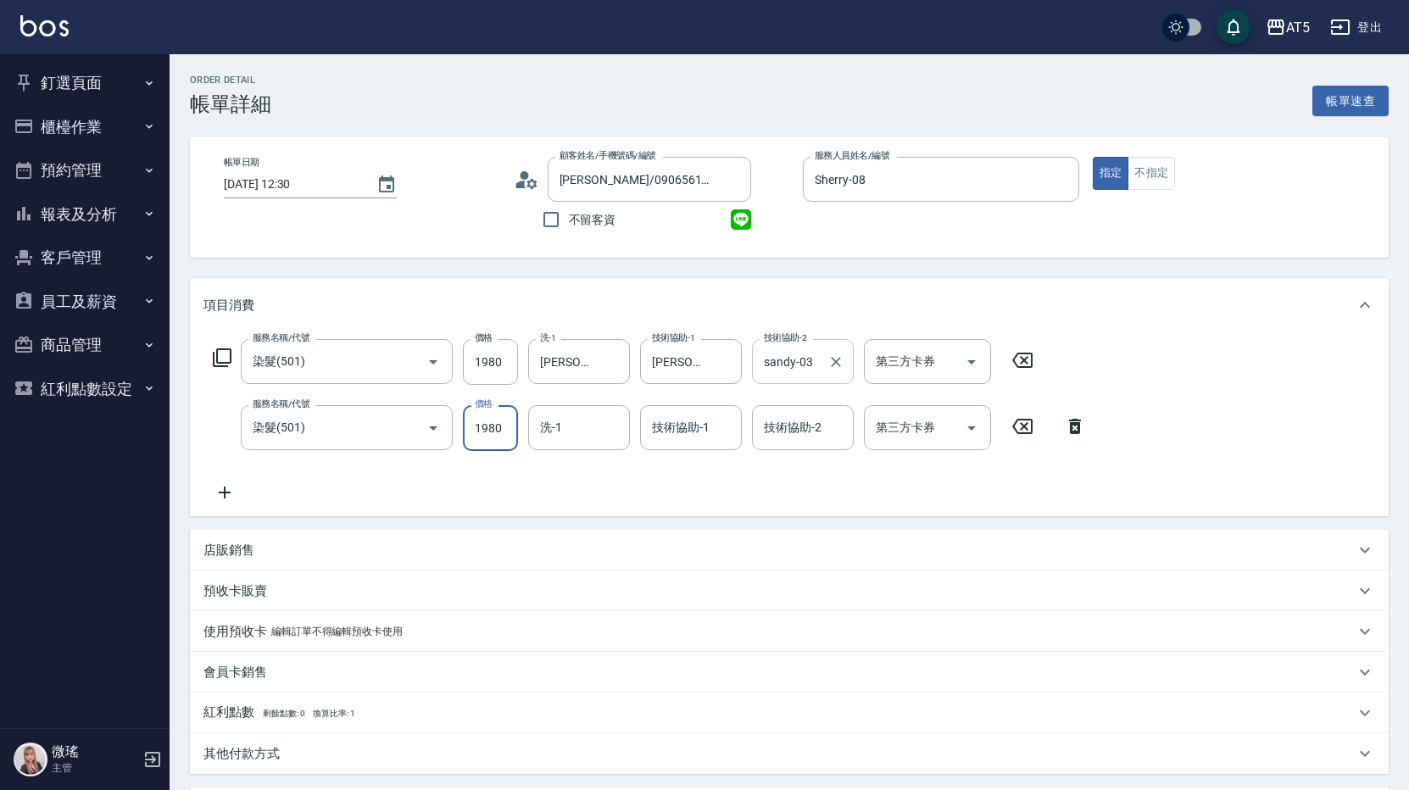
type input "390"
type input "1980"
type input "葵葵-11"
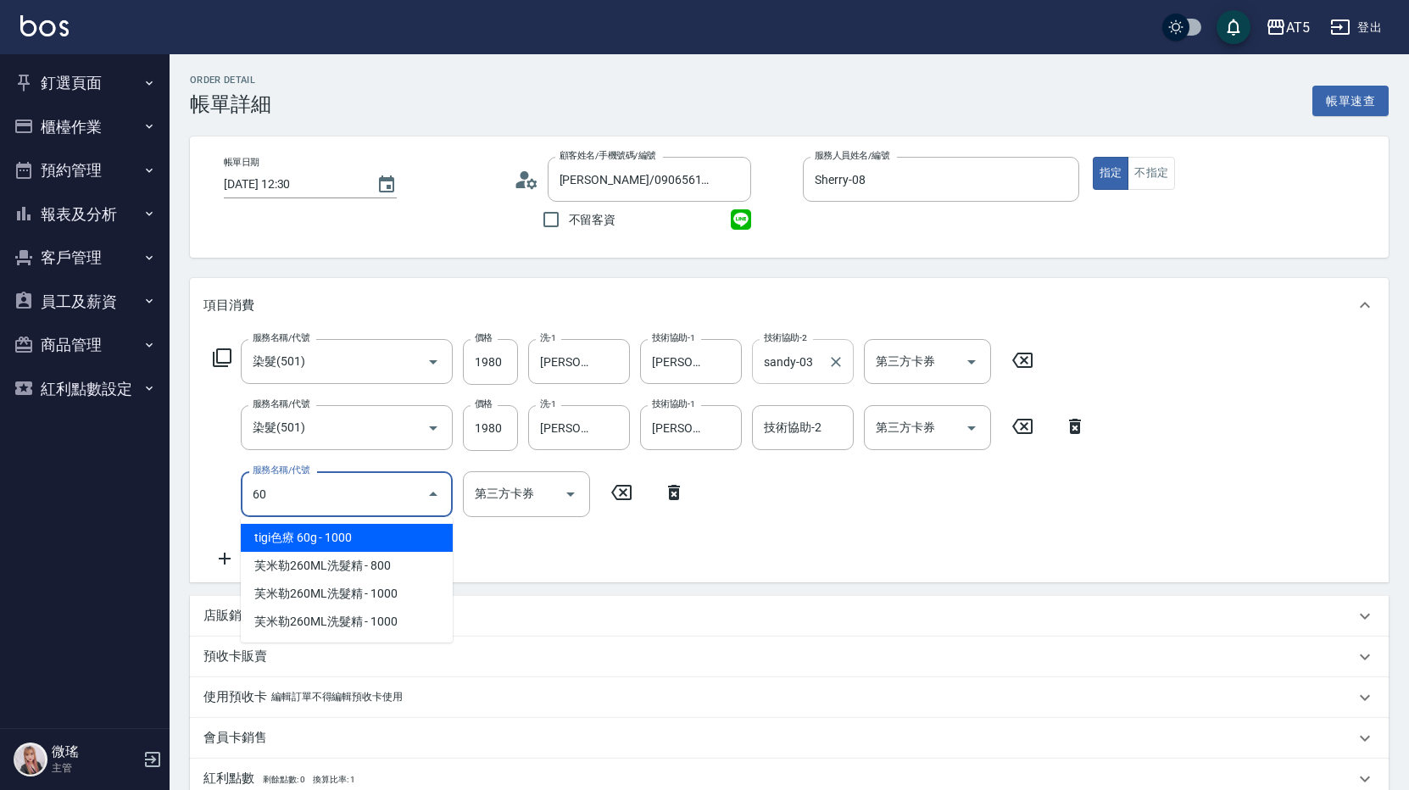
type input "601"
type input "420"
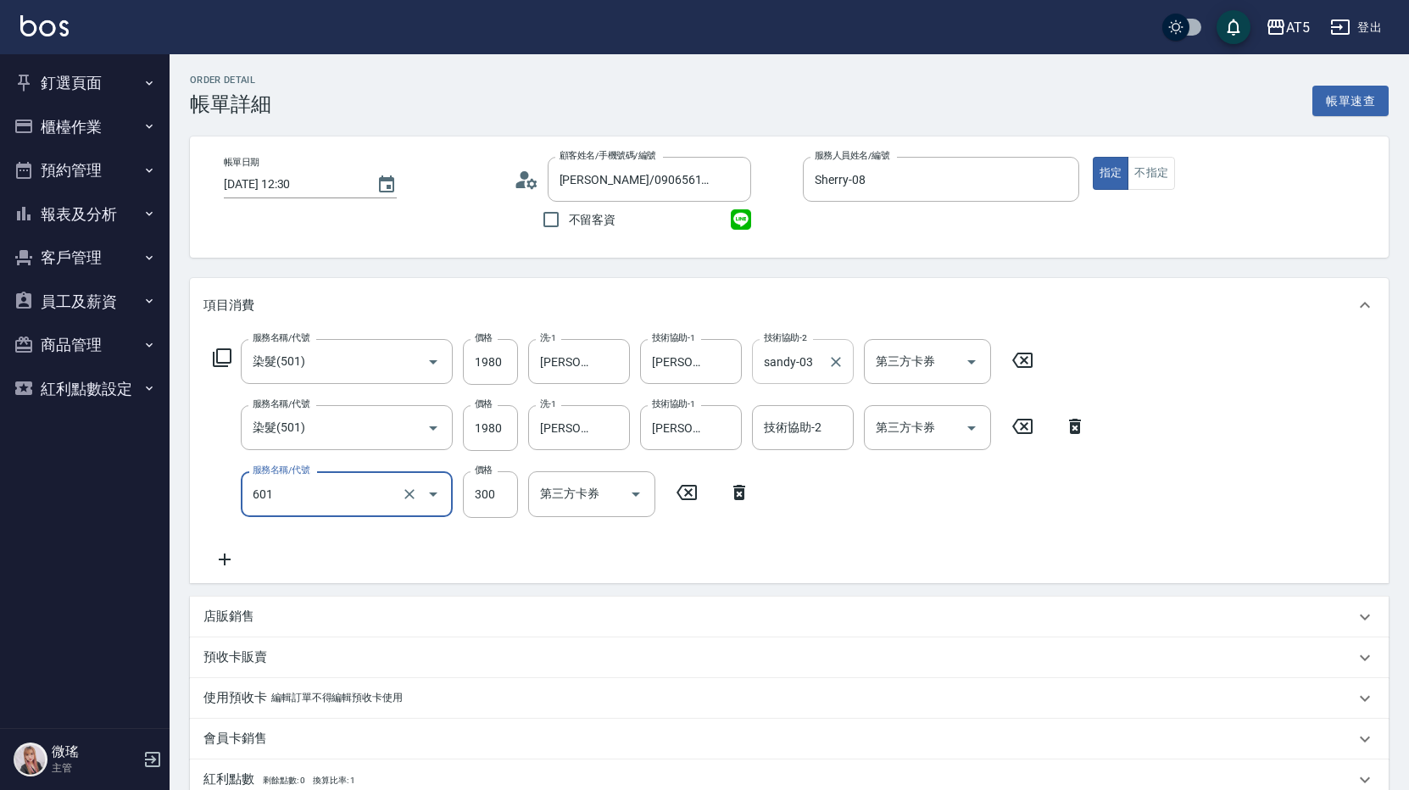
type input "自備護髮(601)"
type input "1"
type input "390"
type input "220"
type input "410"
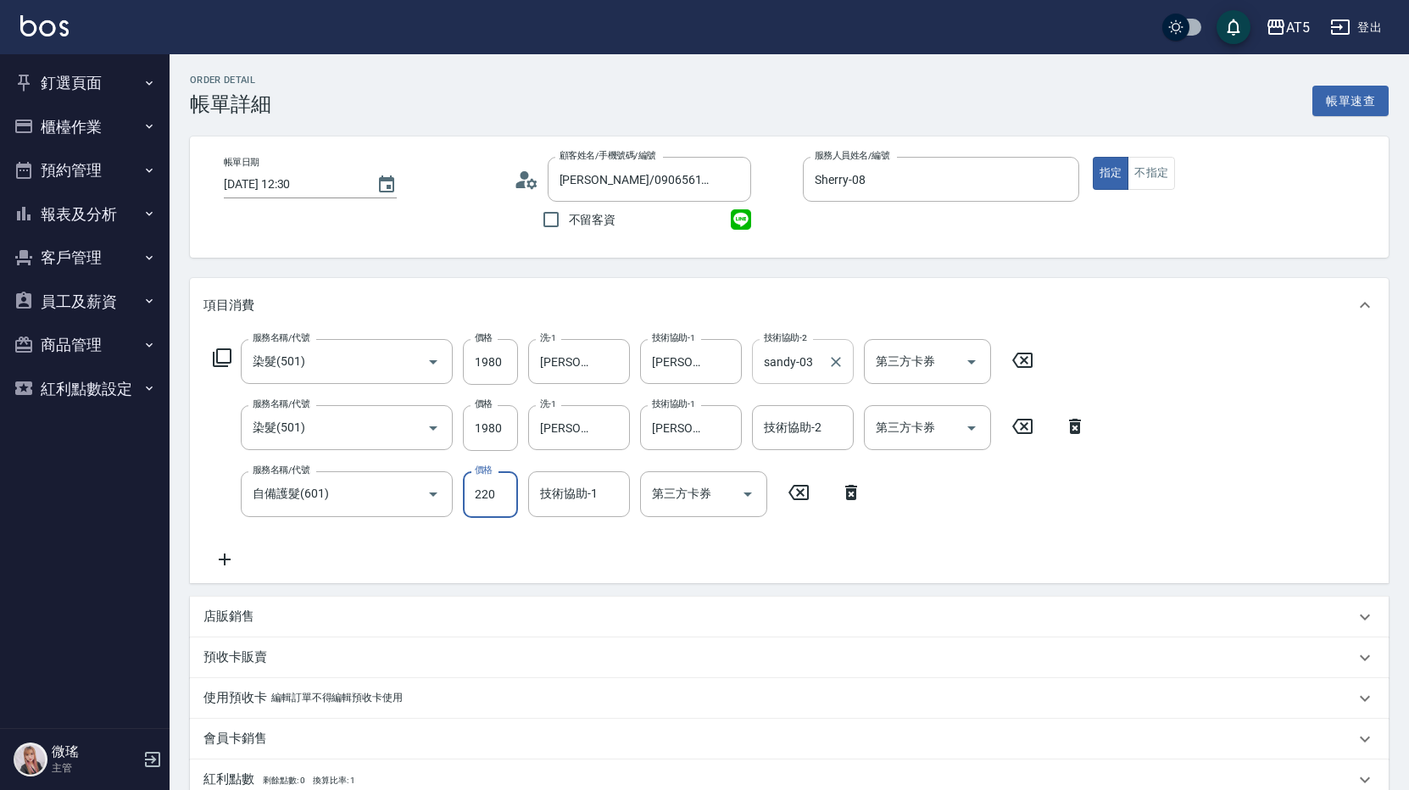
type input "2200"
type input "610"
type input "200"
type input "590"
type input "2000"
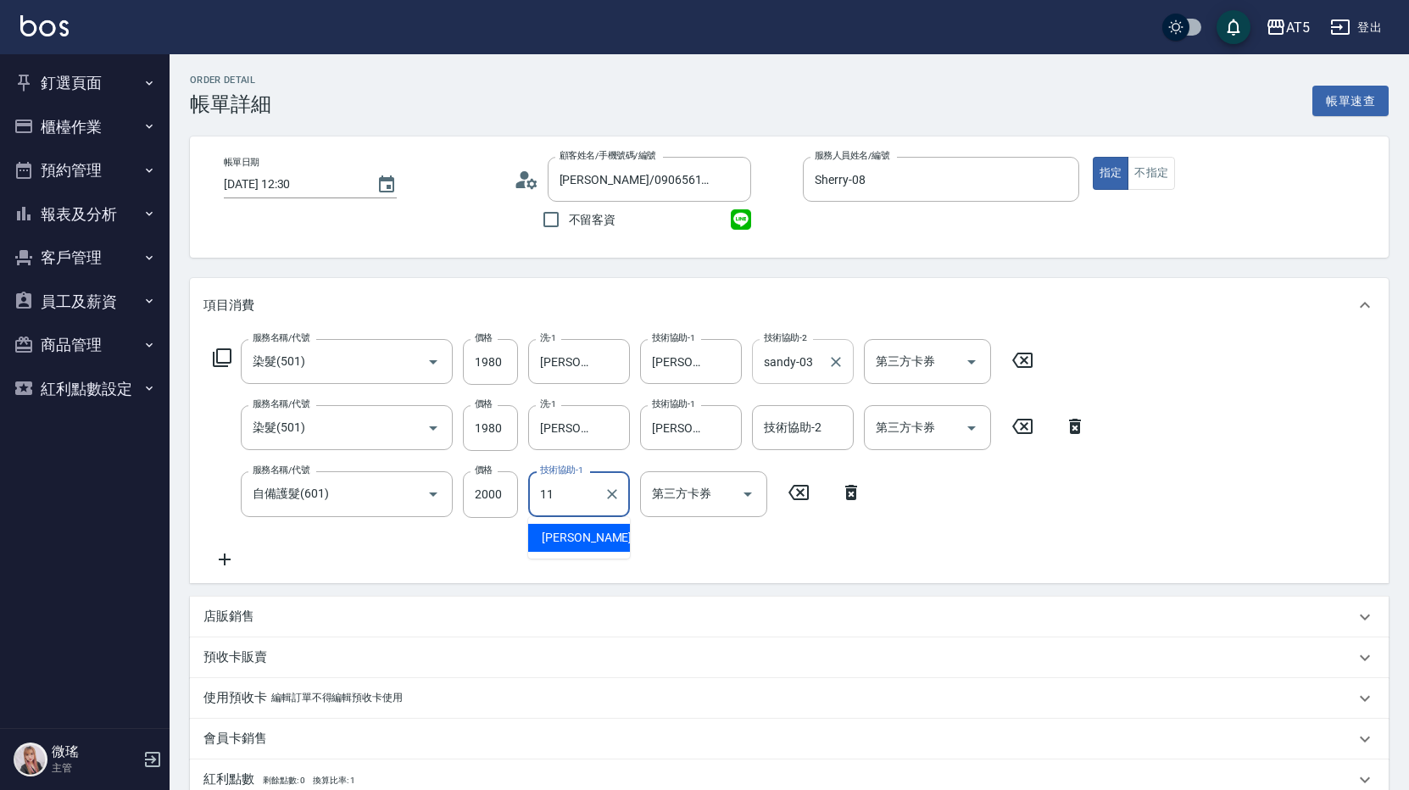
type input "葵葵-11"
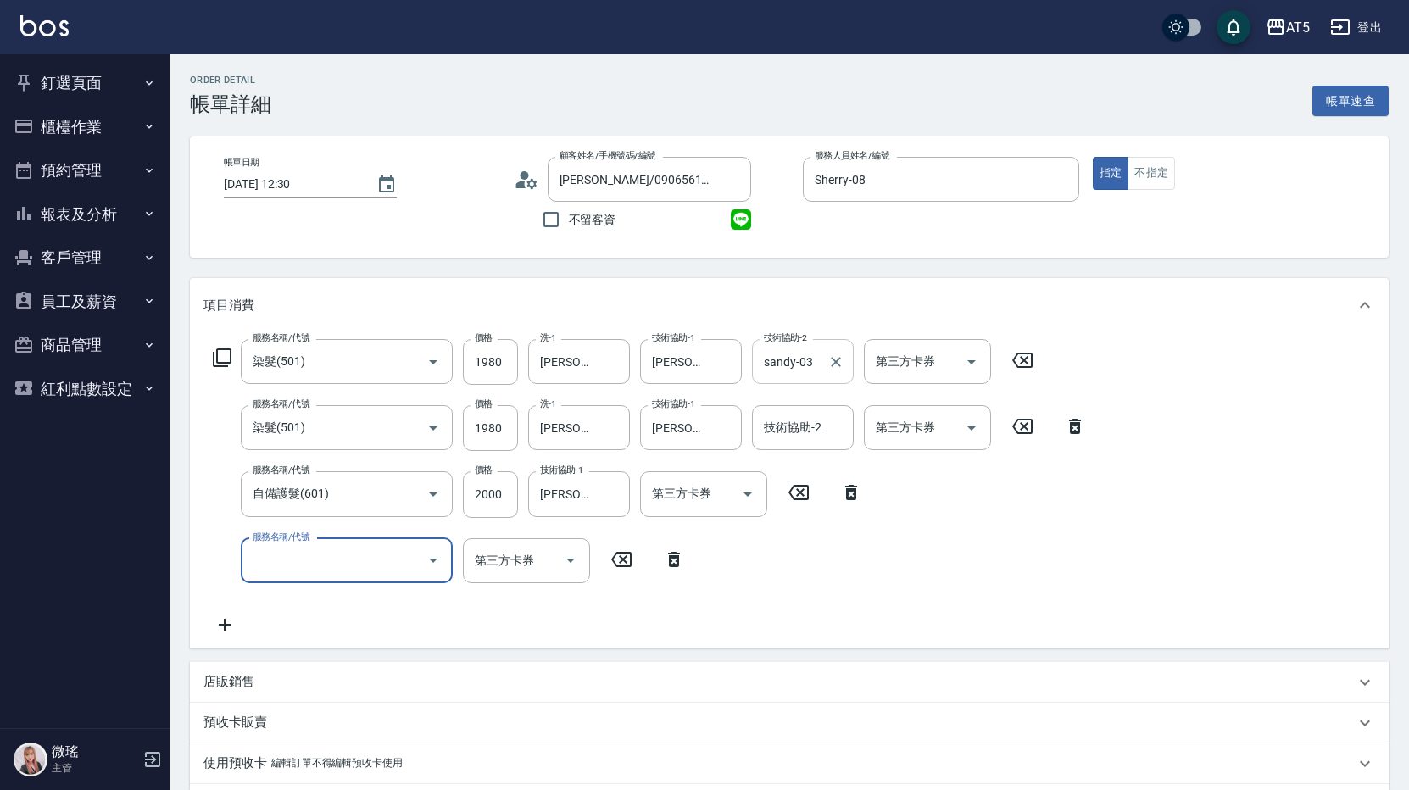
type input "6"
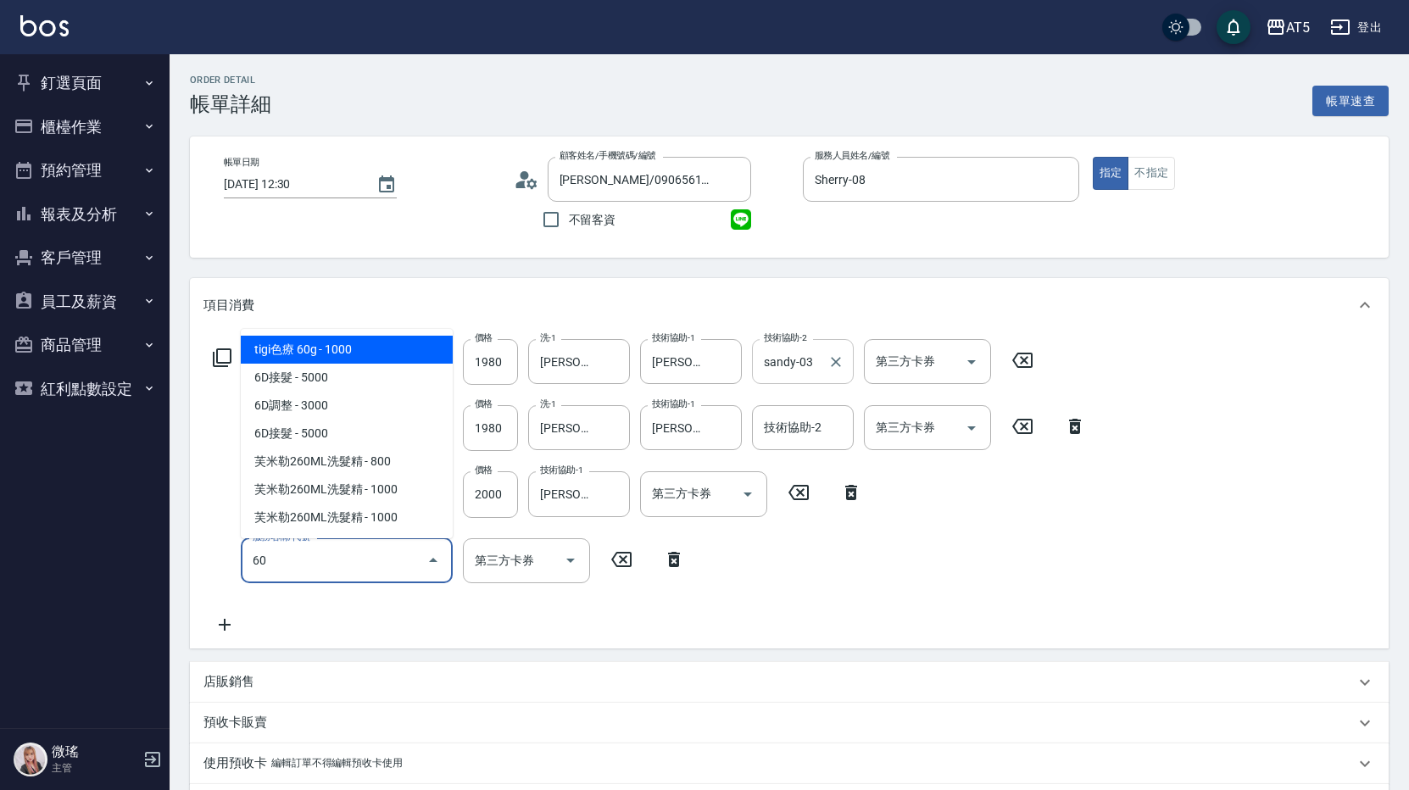
type input "601"
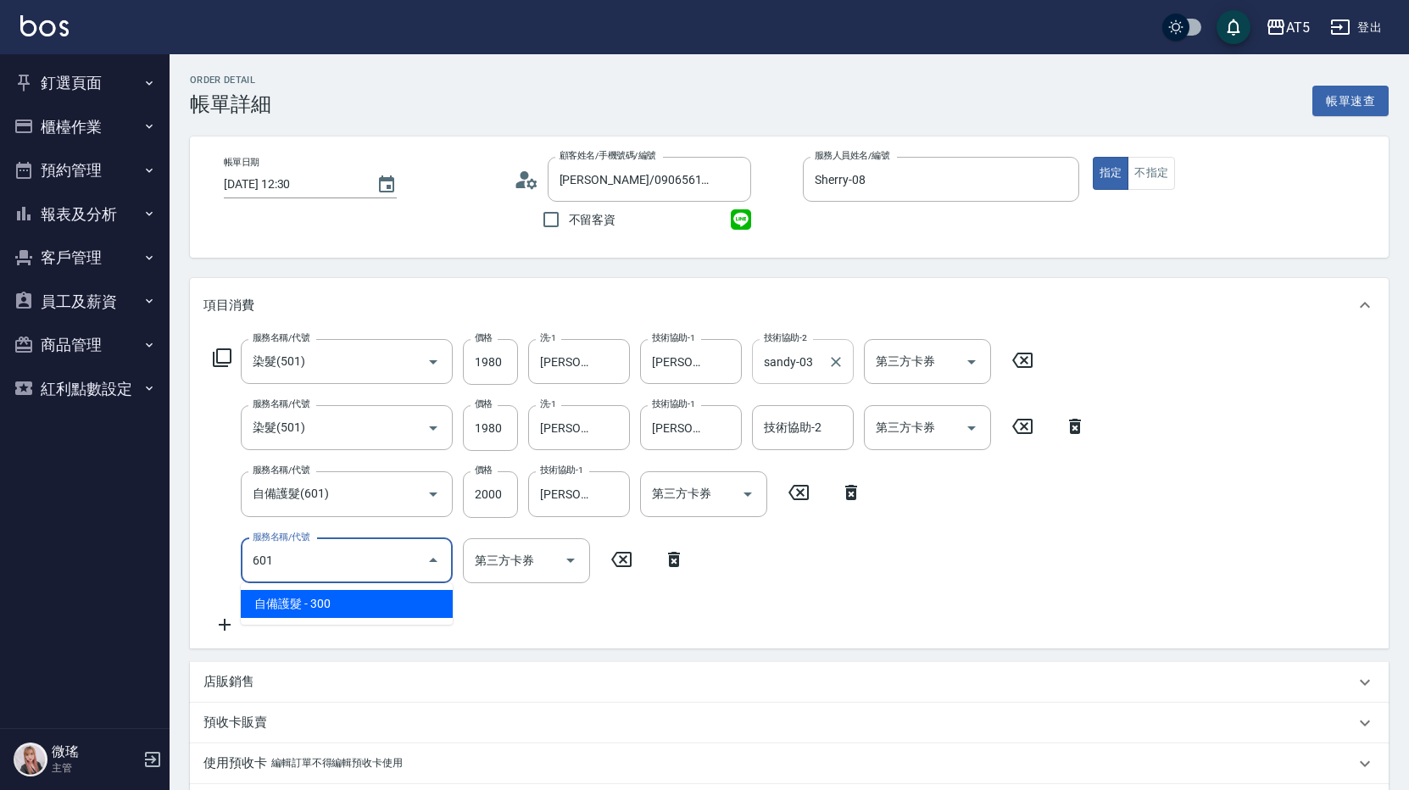
type input "620"
type input "自備護髮(601)"
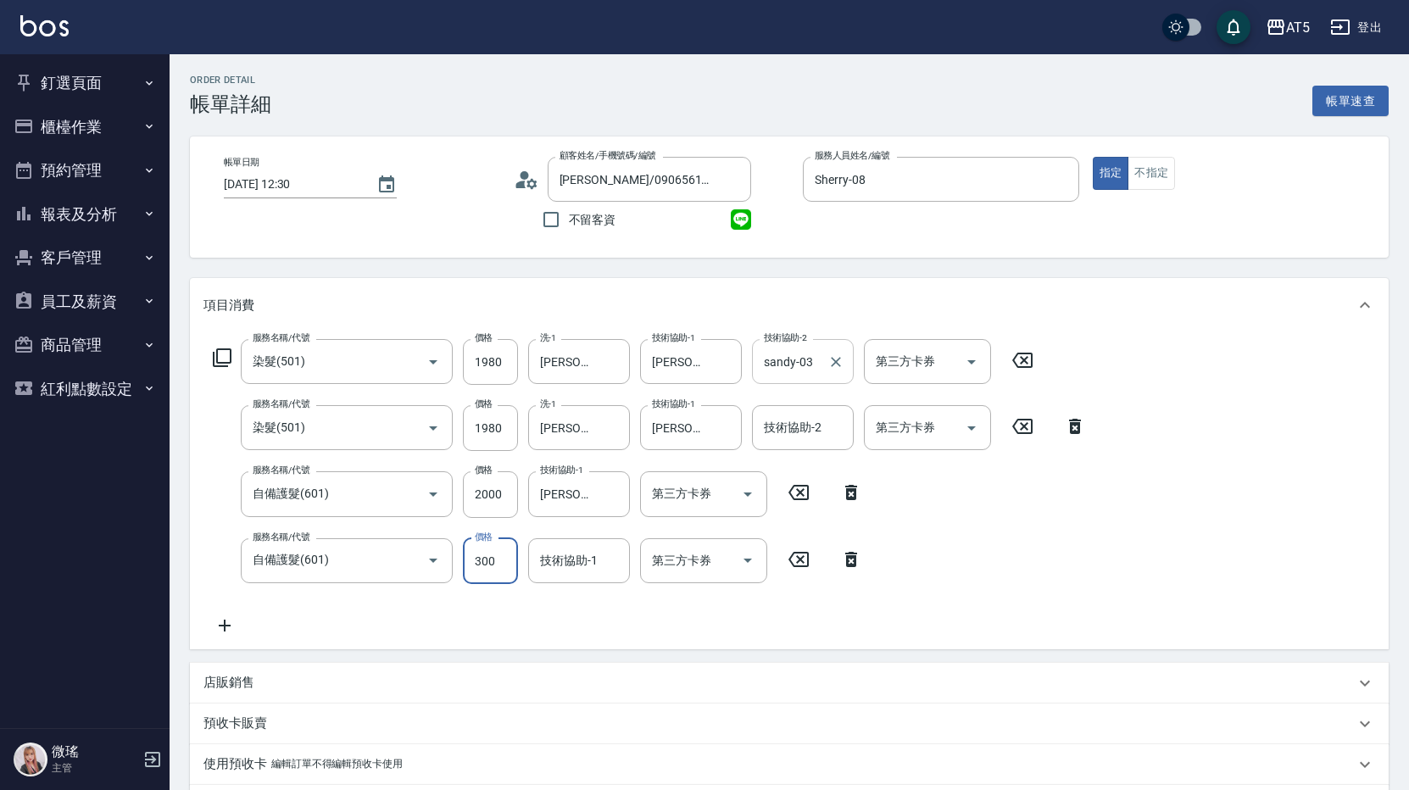
type input "2"
type input "590"
type input "200"
type input "610"
type input "2000"
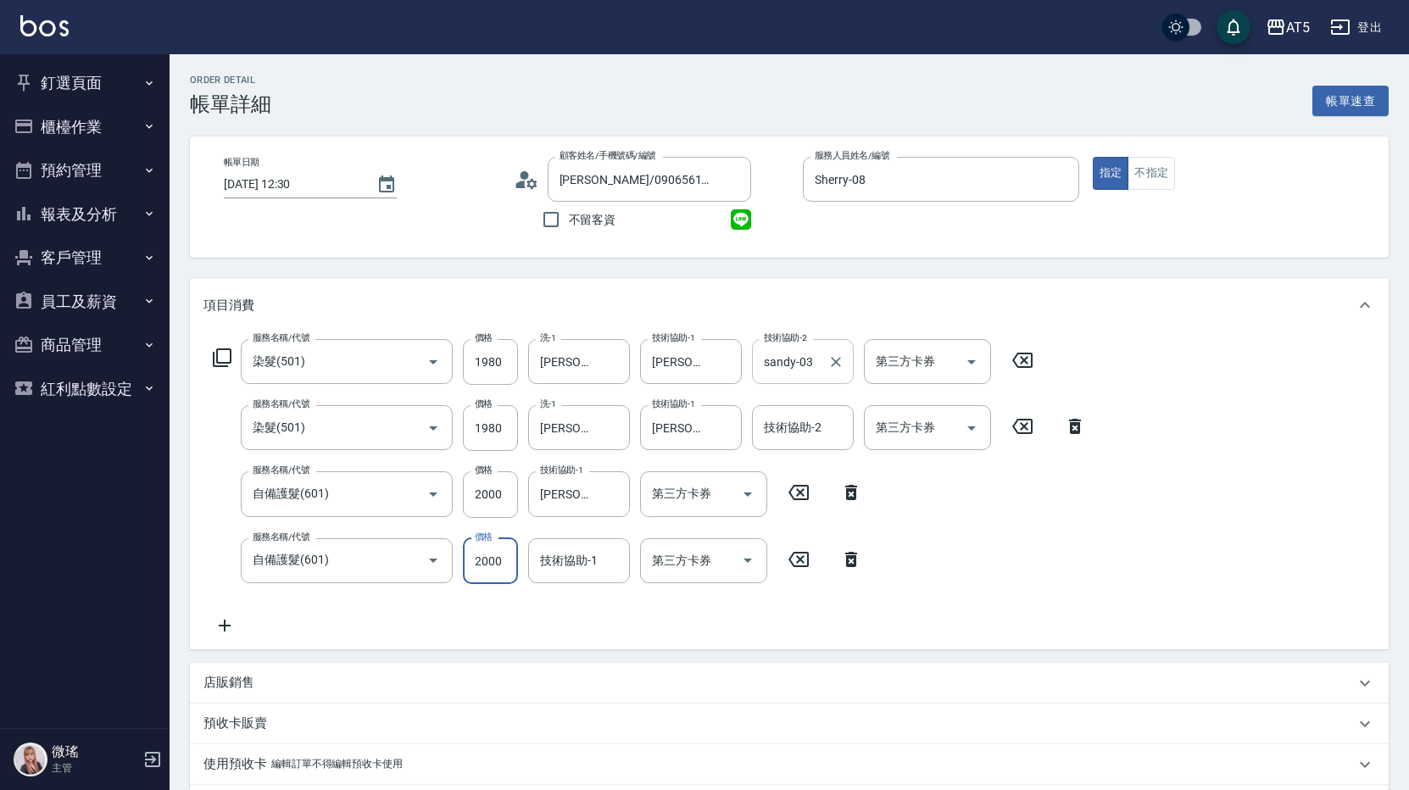
type input "790"
type input "2000"
type input "葵葵-11"
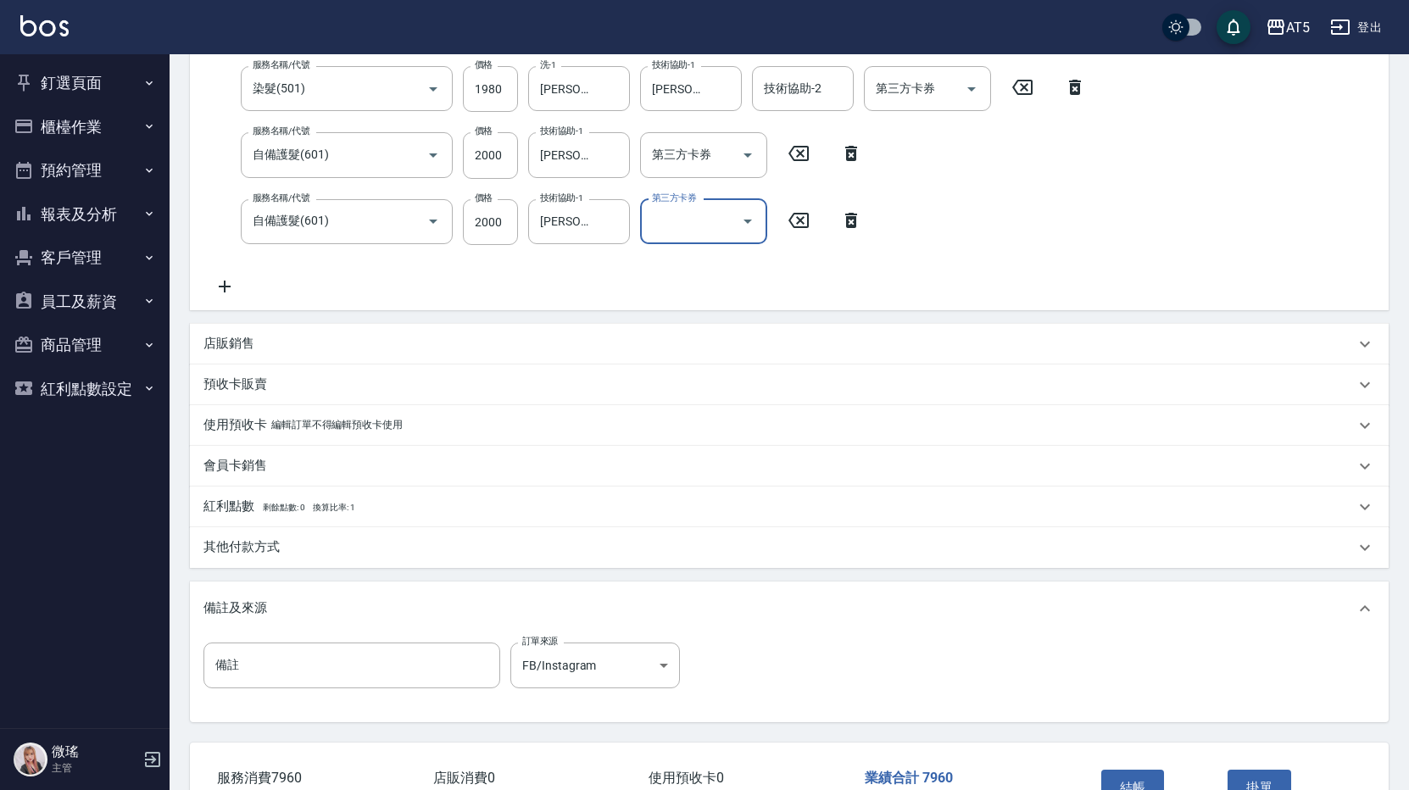
scroll to position [454, 0]
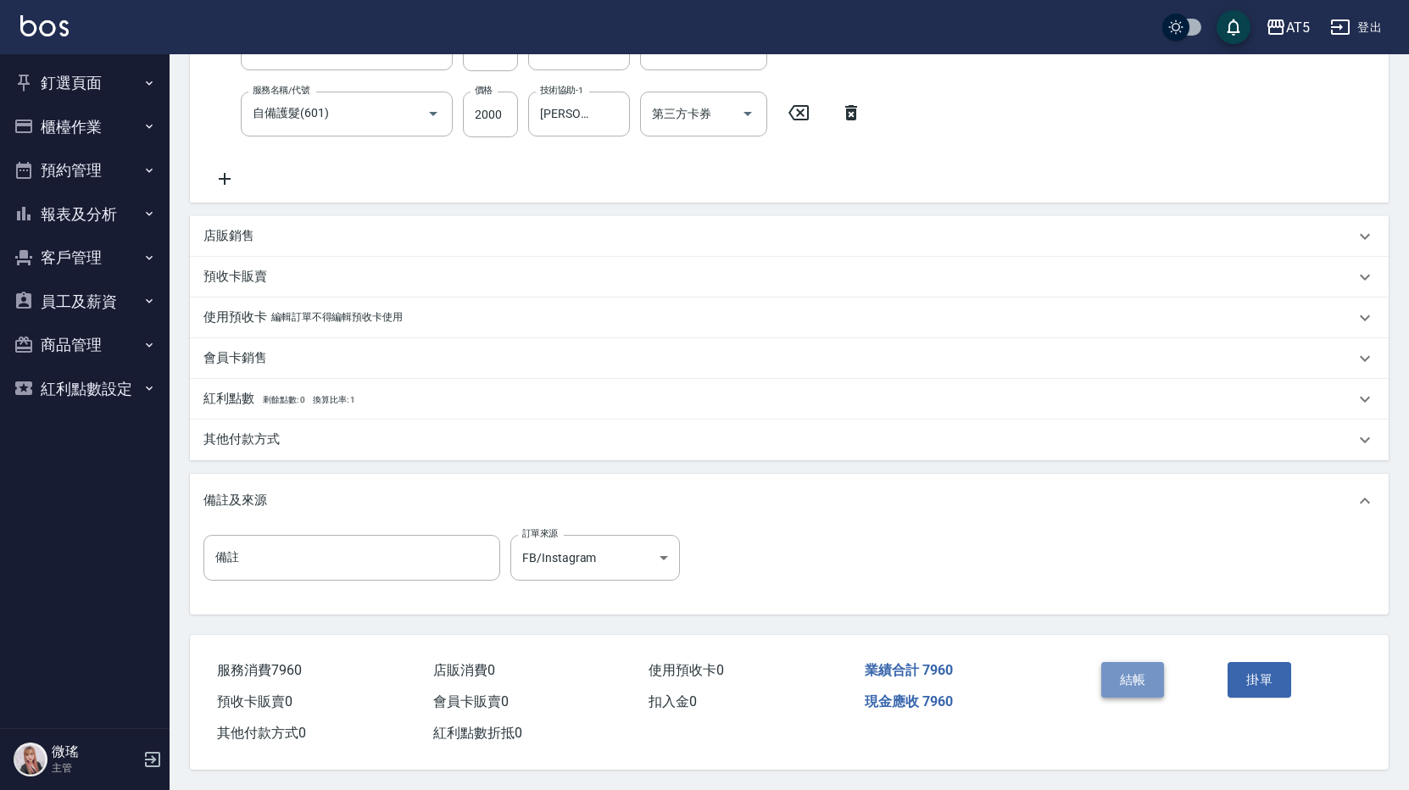
click at [1142, 669] on button "結帳" at bounding box center [1133, 680] width 64 height 36
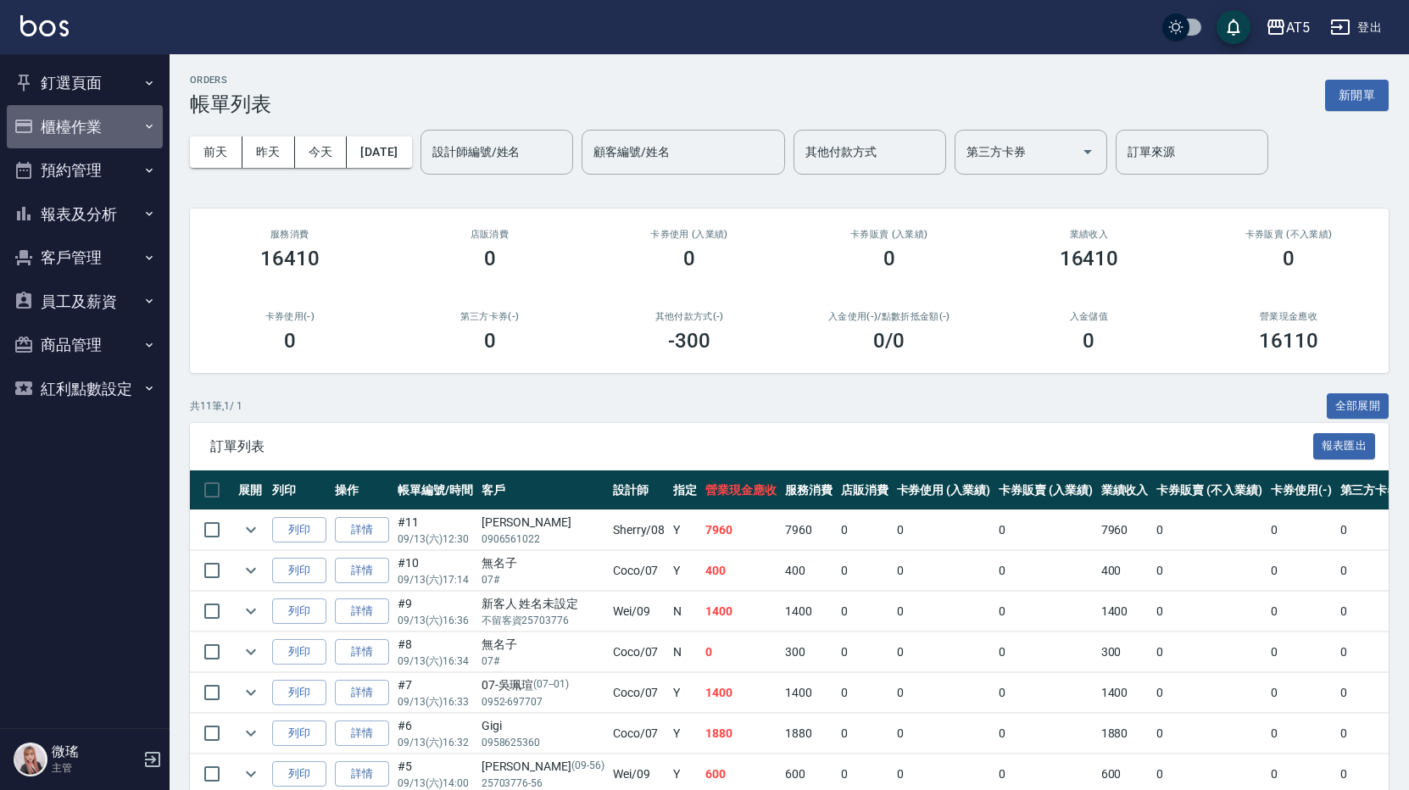
click at [14, 124] on button "櫃檯作業" at bounding box center [85, 127] width 156 height 44
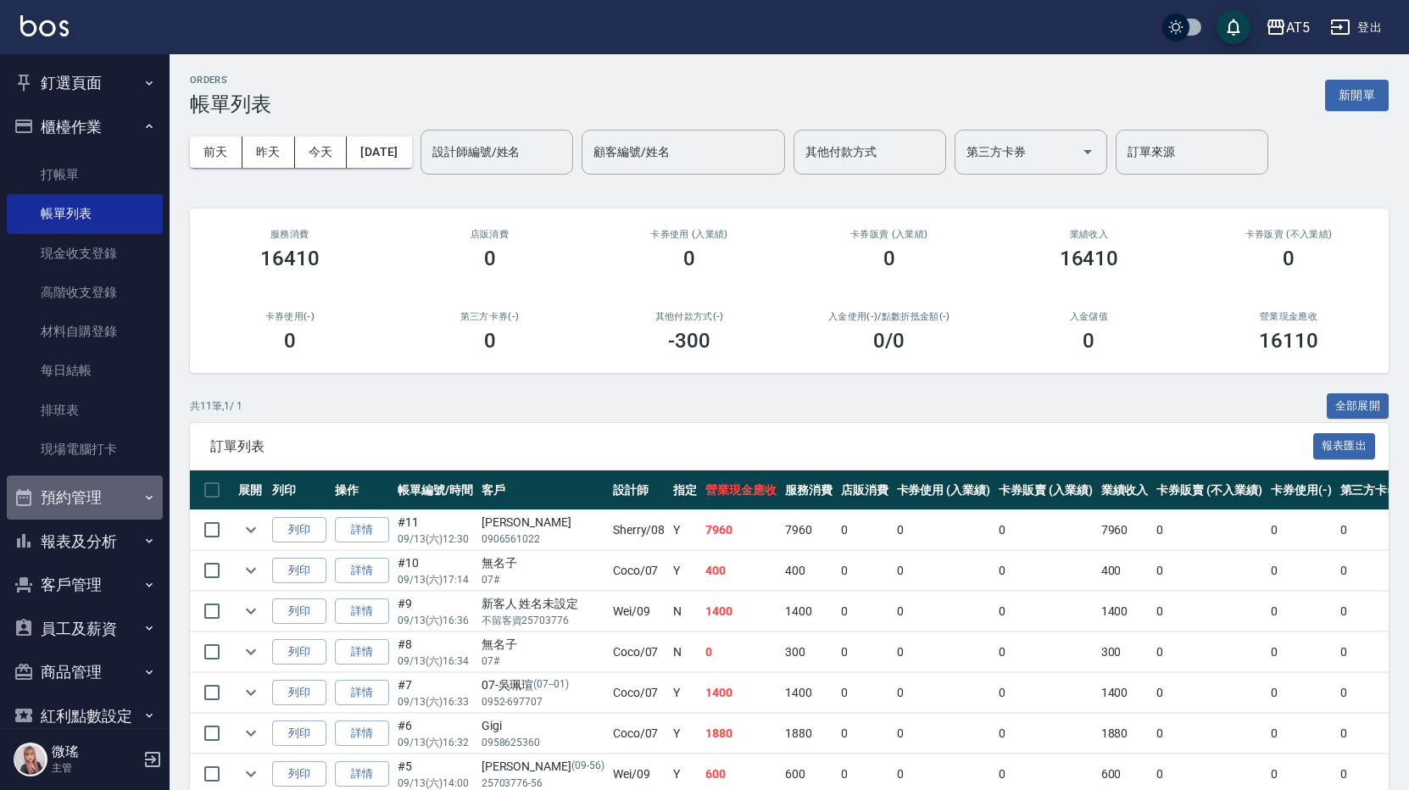
drag, startPoint x: 104, startPoint y: 497, endPoint x: 118, endPoint y: 499, distance: 13.8
click at [104, 498] on button "預約管理" at bounding box center [85, 497] width 156 height 44
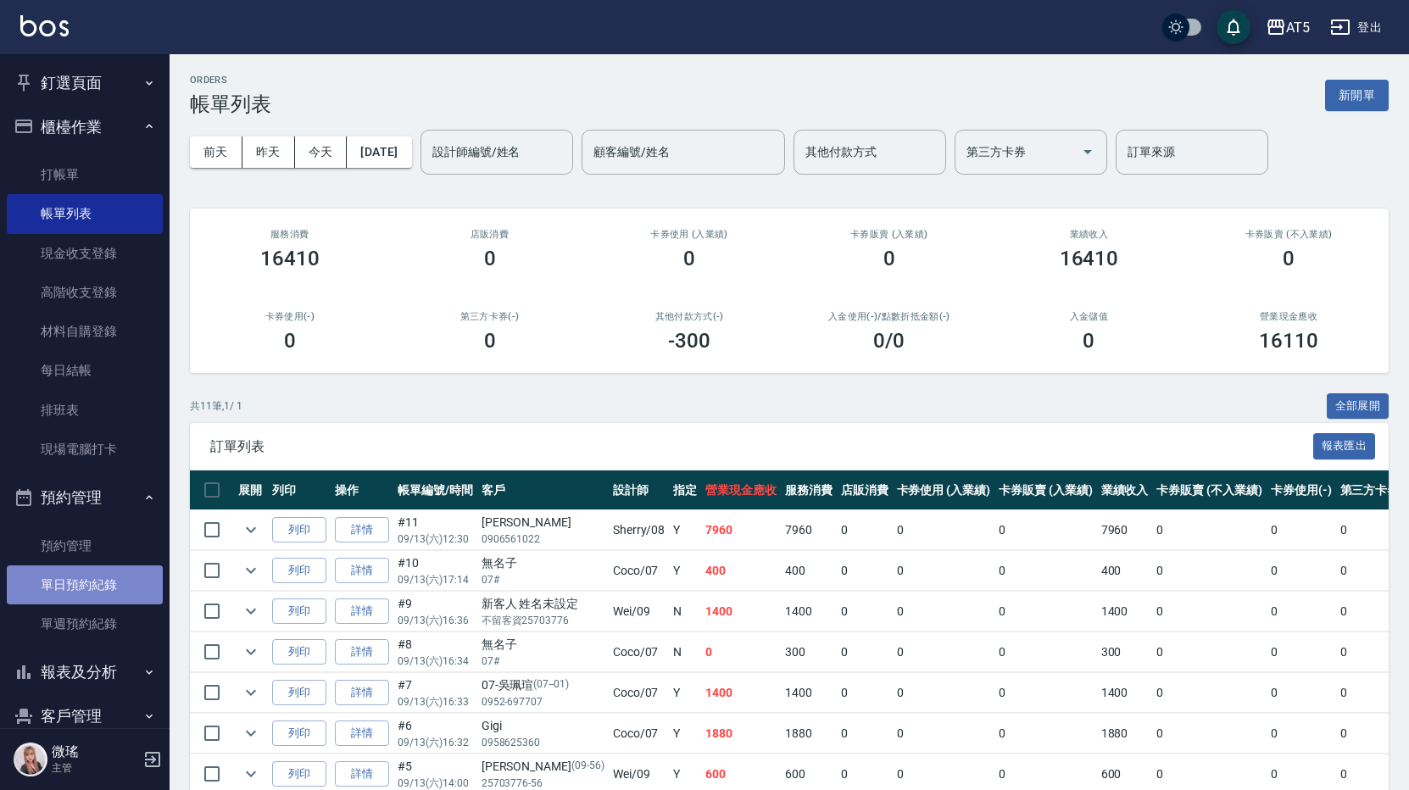
click at [110, 603] on link "單日預約紀錄" at bounding box center [85, 584] width 156 height 39
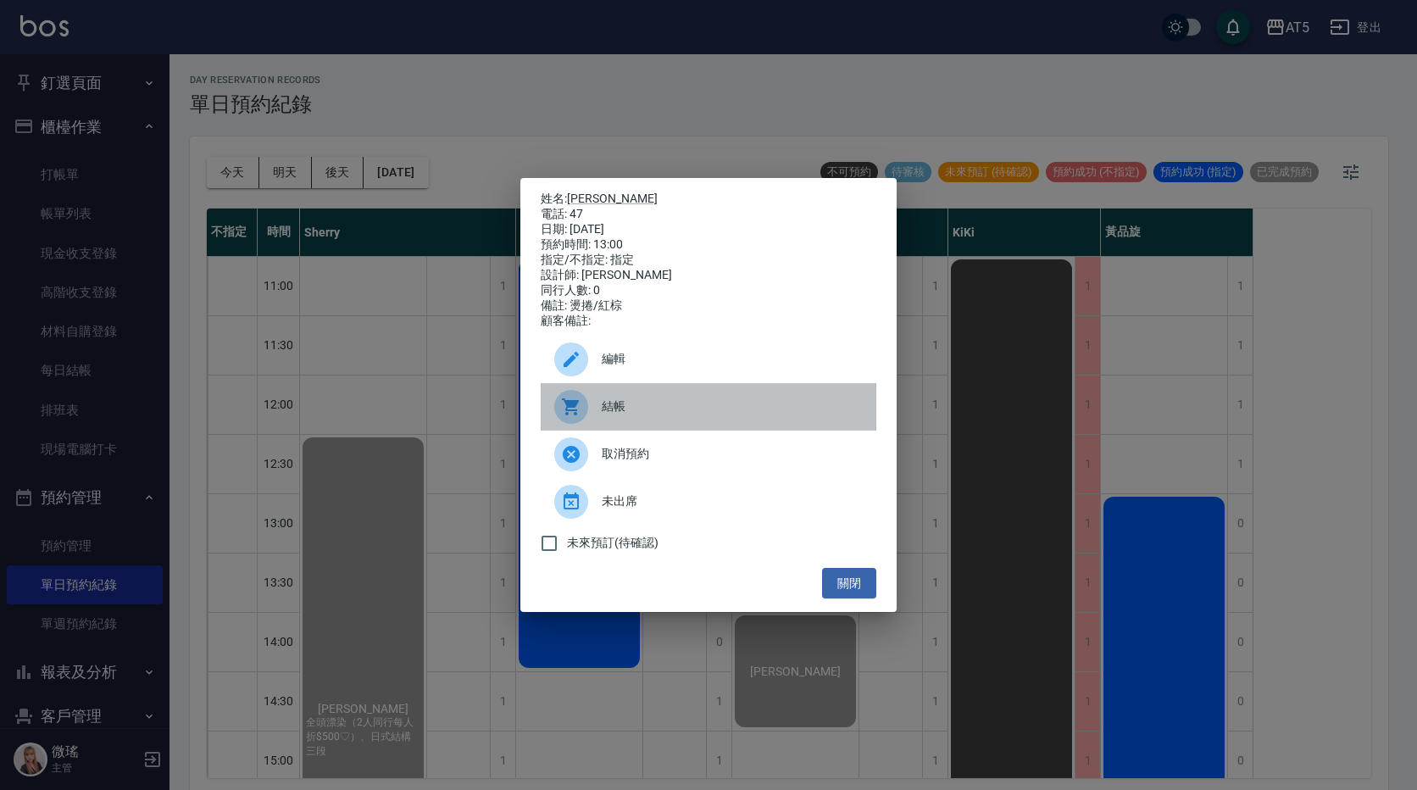
click at [675, 414] on span "結帳" at bounding box center [732, 406] width 261 height 18
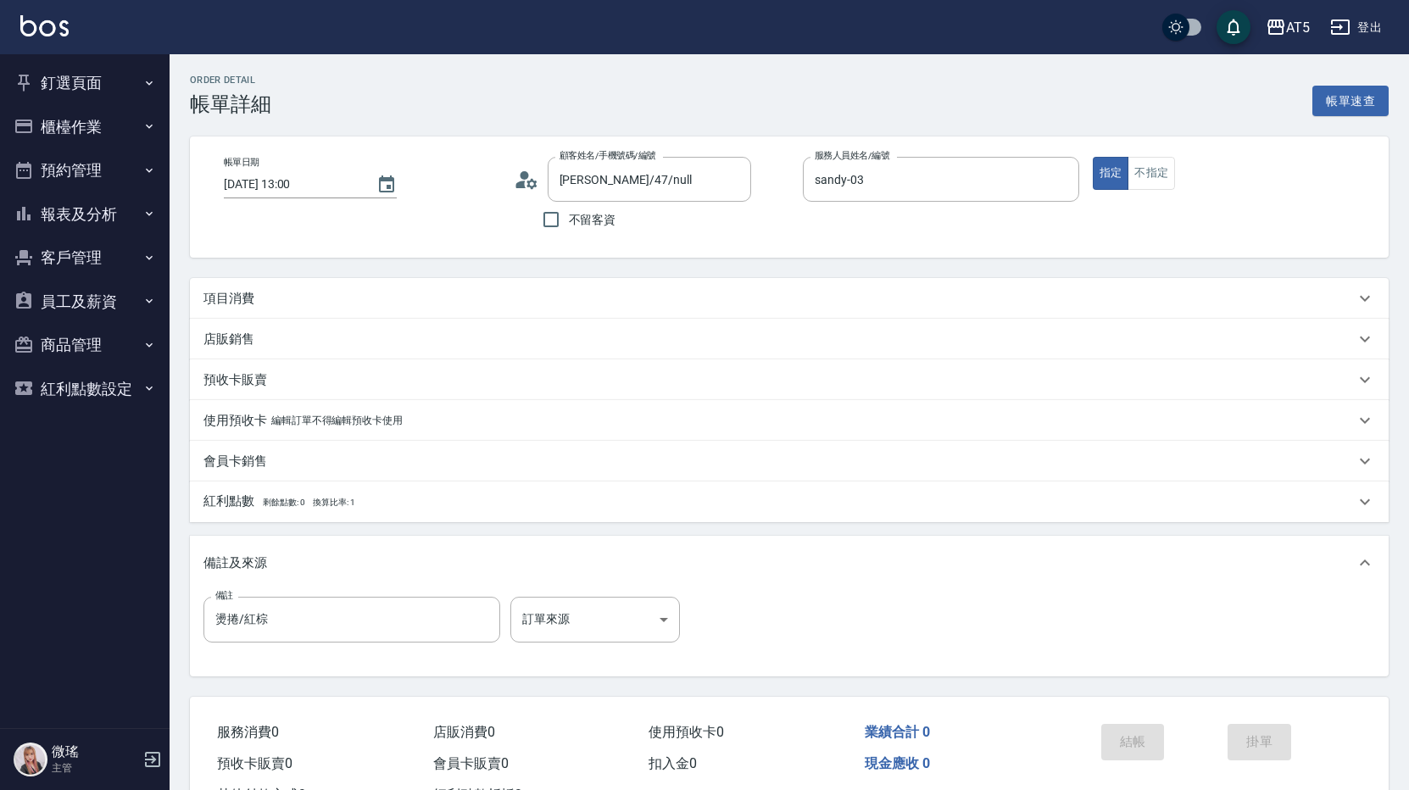
click at [368, 306] on div "項目消費" at bounding box center [778, 299] width 1151 height 18
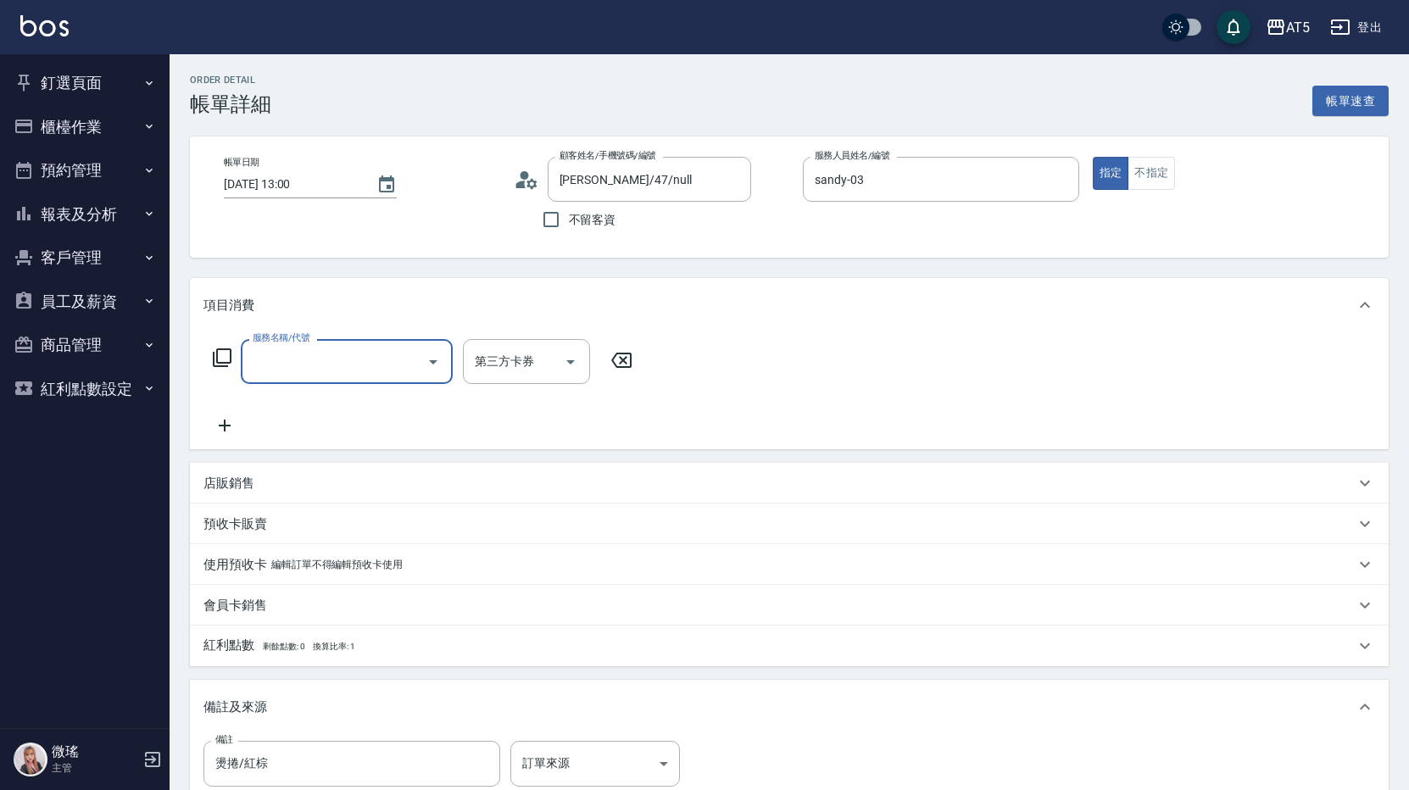
click at [375, 356] on input "服務名稱/代號" at bounding box center [333, 362] width 171 height 30
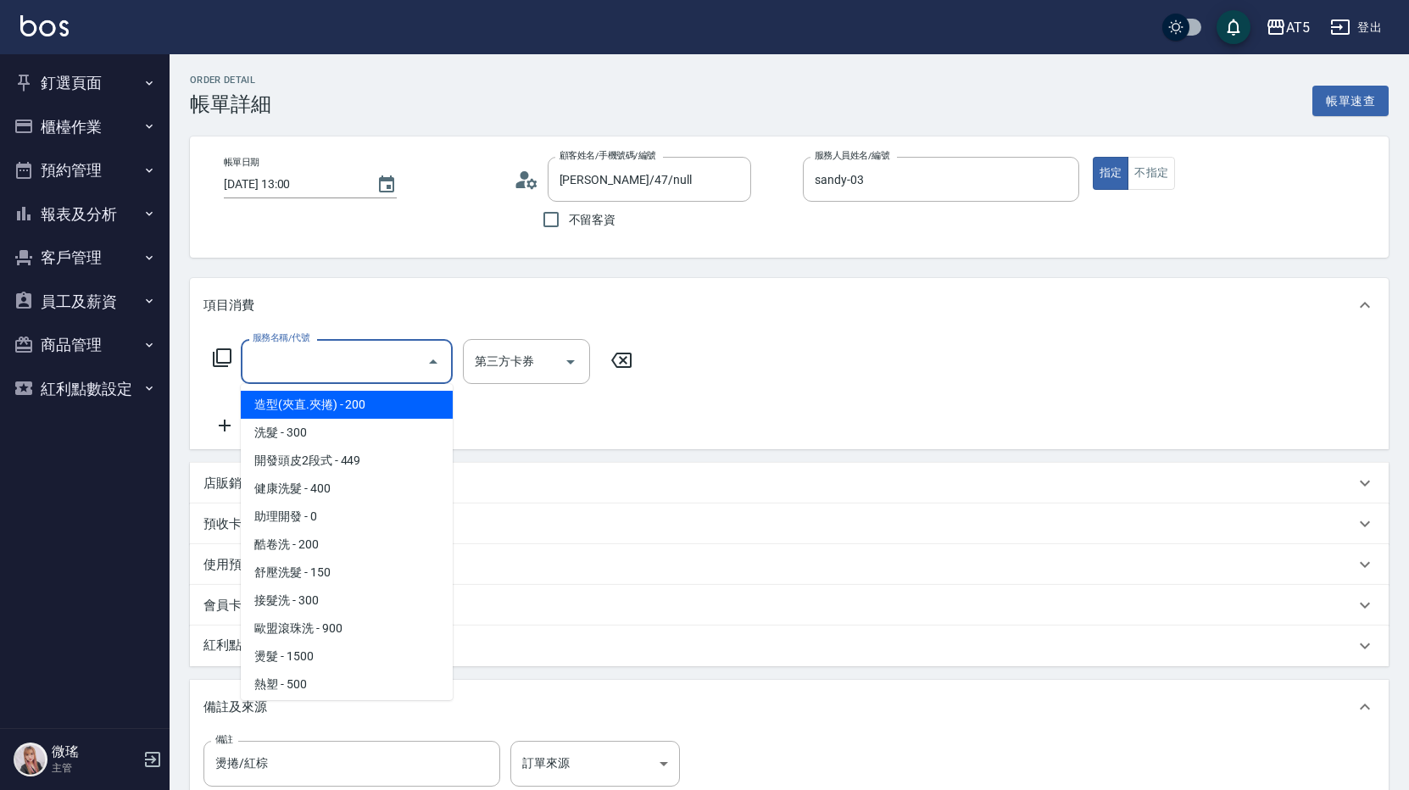
click at [214, 356] on icon at bounding box center [222, 357] width 19 height 19
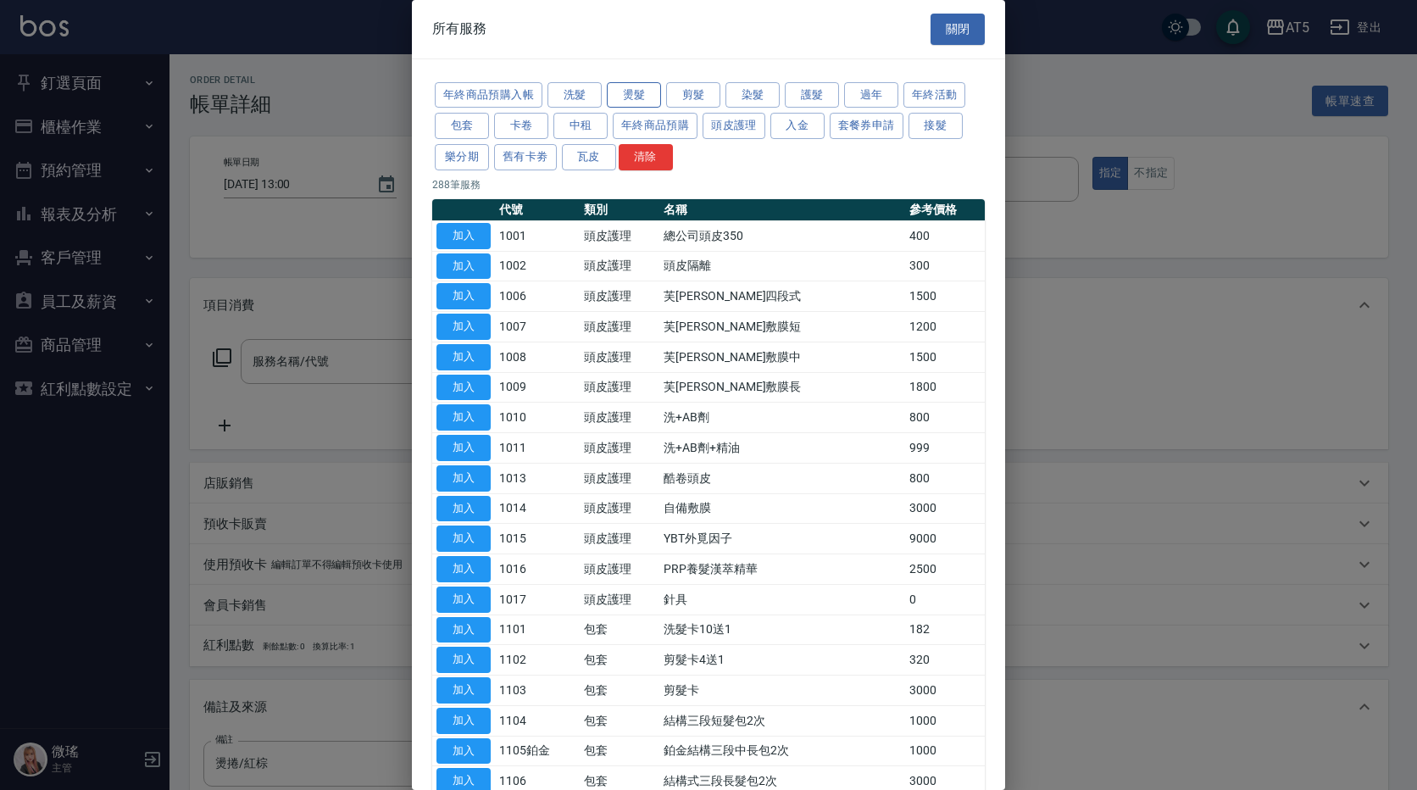
drag, startPoint x: 631, startPoint y: 100, endPoint x: 615, endPoint y: 142, distance: 44.5
click at [631, 101] on button "燙髮" at bounding box center [634, 95] width 54 height 26
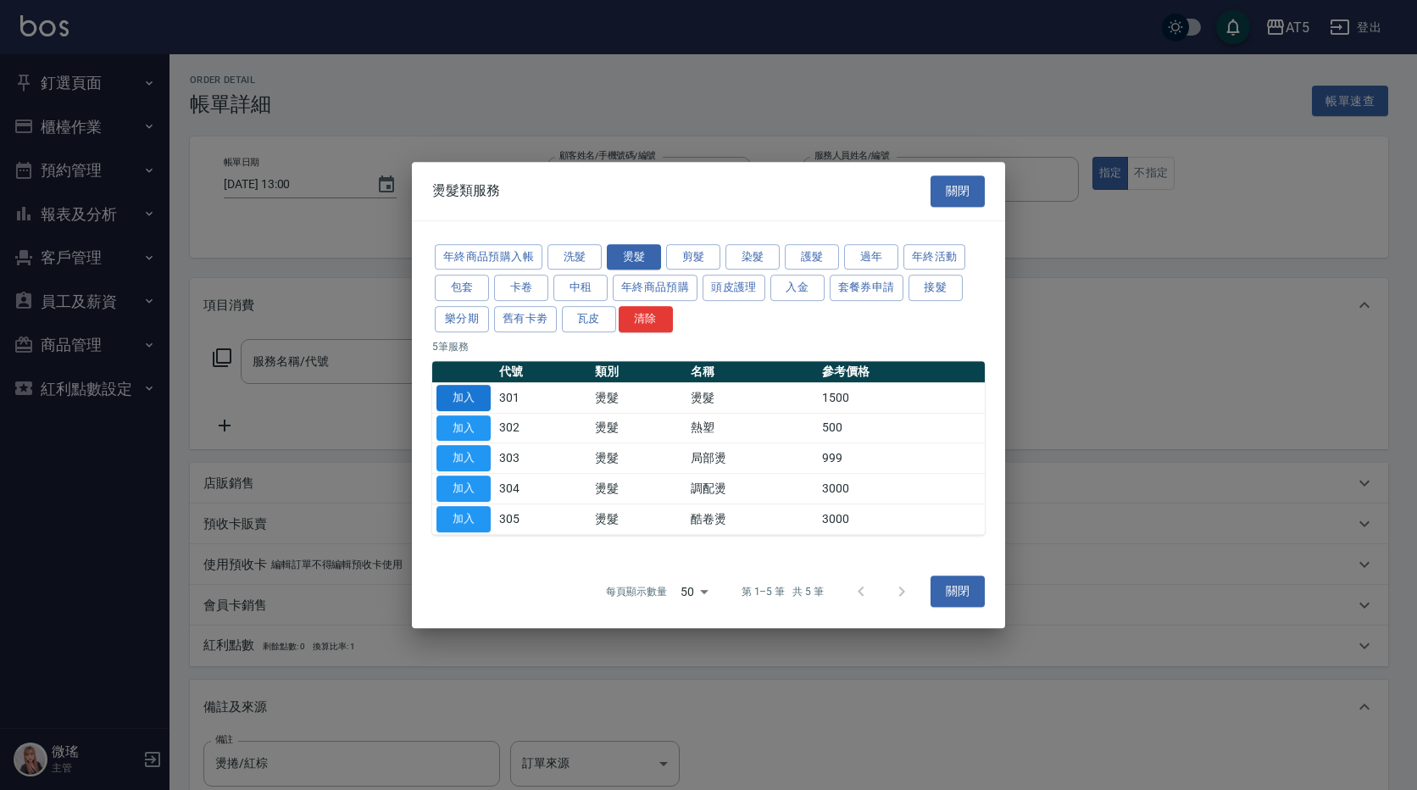
click at [467, 397] on button "加入" at bounding box center [463, 398] width 54 height 26
type input "燙髮(301)"
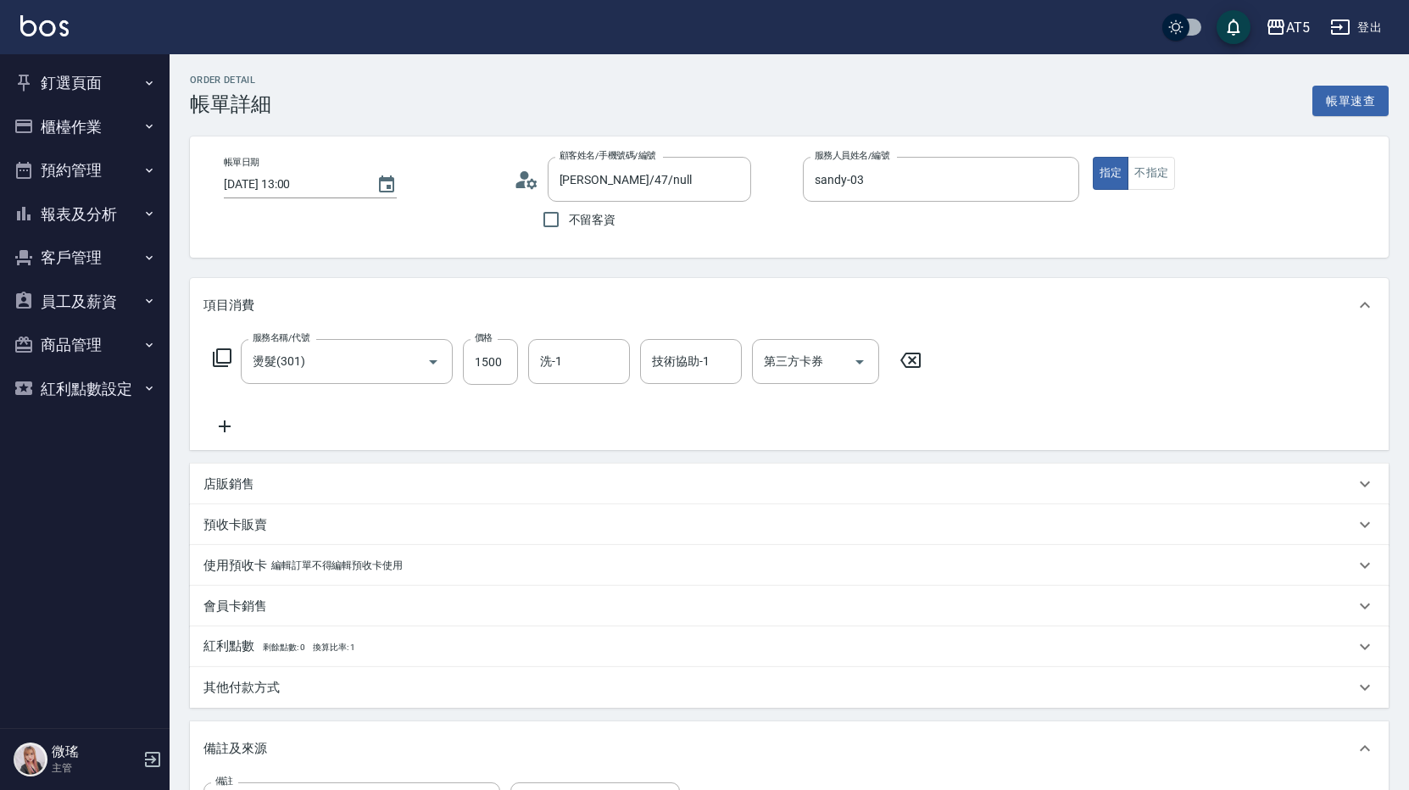
click at [236, 414] on div "服務名稱/代號 燙髮(301) 服務名稱/代號 價格 1500 價格 洗-1 洗-1 技術協助-1 技術協助-1 第三方卡券 第三方卡券" at bounding box center [567, 387] width 728 height 97
click at [234, 424] on icon at bounding box center [224, 426] width 42 height 20
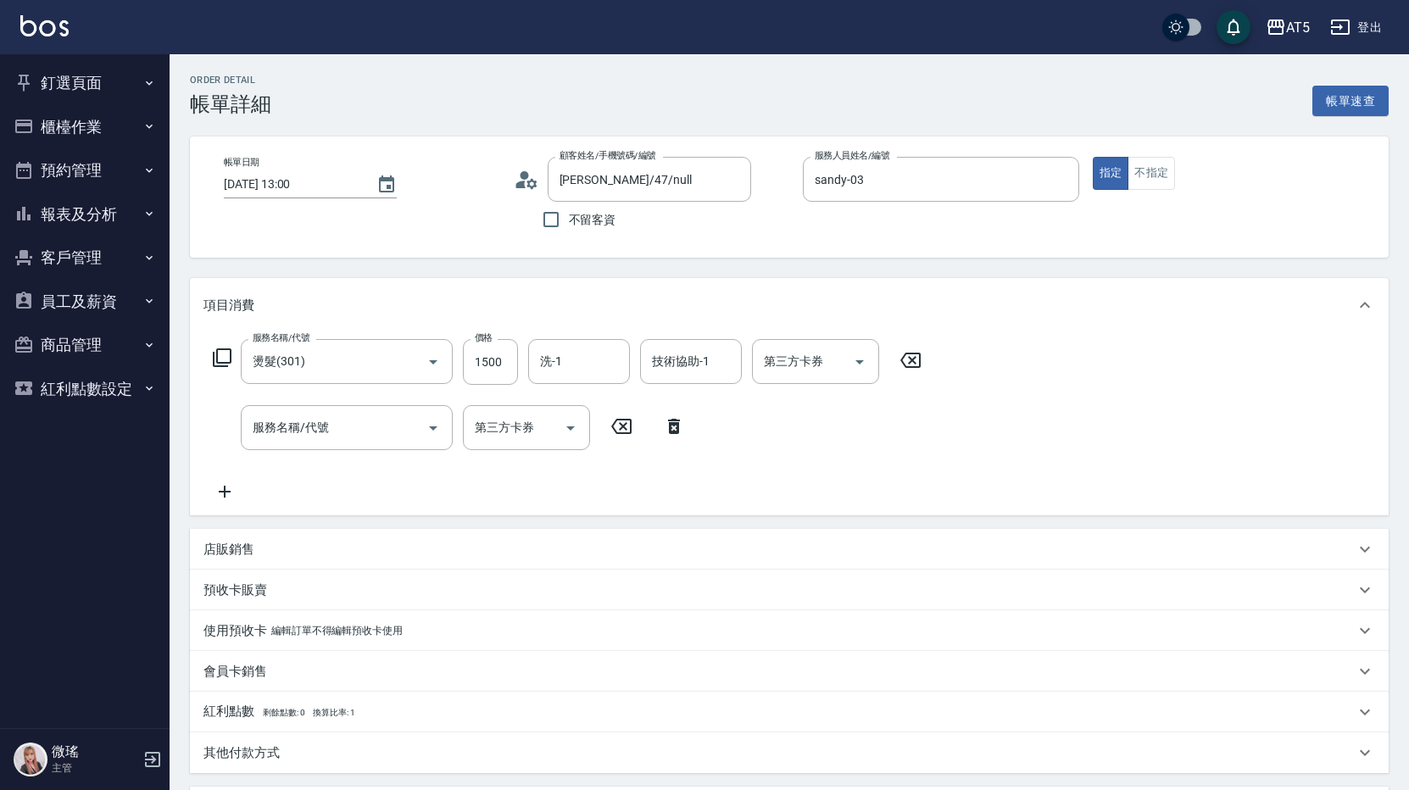
click at [219, 349] on icon at bounding box center [222, 357] width 20 height 20
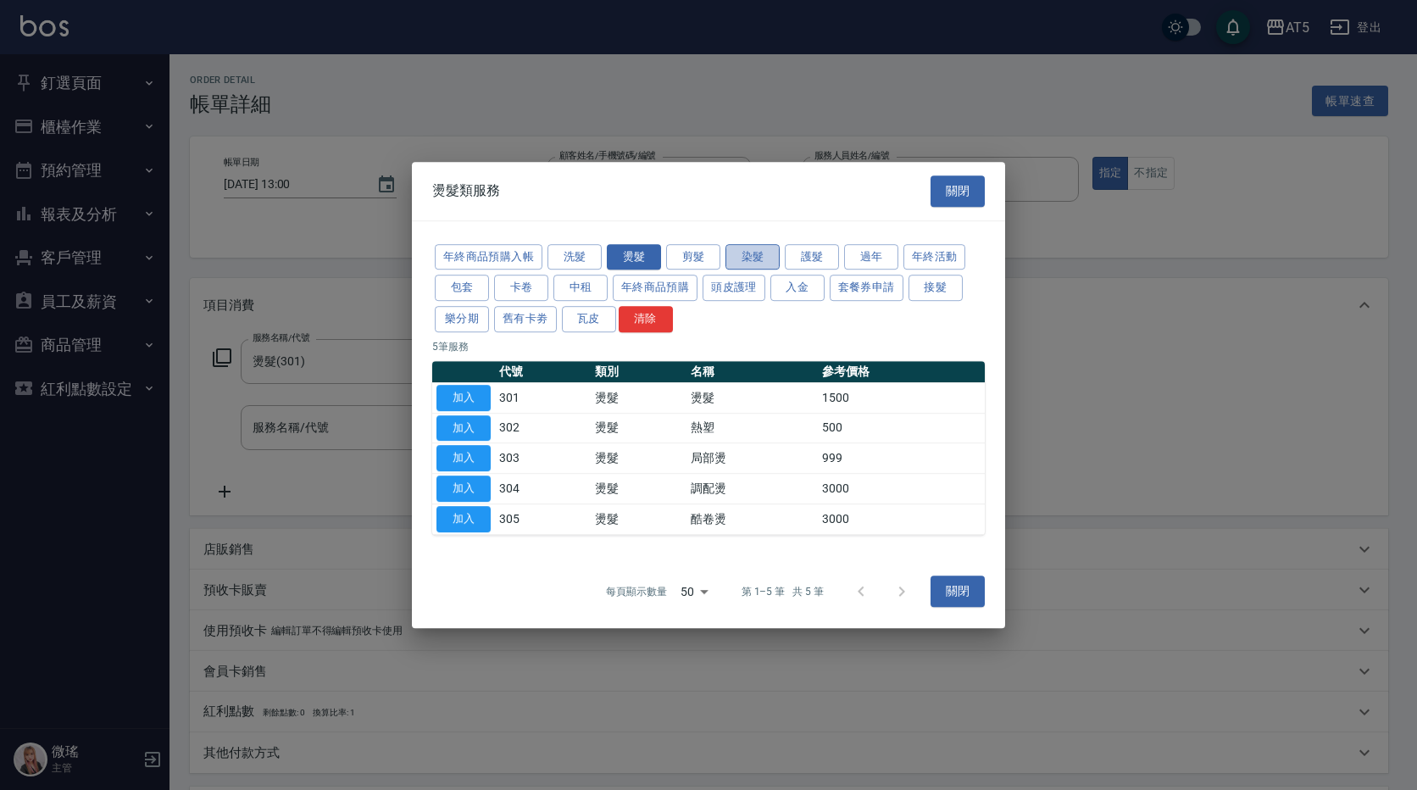
click at [731, 260] on button "染髮" at bounding box center [752, 257] width 54 height 26
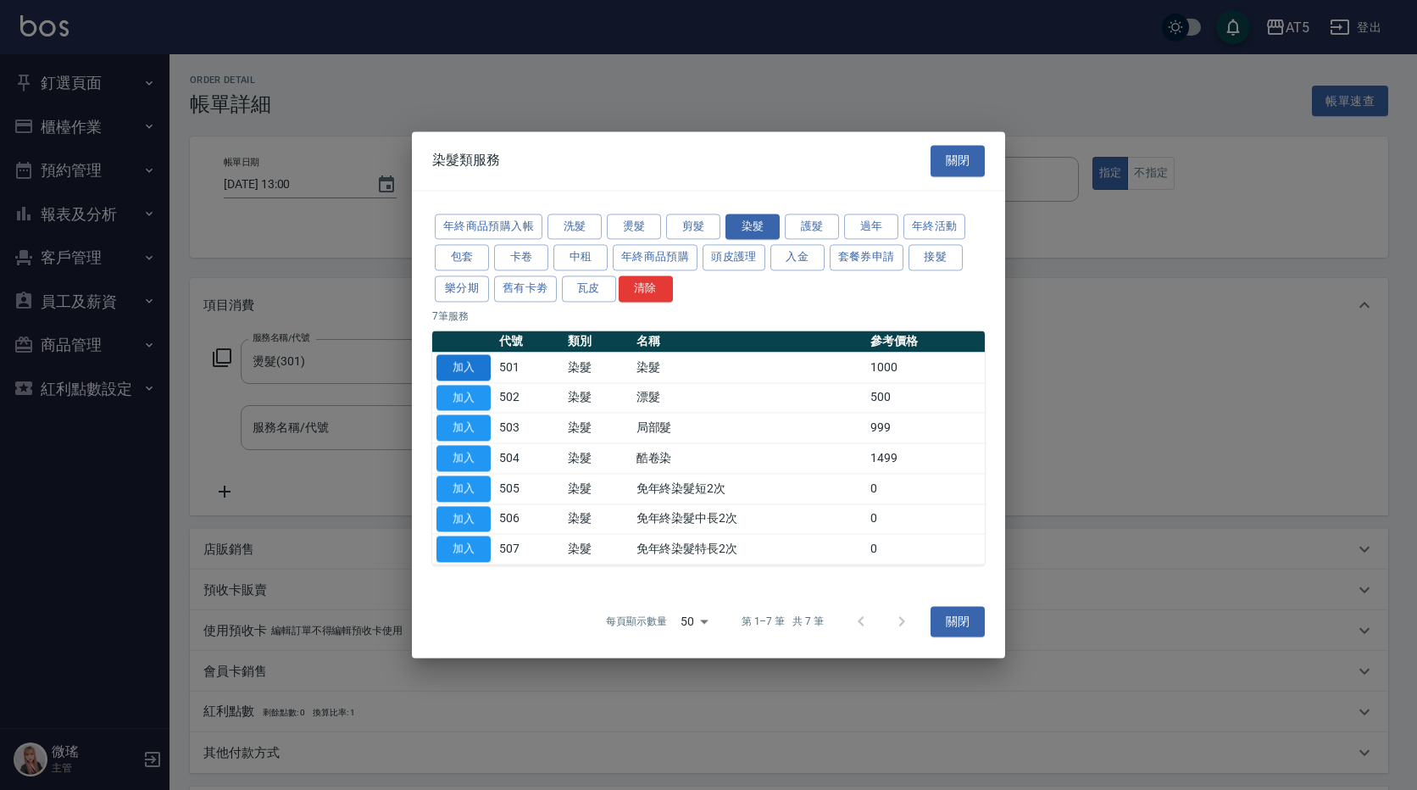
click at [470, 367] on button "加入" at bounding box center [463, 367] width 54 height 26
type input "250"
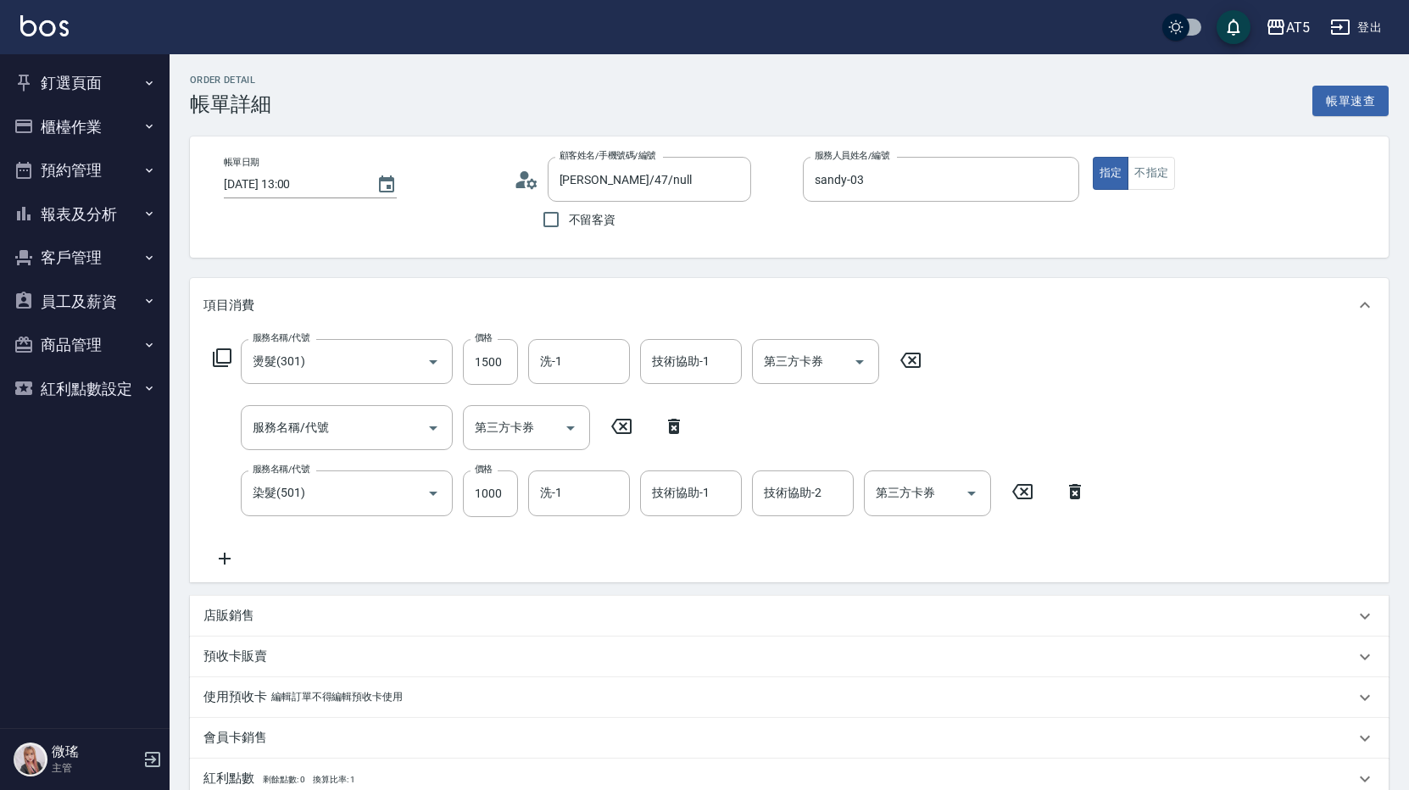
click at [671, 436] on icon at bounding box center [674, 426] width 42 height 20
type input "染髮(501)"
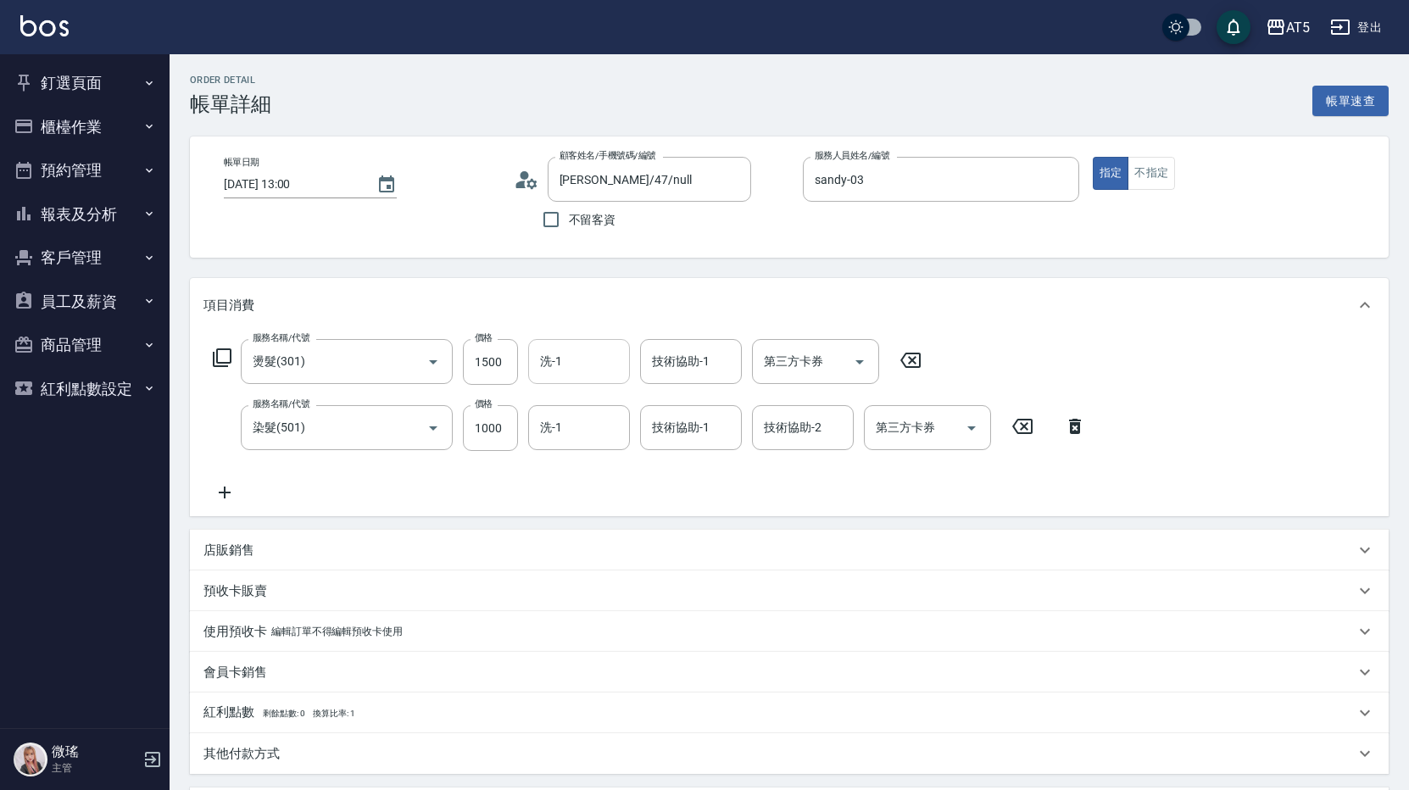
click at [592, 369] on input "洗-1" at bounding box center [579, 362] width 86 height 30
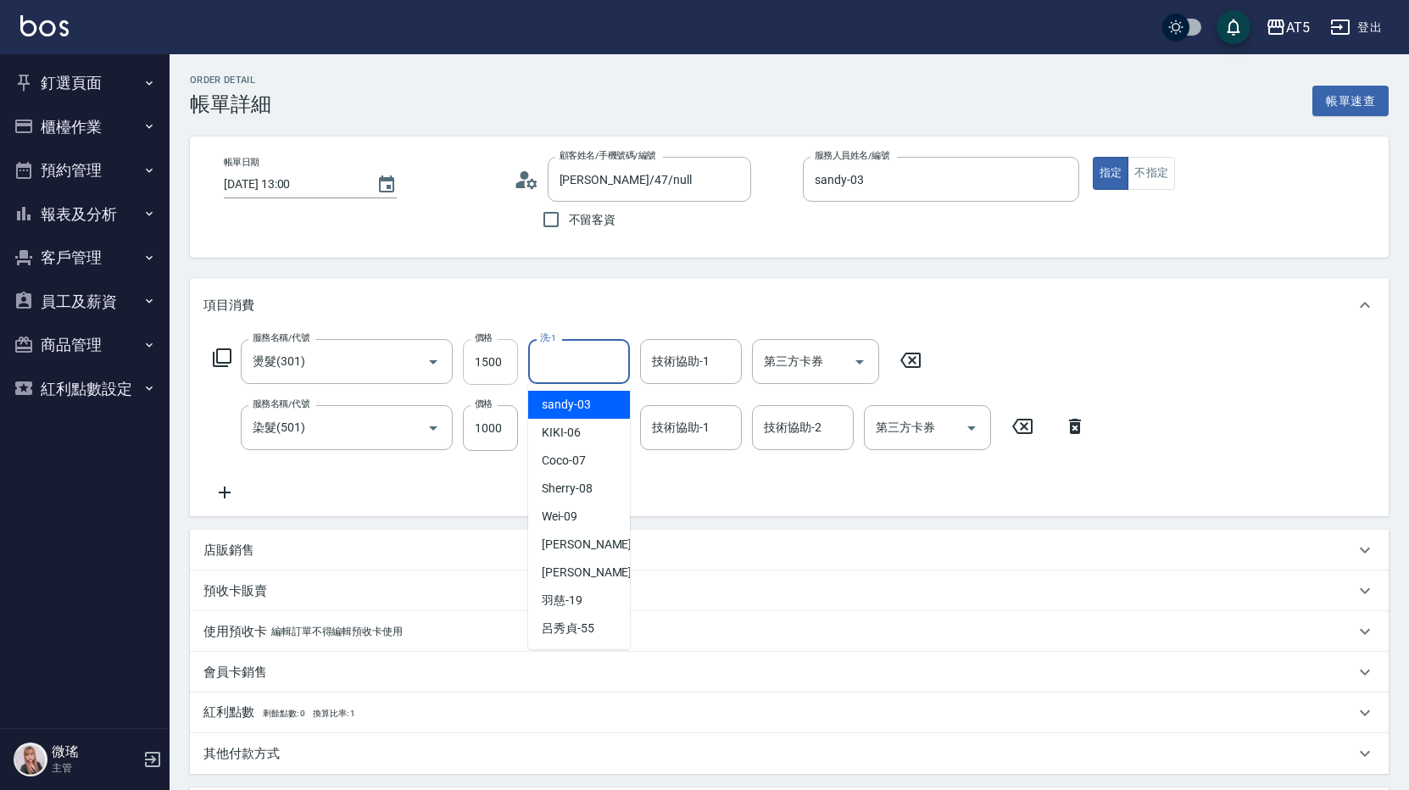
click at [485, 353] on input "1500" at bounding box center [490, 362] width 55 height 46
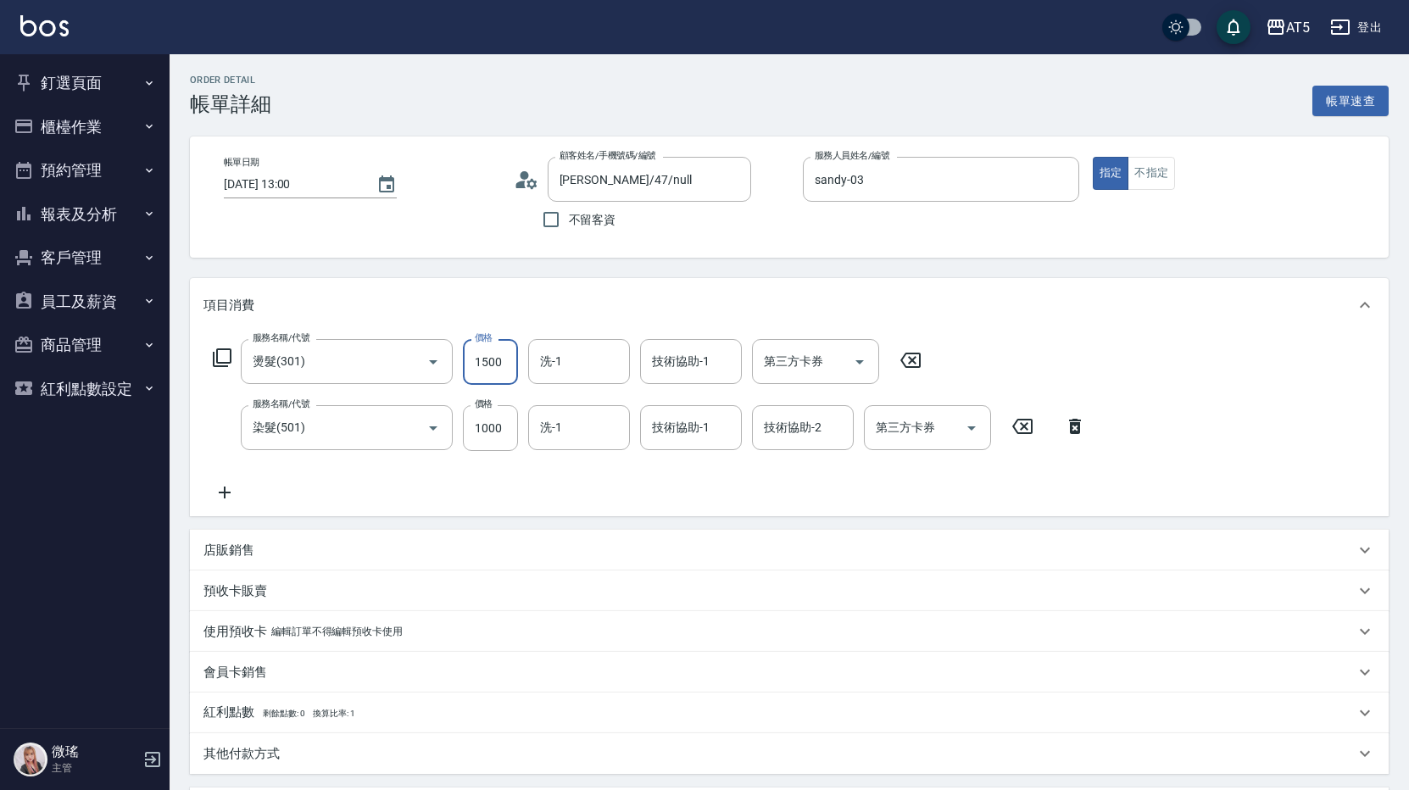
click at [485, 354] on input "1500" at bounding box center [490, 362] width 55 height 46
type input "1"
type input "100"
type input "188"
type input "280"
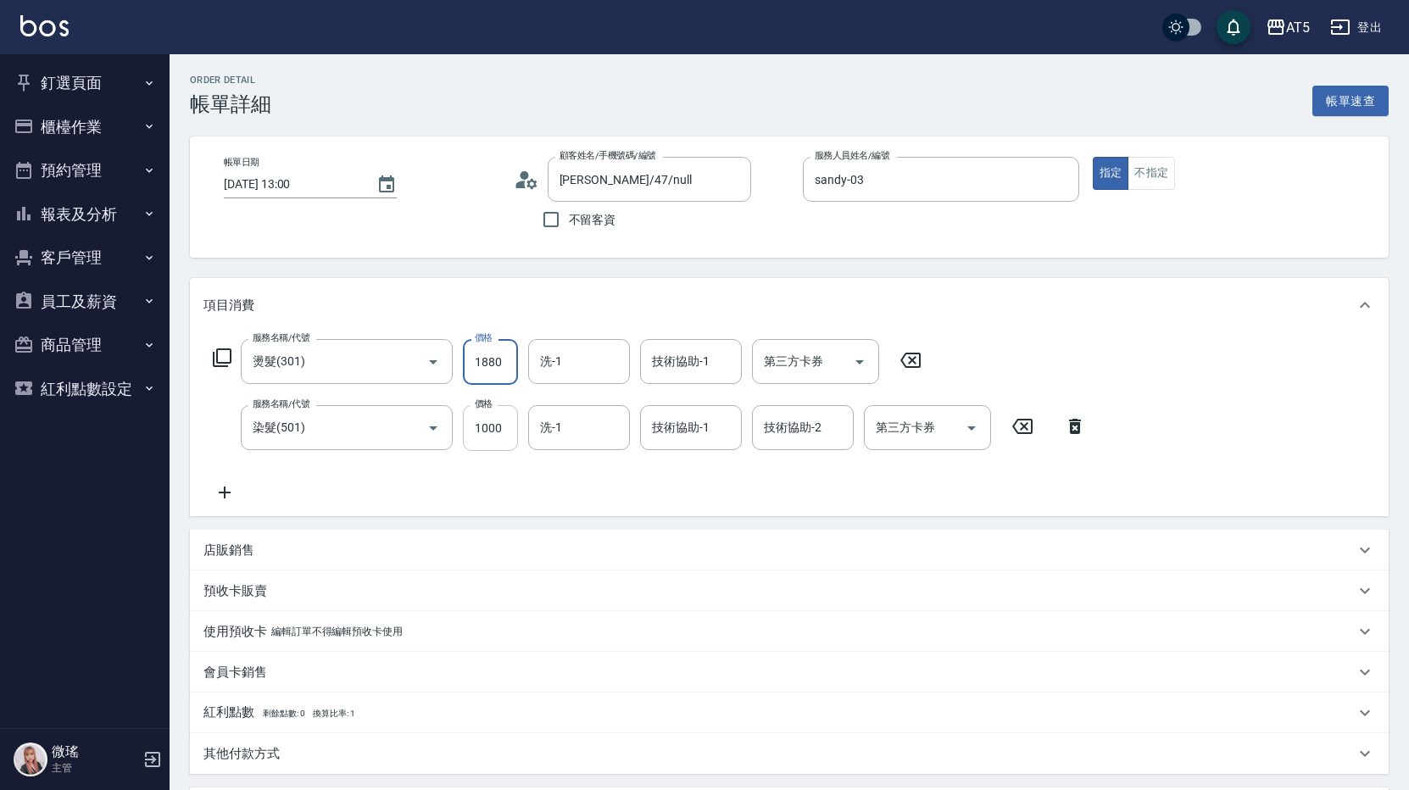
type input "1880"
click at [501, 413] on input "1000" at bounding box center [490, 428] width 55 height 46
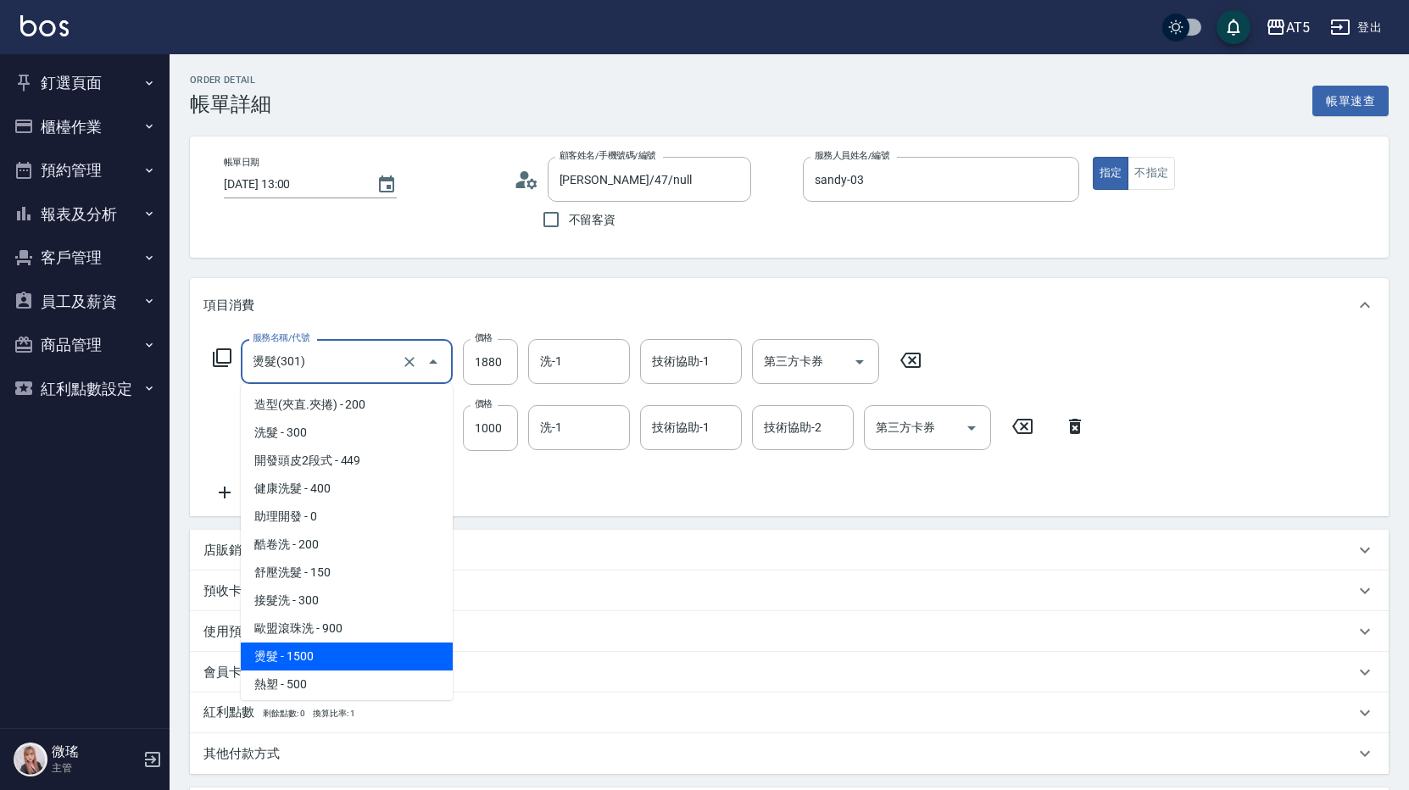
click at [382, 373] on input "燙髮(301)" at bounding box center [322, 362] width 149 height 30
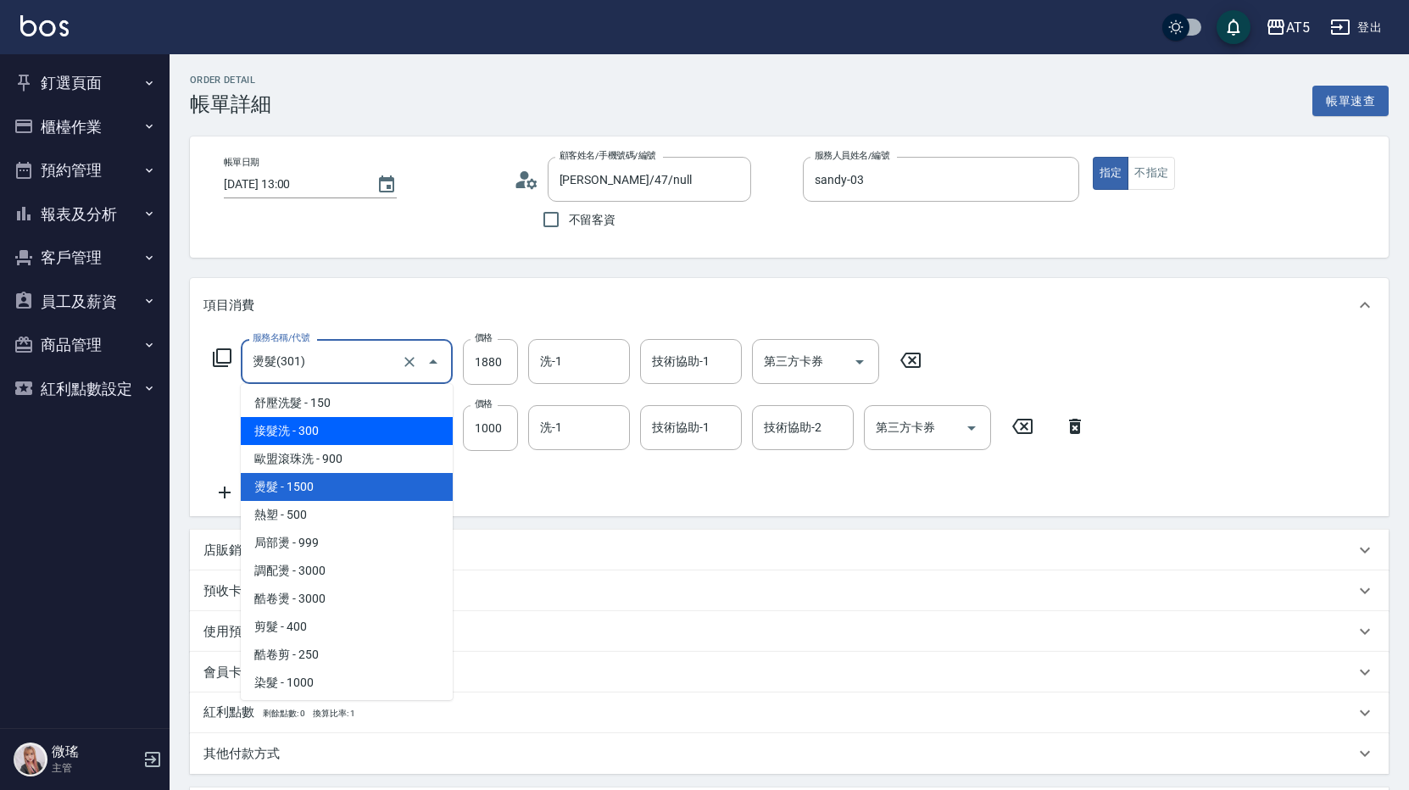
scroll to position [339, 0]
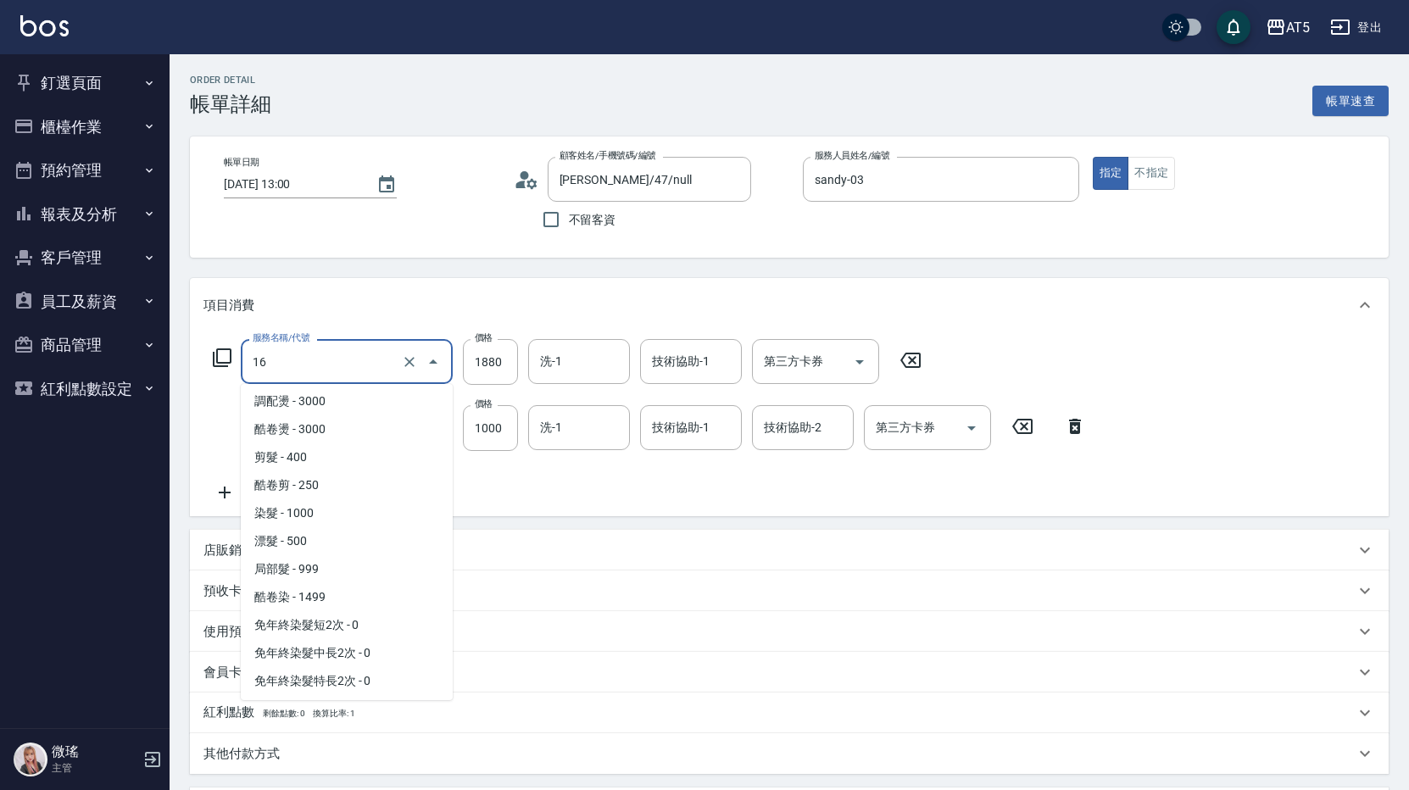
type input "161"
type input "100"
type input "1616160"
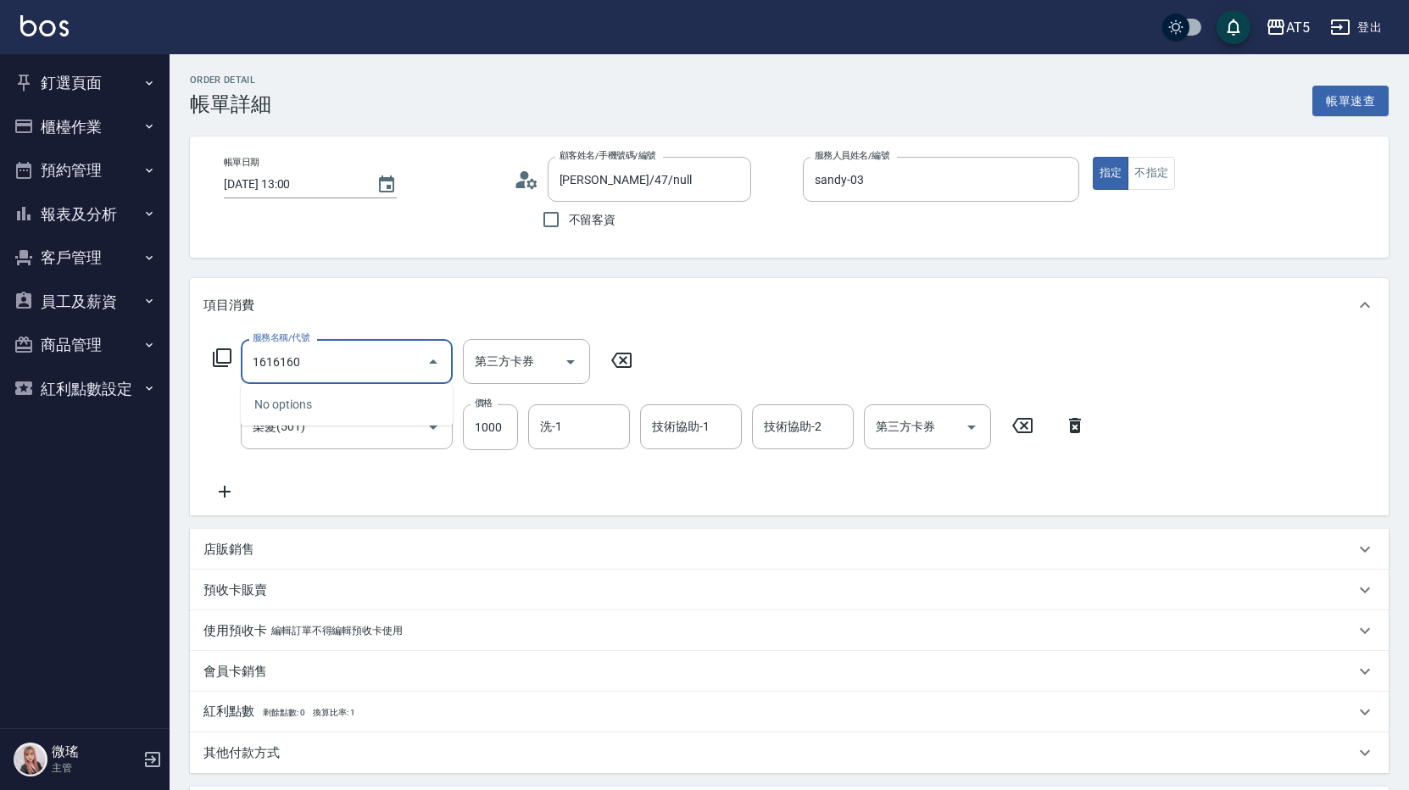
click at [398, 347] on input "1616160" at bounding box center [333, 362] width 171 height 30
click at [399, 349] on input "1616160" at bounding box center [333, 362] width 171 height 30
click at [408, 399] on div "No options" at bounding box center [347, 405] width 212 height 42
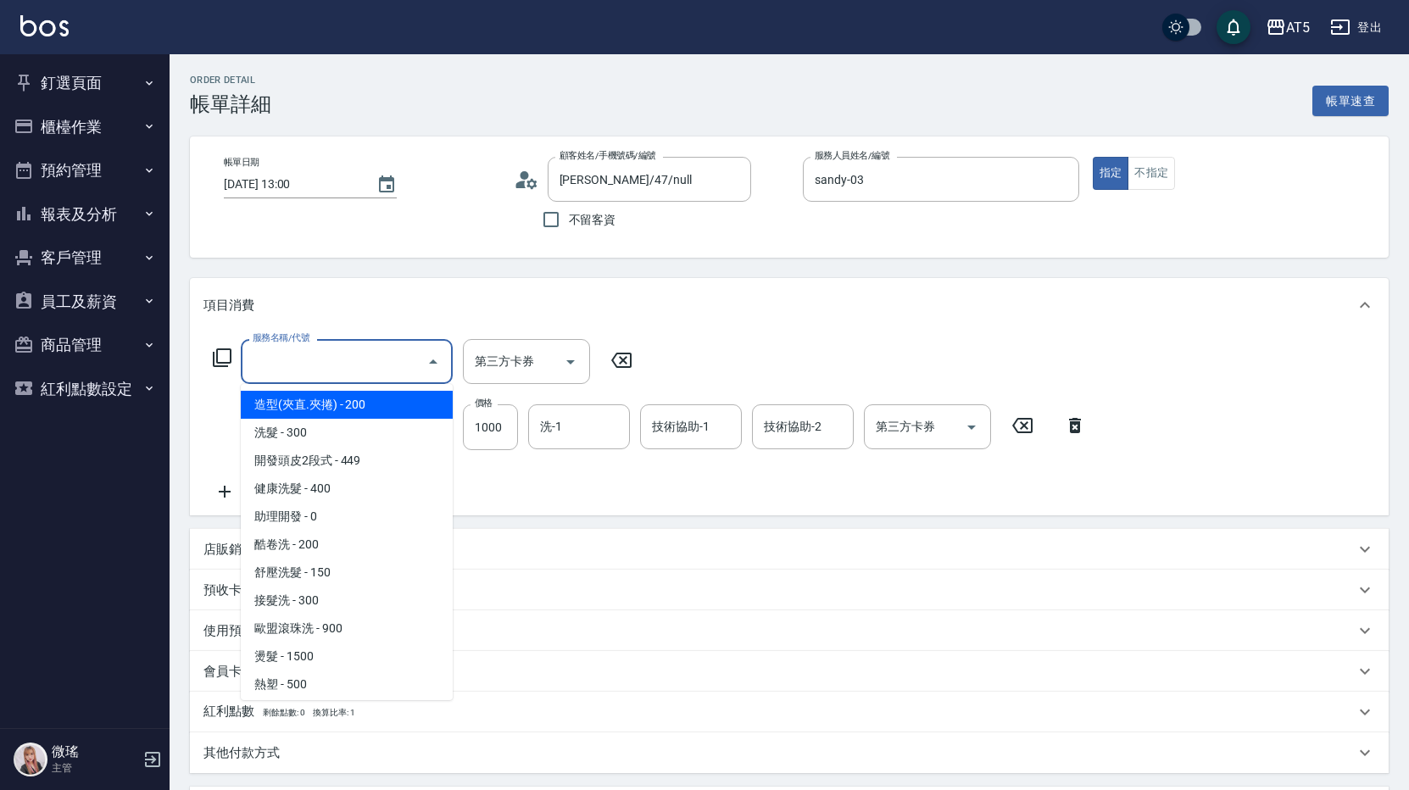
click at [418, 372] on input "服務名稱/代號" at bounding box center [333, 362] width 171 height 30
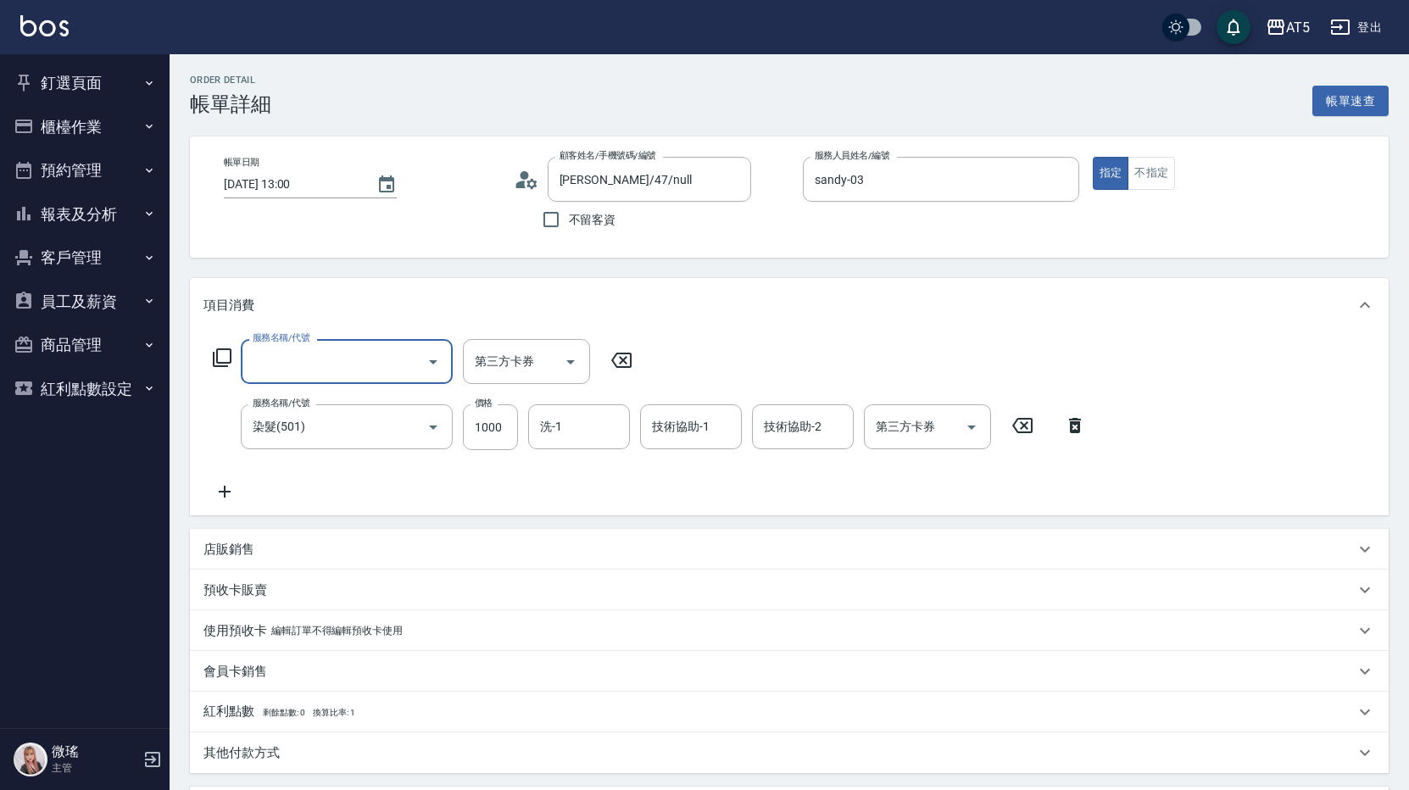
click at [404, 353] on input "服務名稱/代號" at bounding box center [333, 362] width 171 height 30
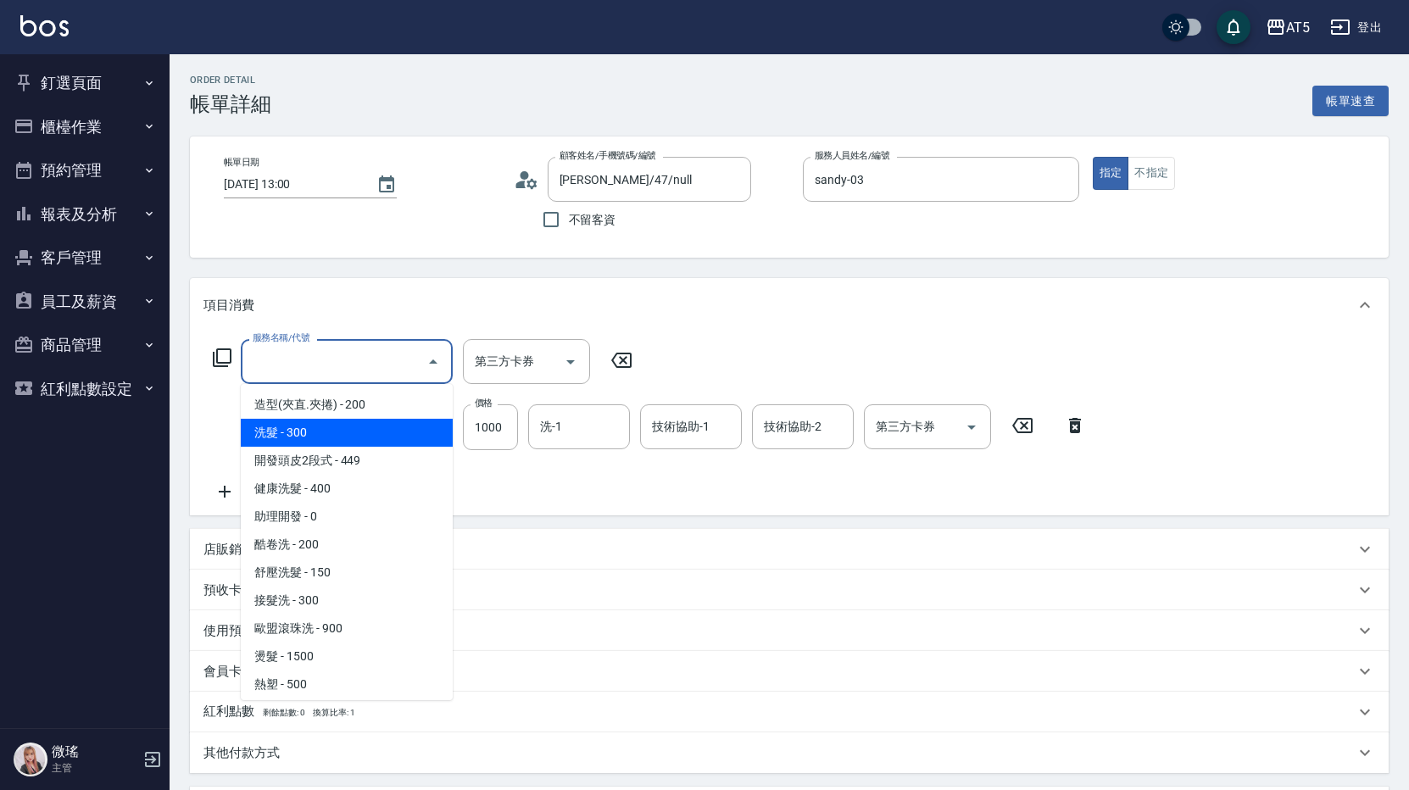
scroll to position [254, 0]
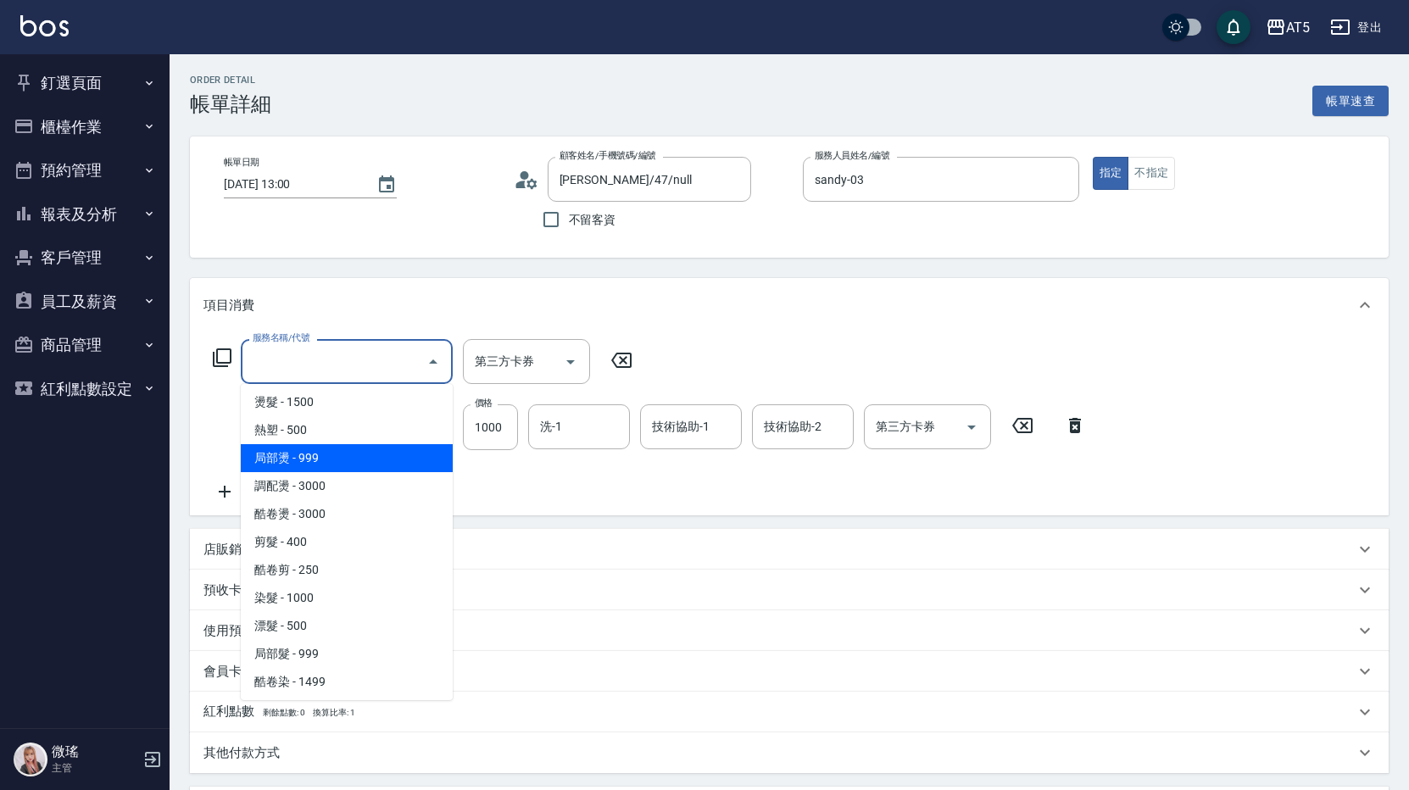
click at [311, 470] on span "局部燙 - 999" at bounding box center [347, 458] width 212 height 28
type input "局部燙(303)"
type input "190"
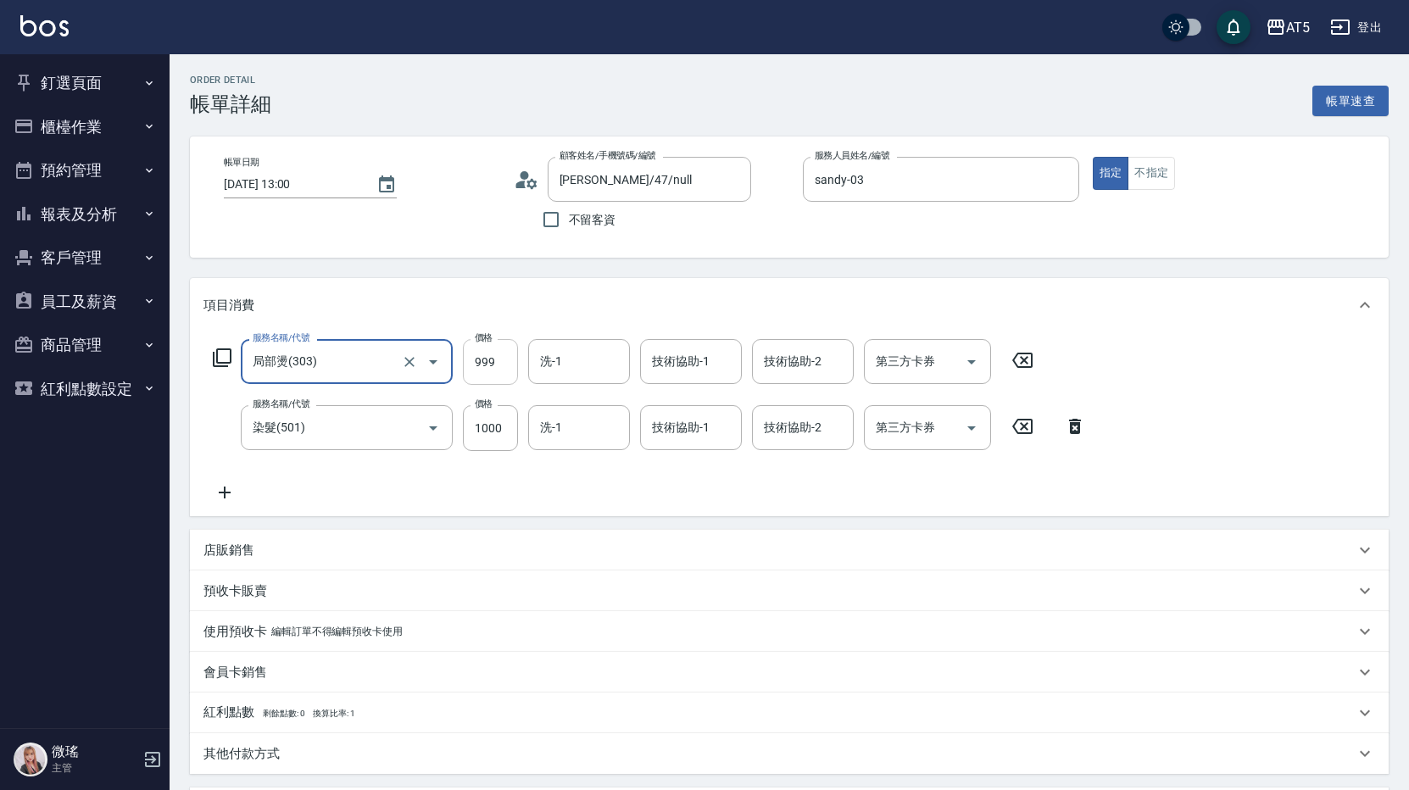
type input "局部燙(303)"
click at [503, 364] on input "999" at bounding box center [490, 362] width 55 height 46
type input "100"
type input "166"
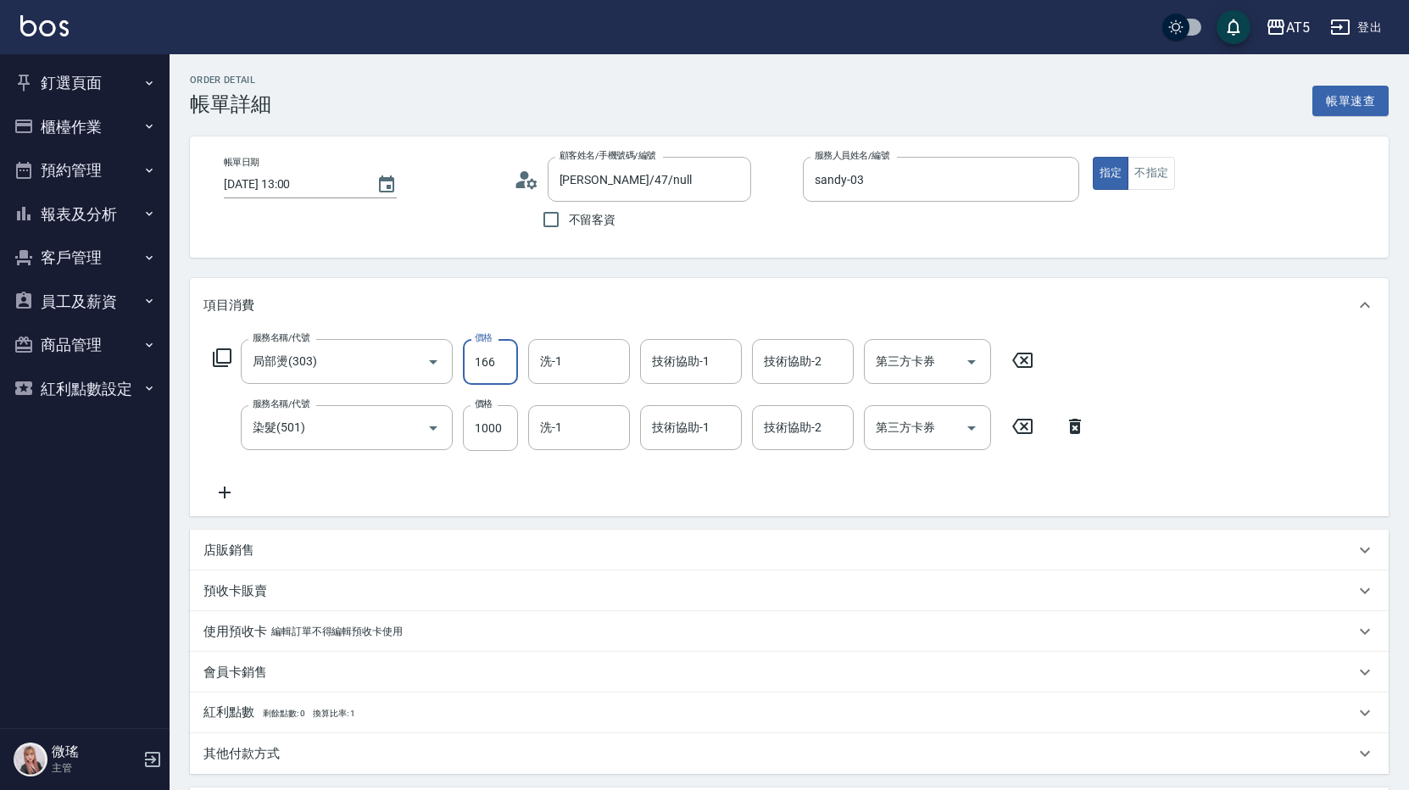
type input "110"
type input "1660"
type input "260"
type input "166"
type input "110"
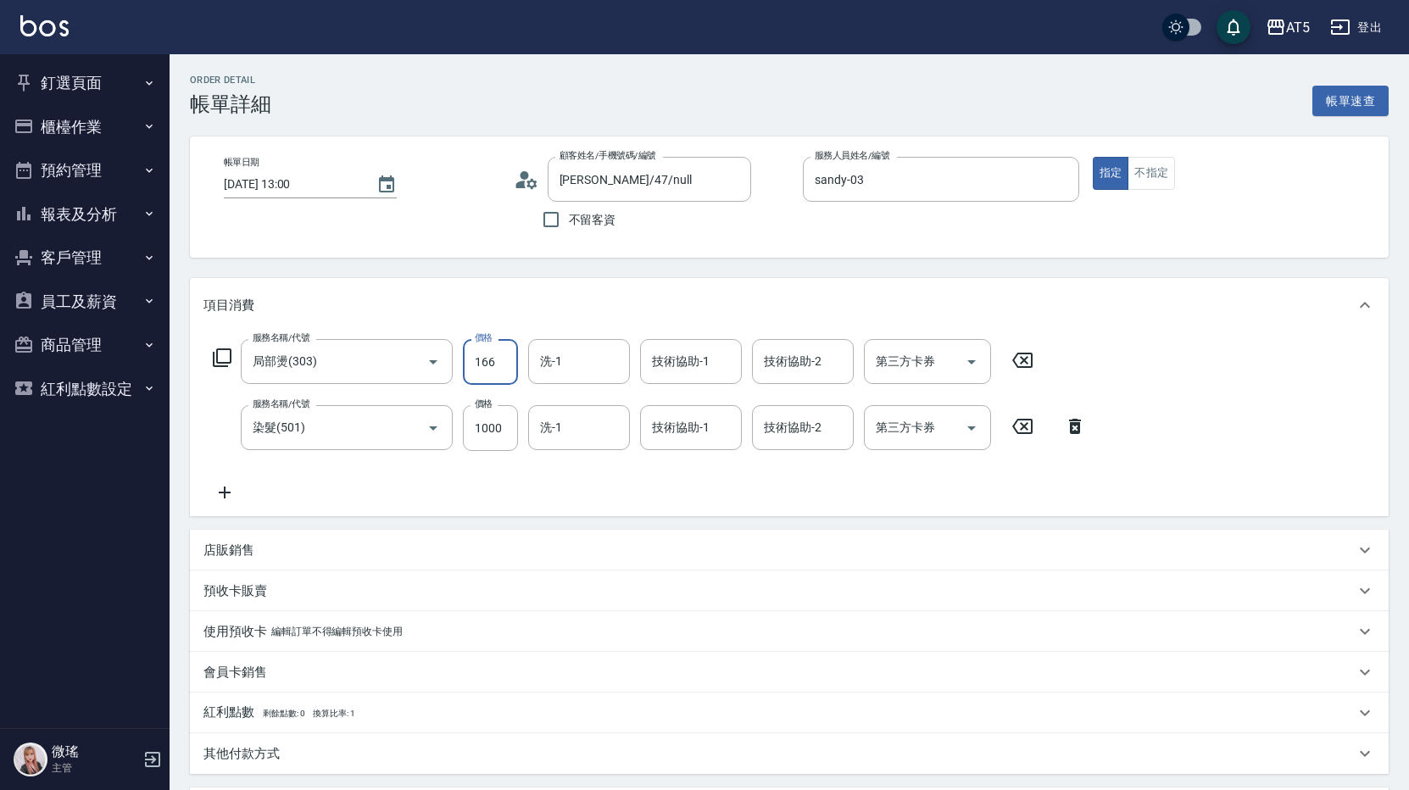
type input "16"
type input "100"
type input "188"
type input "110"
type input "1880"
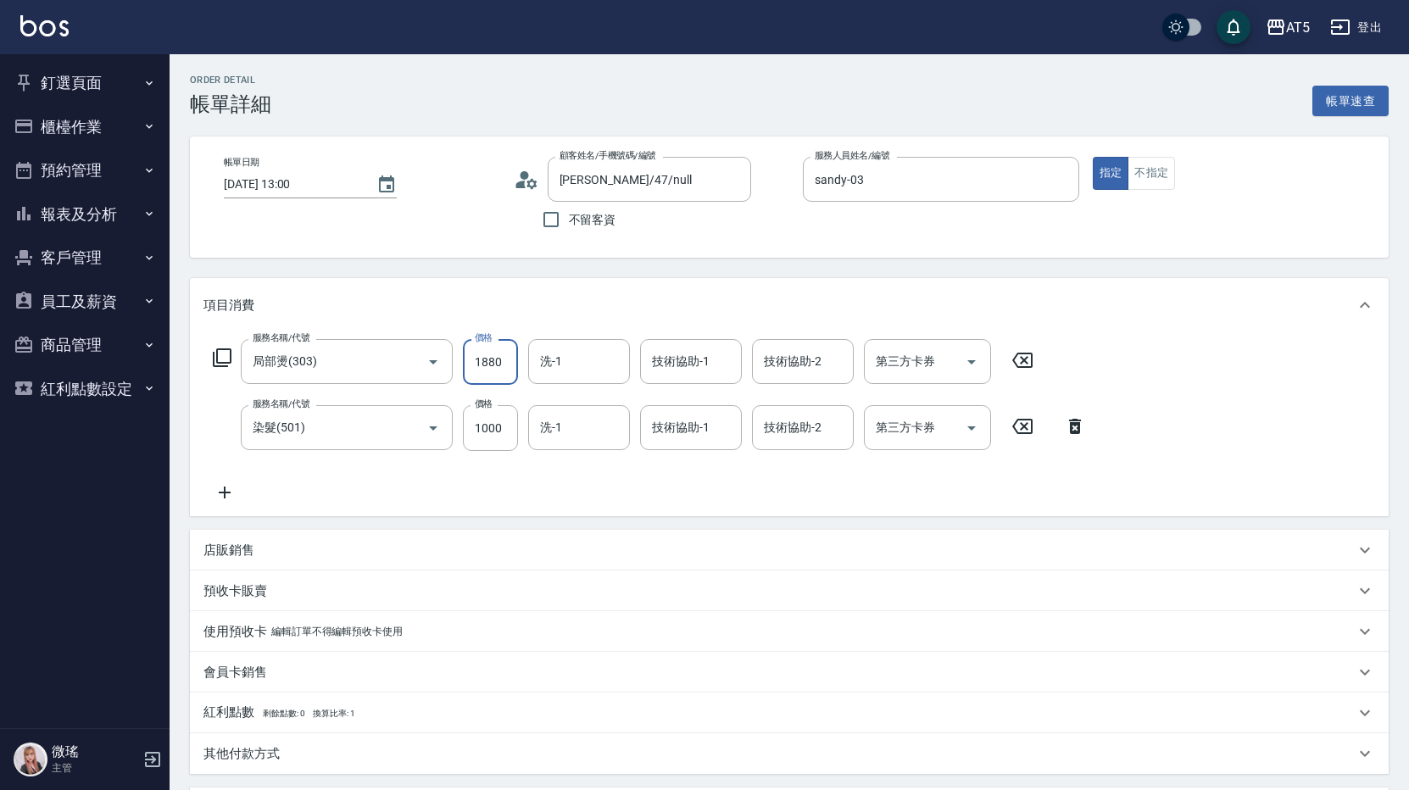
type input "280"
type input "1880"
click at [500, 434] on input "1000" at bounding box center [490, 428] width 55 height 46
click at [500, 433] on input "1000" at bounding box center [490, 428] width 55 height 46
type input "1"
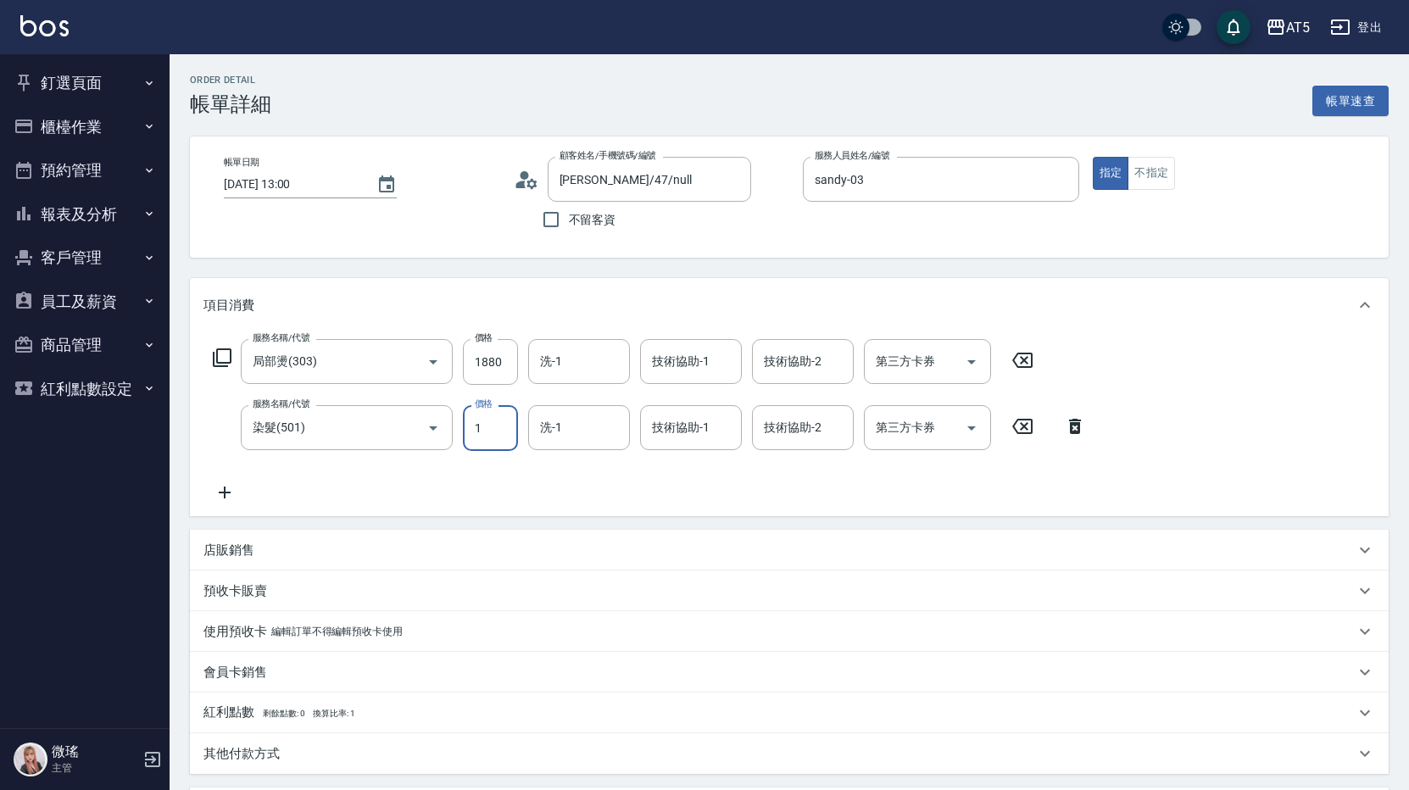
type input "180"
type input "168"
type input "200"
type input "1680"
type input "350"
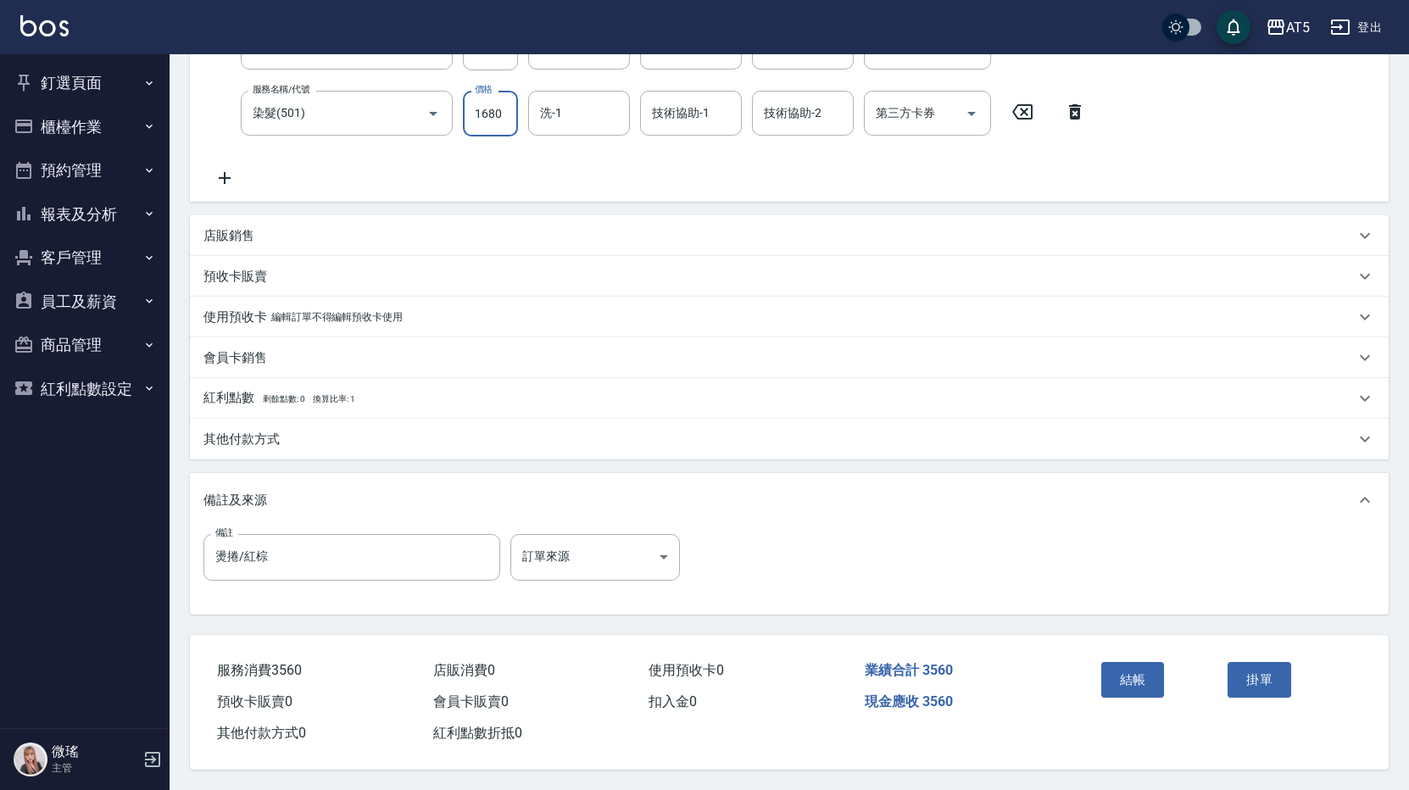
scroll to position [153, 0]
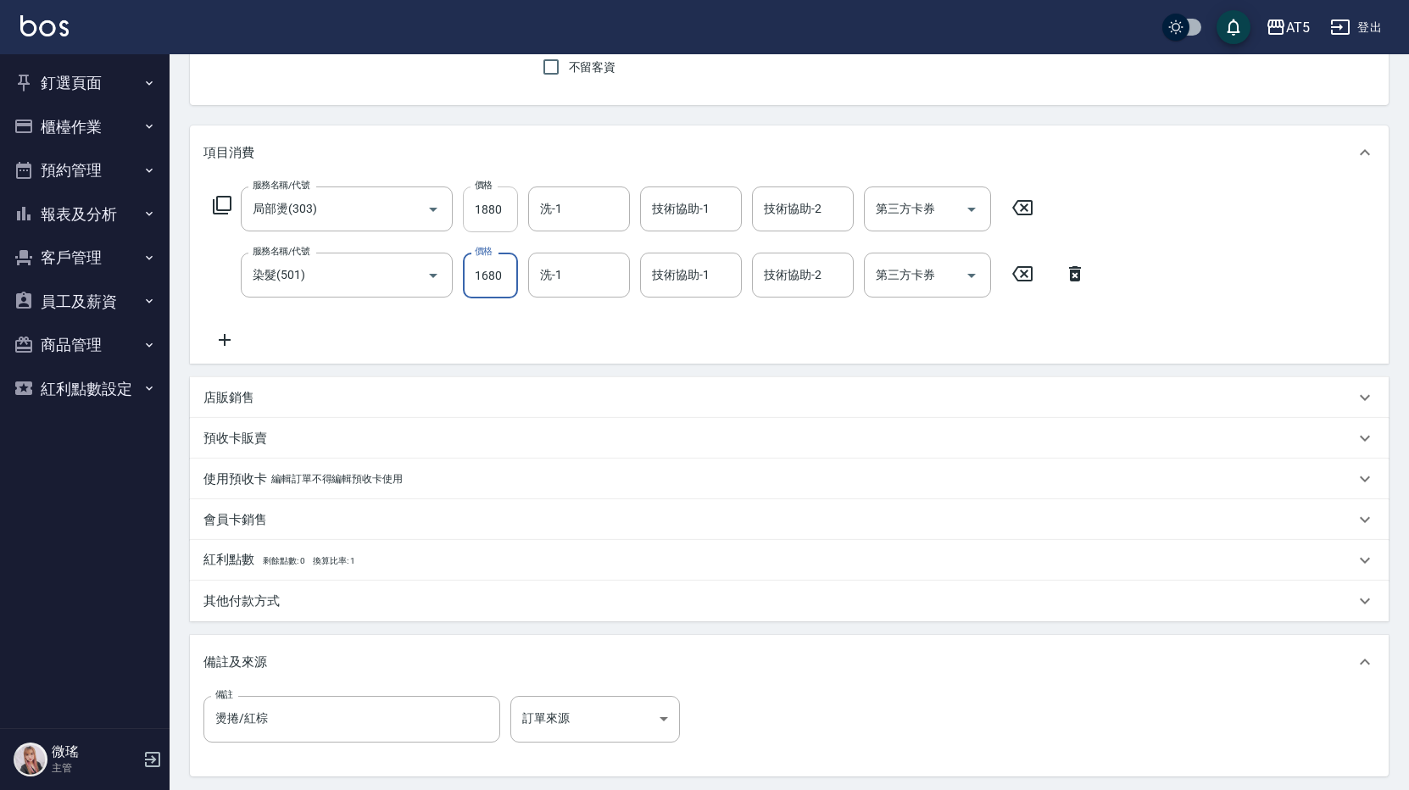
type input "1680"
click at [489, 204] on input "1880" at bounding box center [490, 209] width 55 height 46
type input "1"
type input "160"
type input "158"
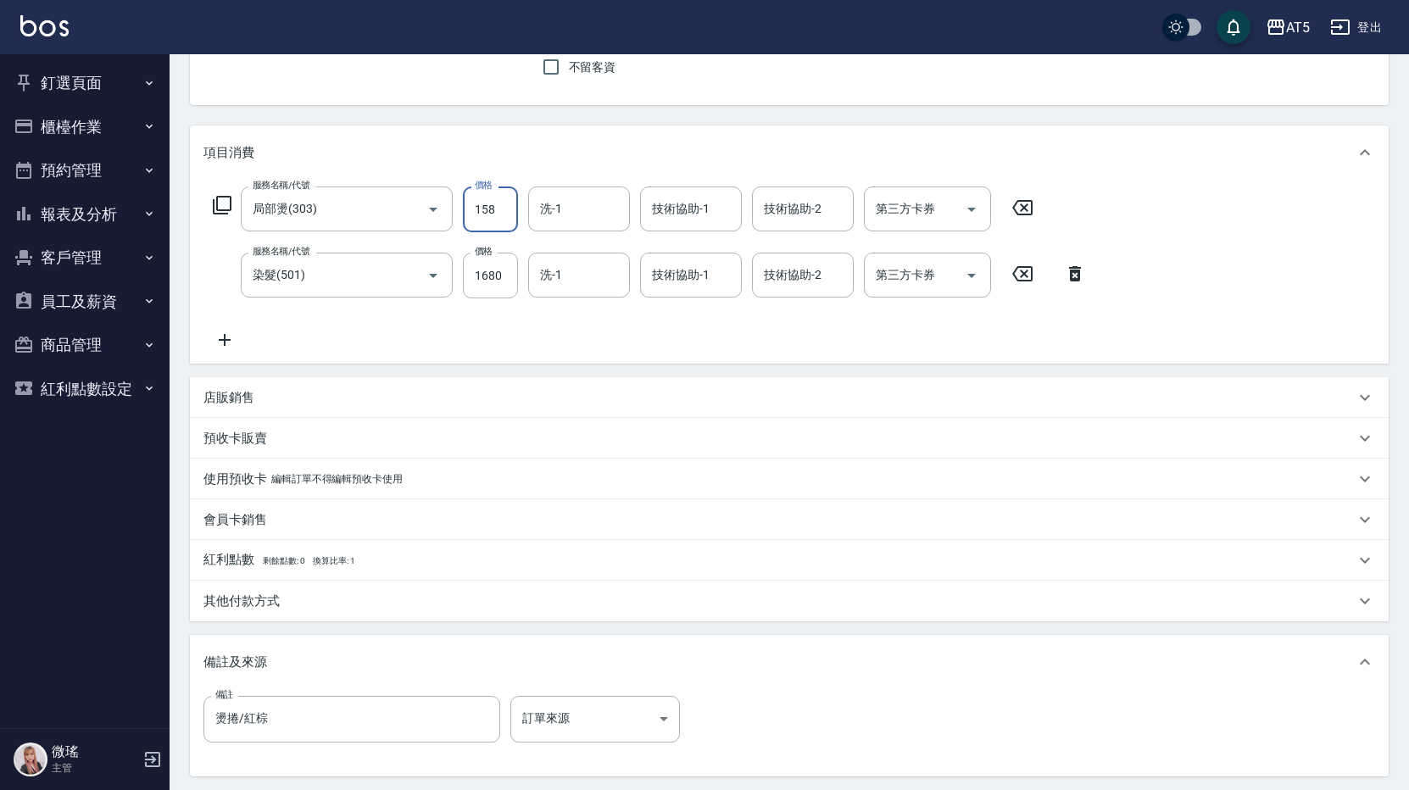
type input "180"
type input "1580"
type input "320"
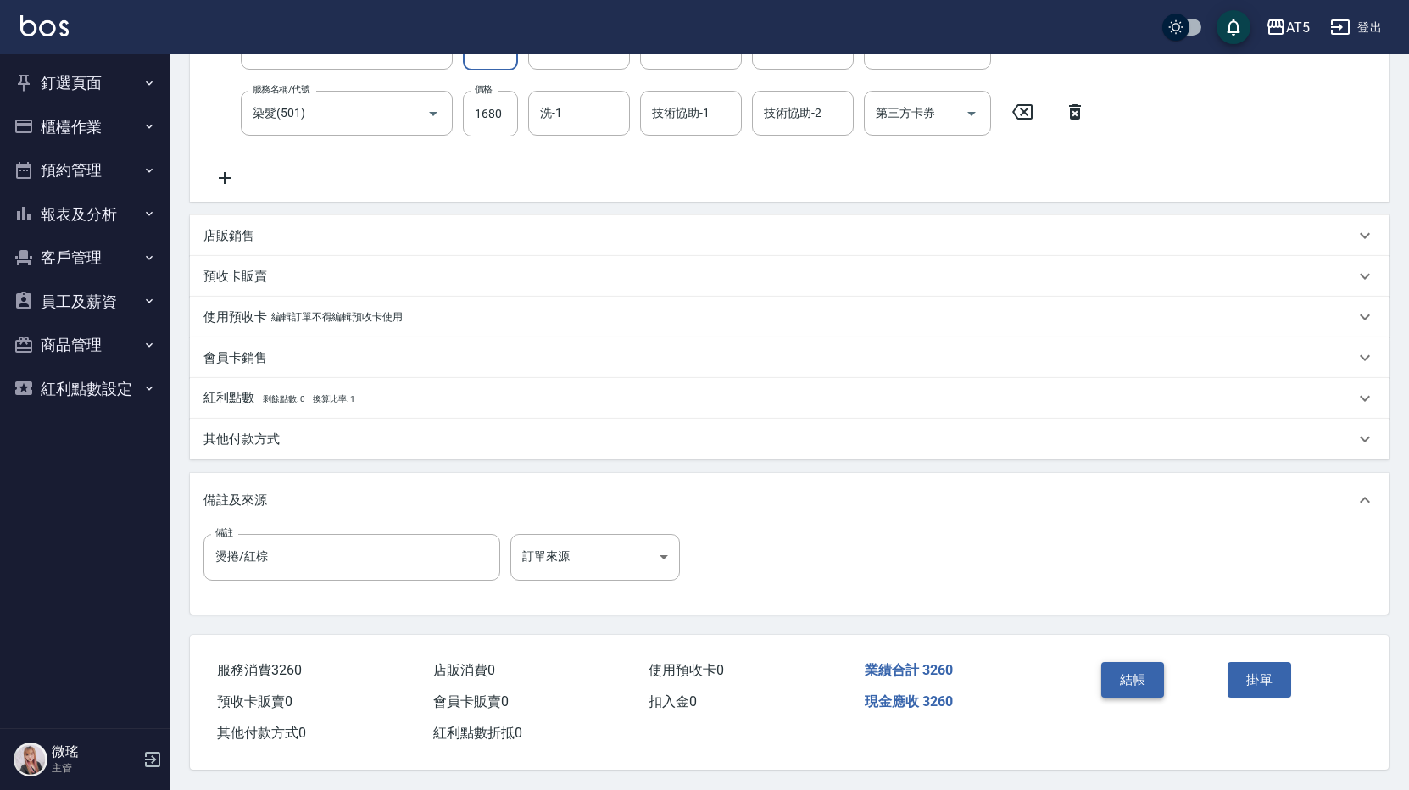
type input "1580"
click at [1145, 671] on button "結帳" at bounding box center [1133, 680] width 64 height 36
